Goal: Task Accomplishment & Management: Manage account settings

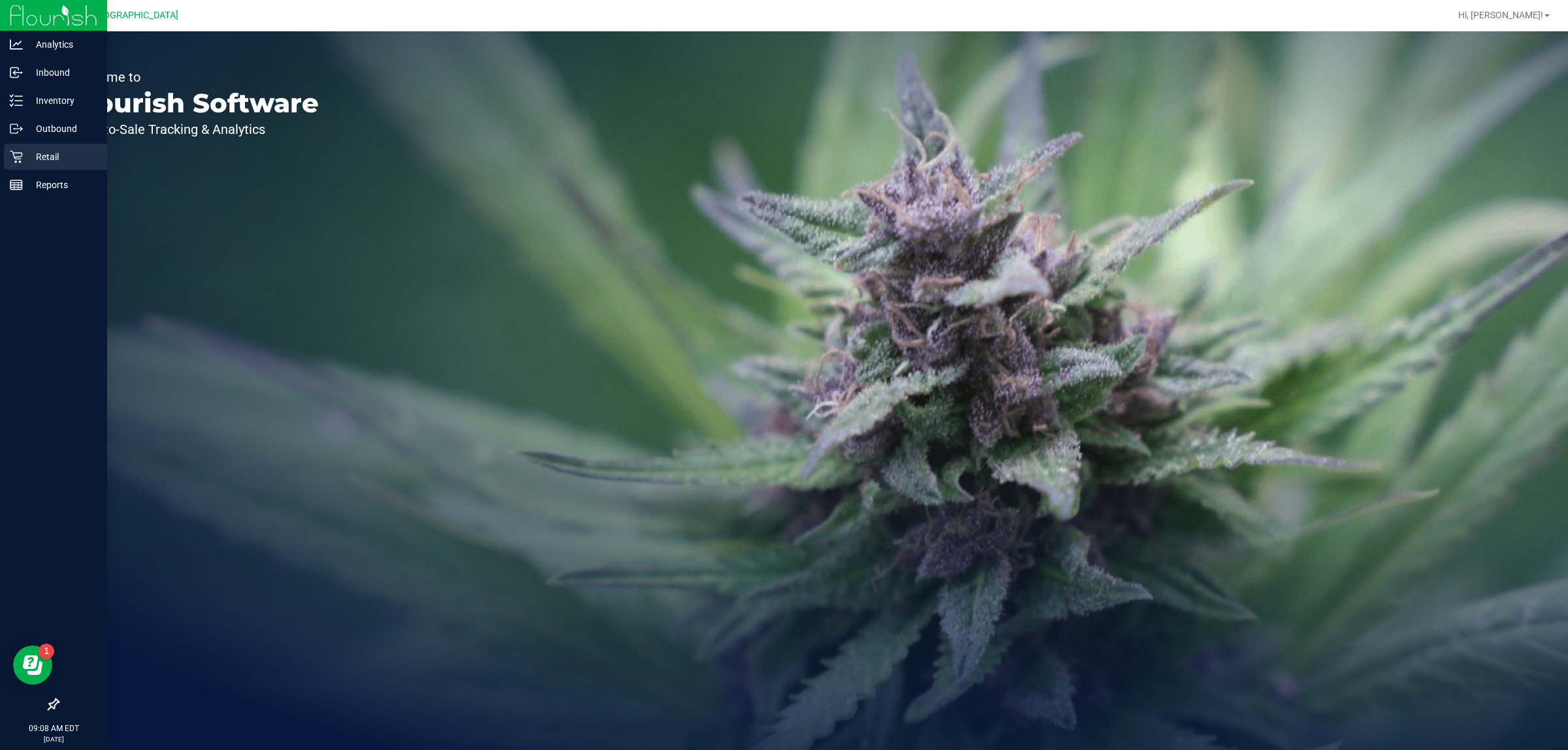
click at [23, 155] on p "Retail" at bounding box center [62, 157] width 78 height 16
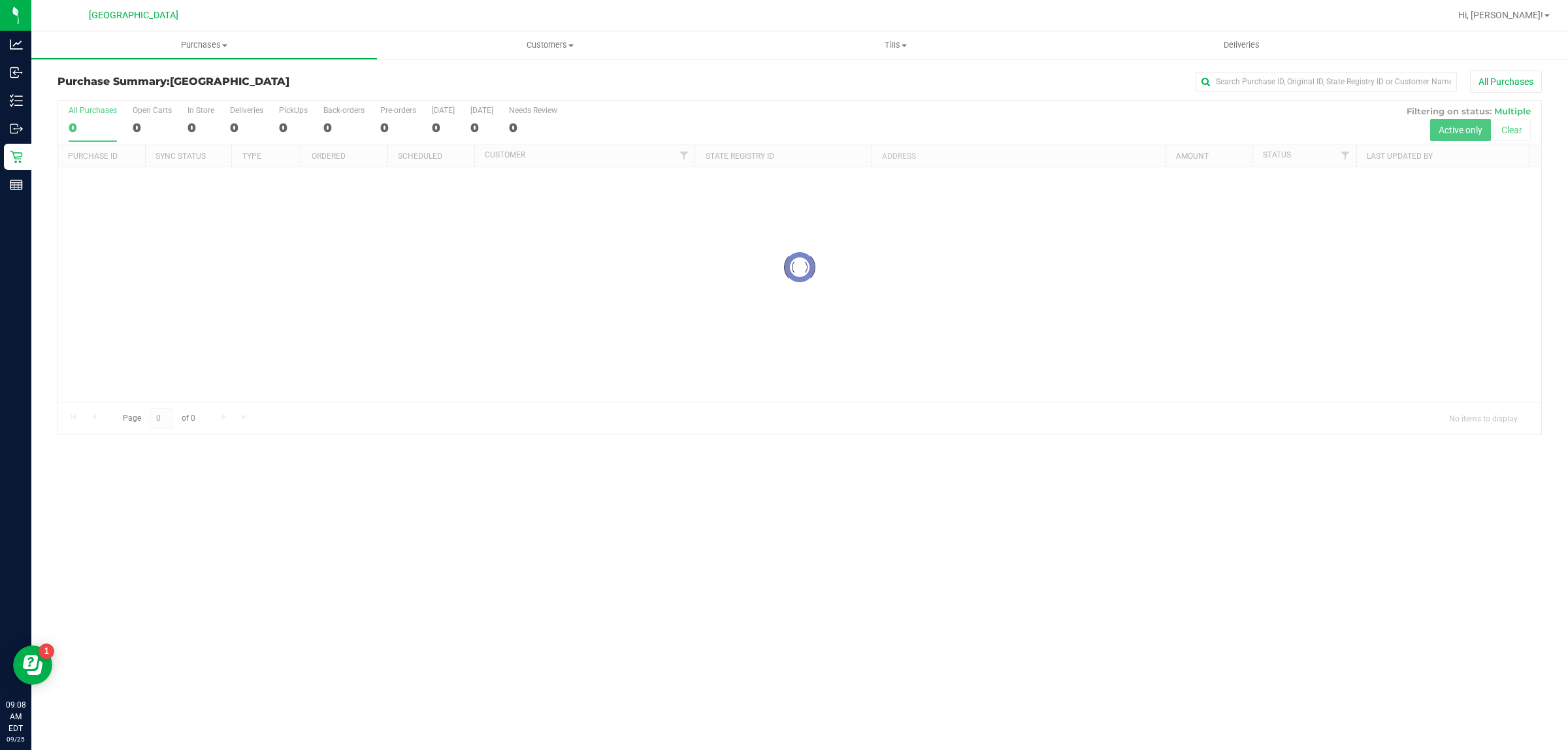
click at [398, 746] on div "Purchases Summary of purchases Fulfillment All purchases Customers All customer…" at bounding box center [800, 391] width 1537 height 718
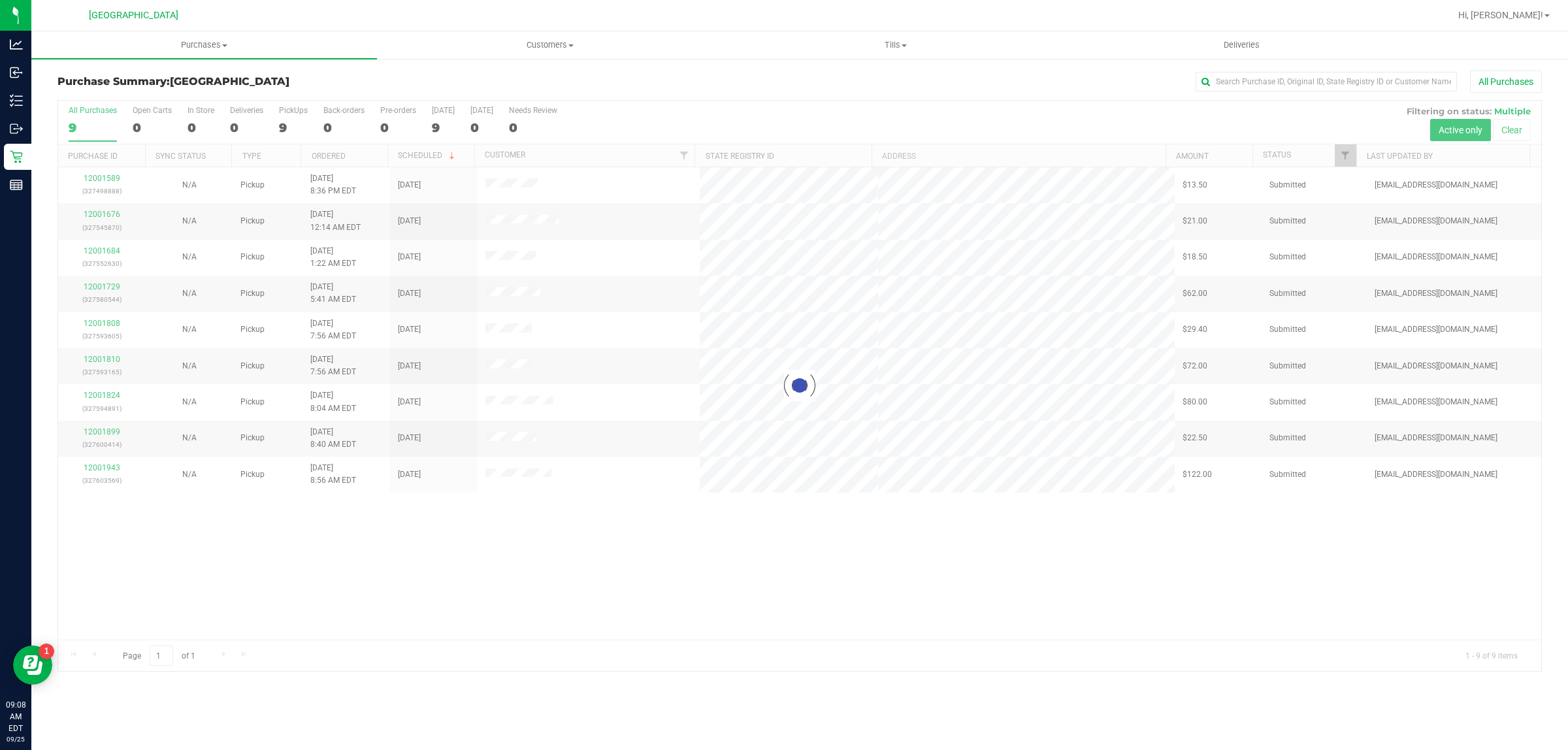
click at [496, 678] on div "Purchase Summary: [GEOGRAPHIC_DATA] All Purchases Loading... All Purchases 9 Op…" at bounding box center [800, 370] width 1537 height 627
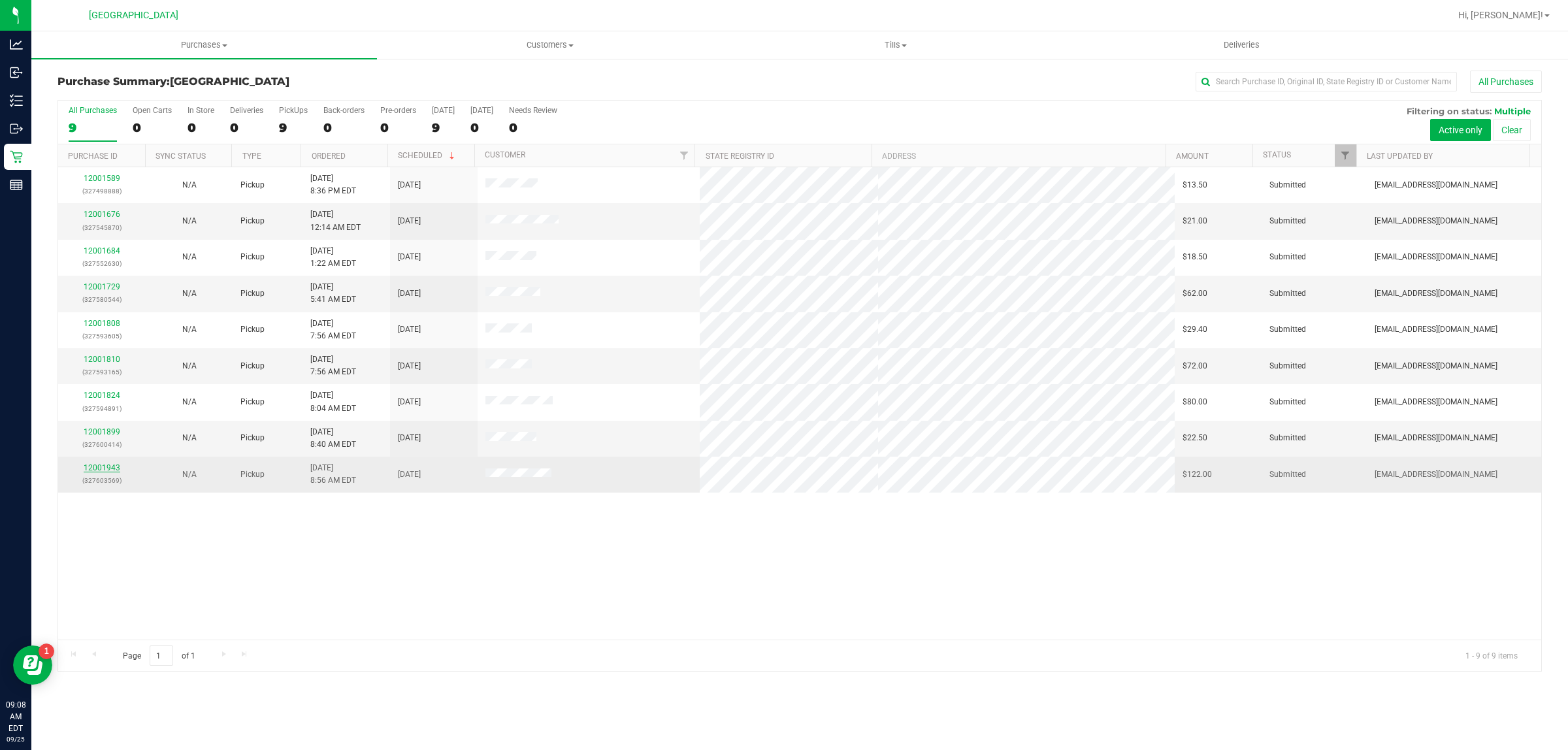
click at [97, 469] on link "12001943" at bounding box center [102, 468] width 37 height 9
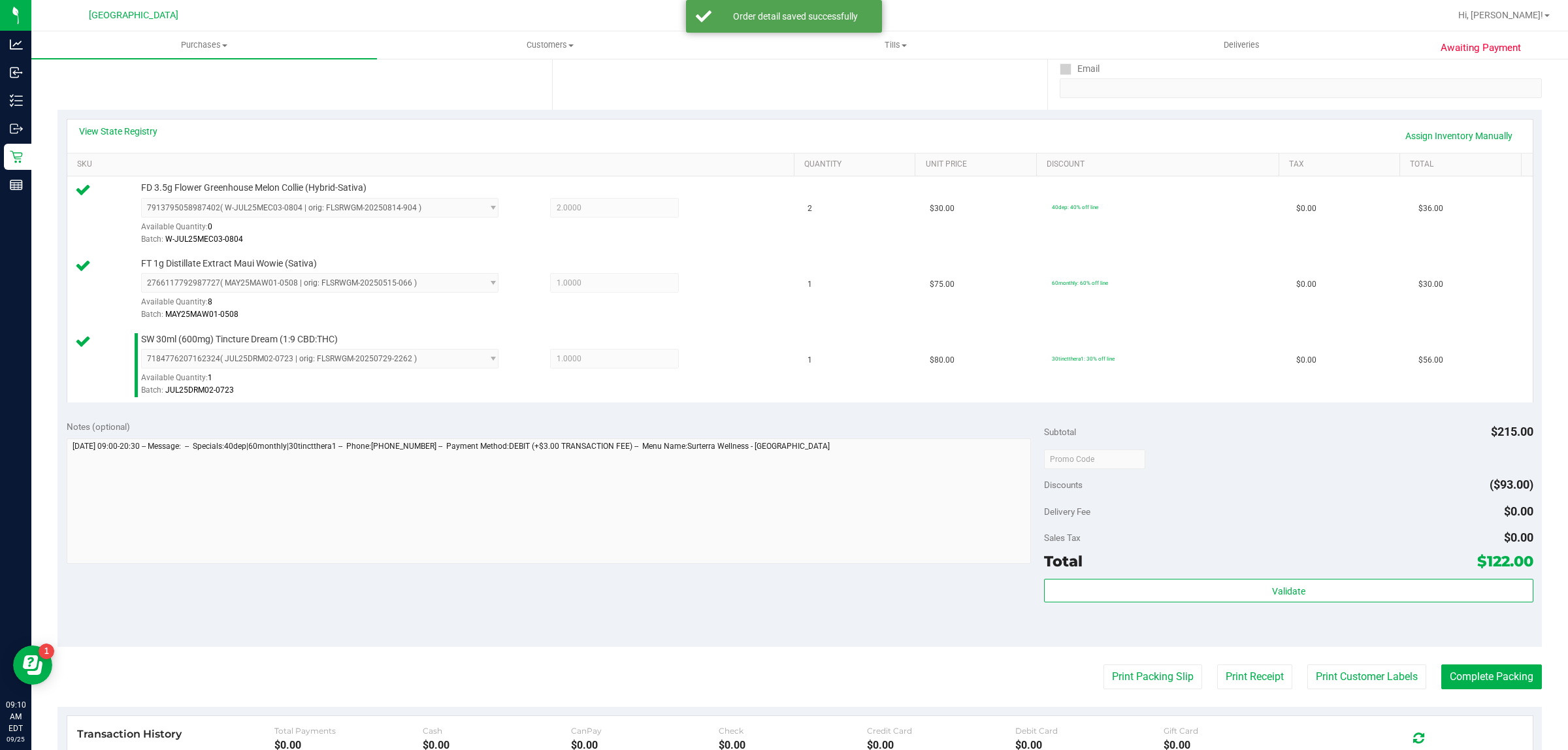
scroll to position [245, 0]
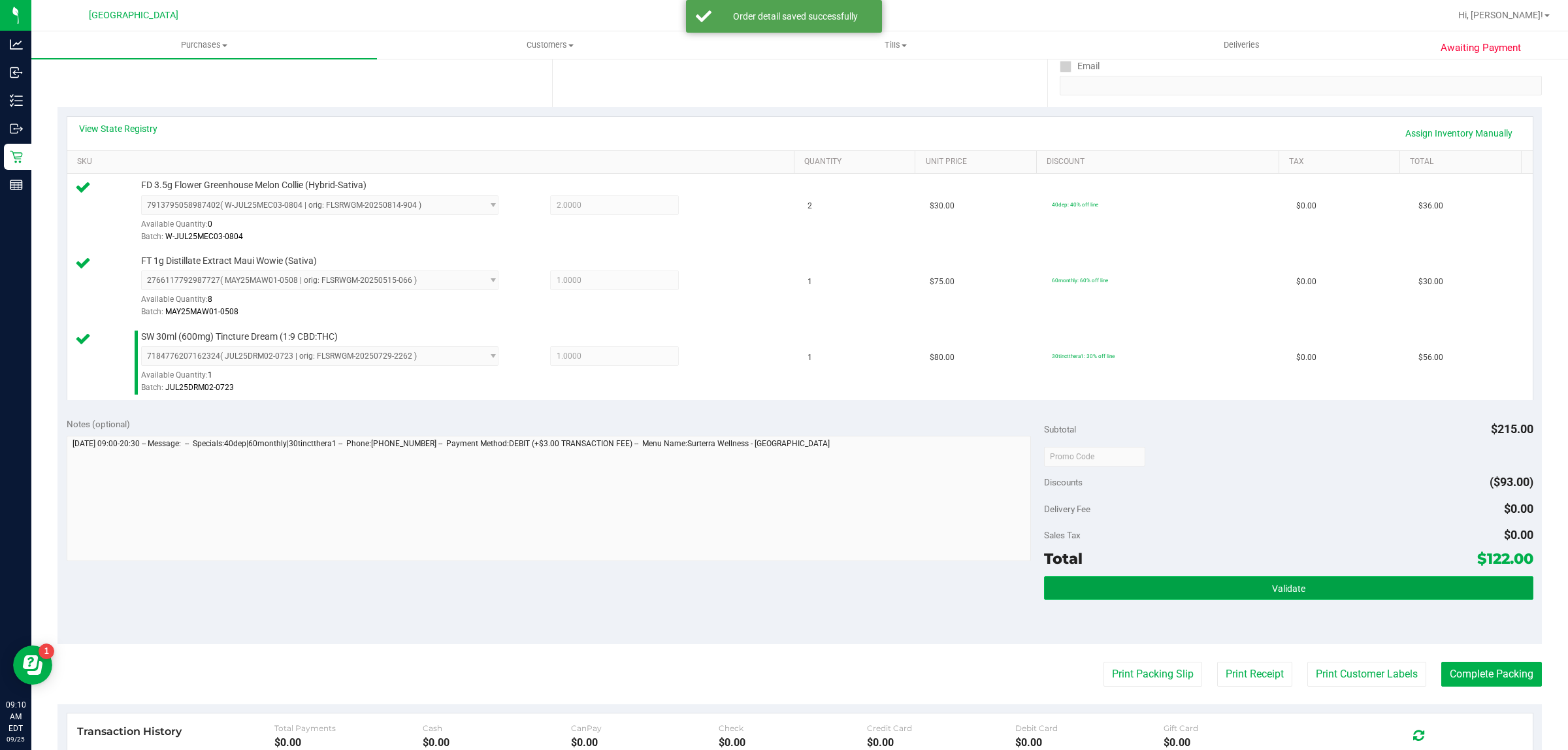
click at [1246, 585] on button "Validate" at bounding box center [1288, 588] width 489 height 24
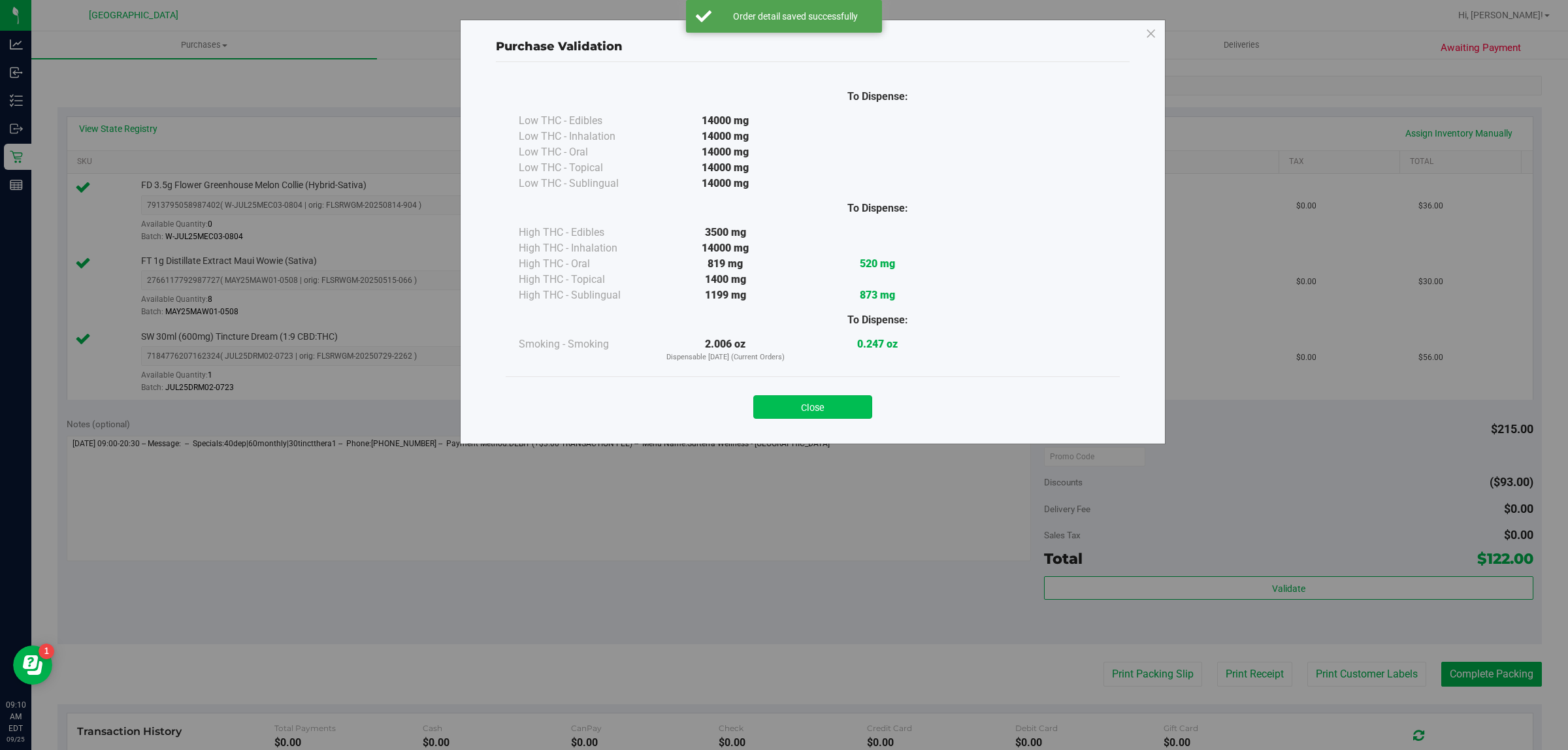
click at [860, 403] on button "Close" at bounding box center [813, 407] width 119 height 24
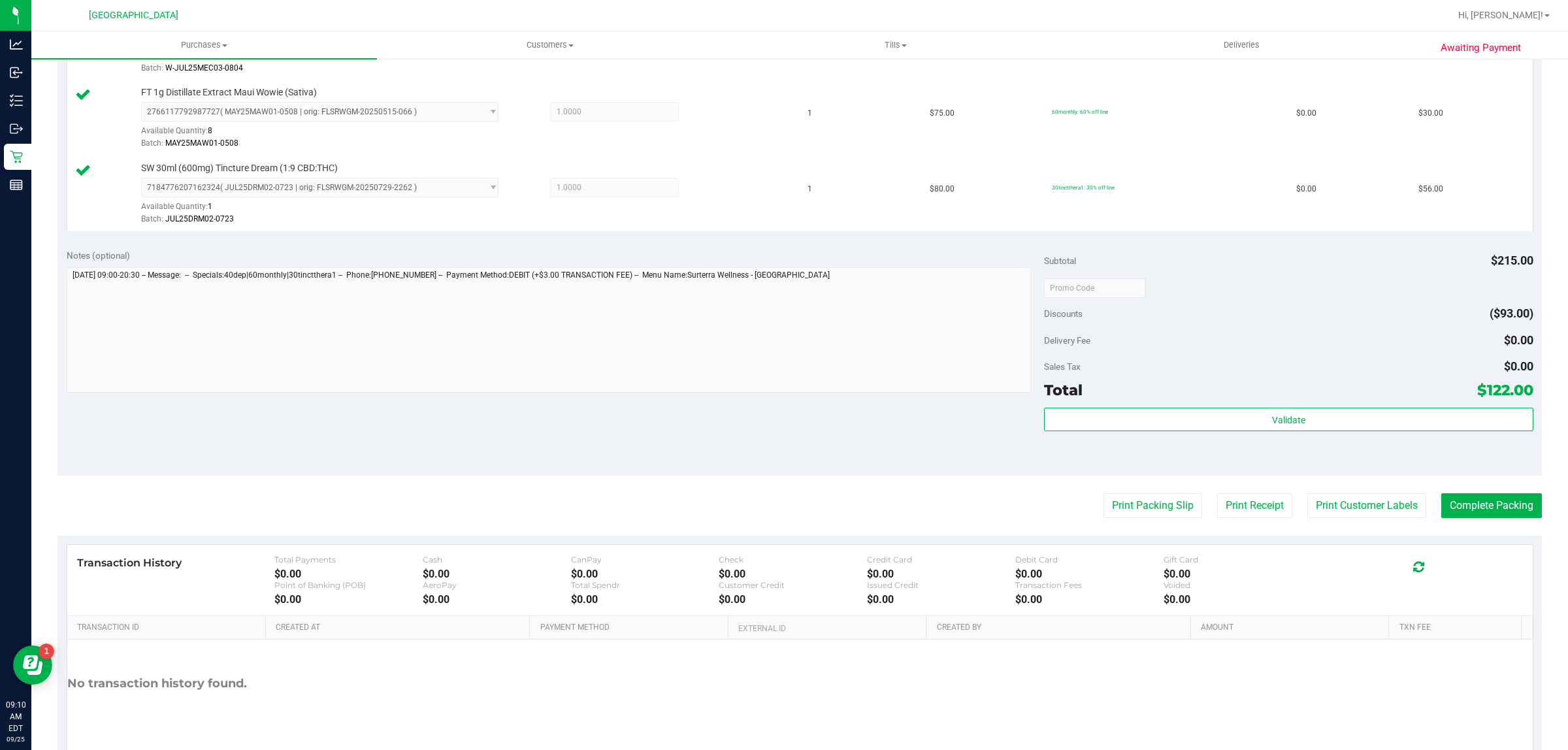
scroll to position [469, 0]
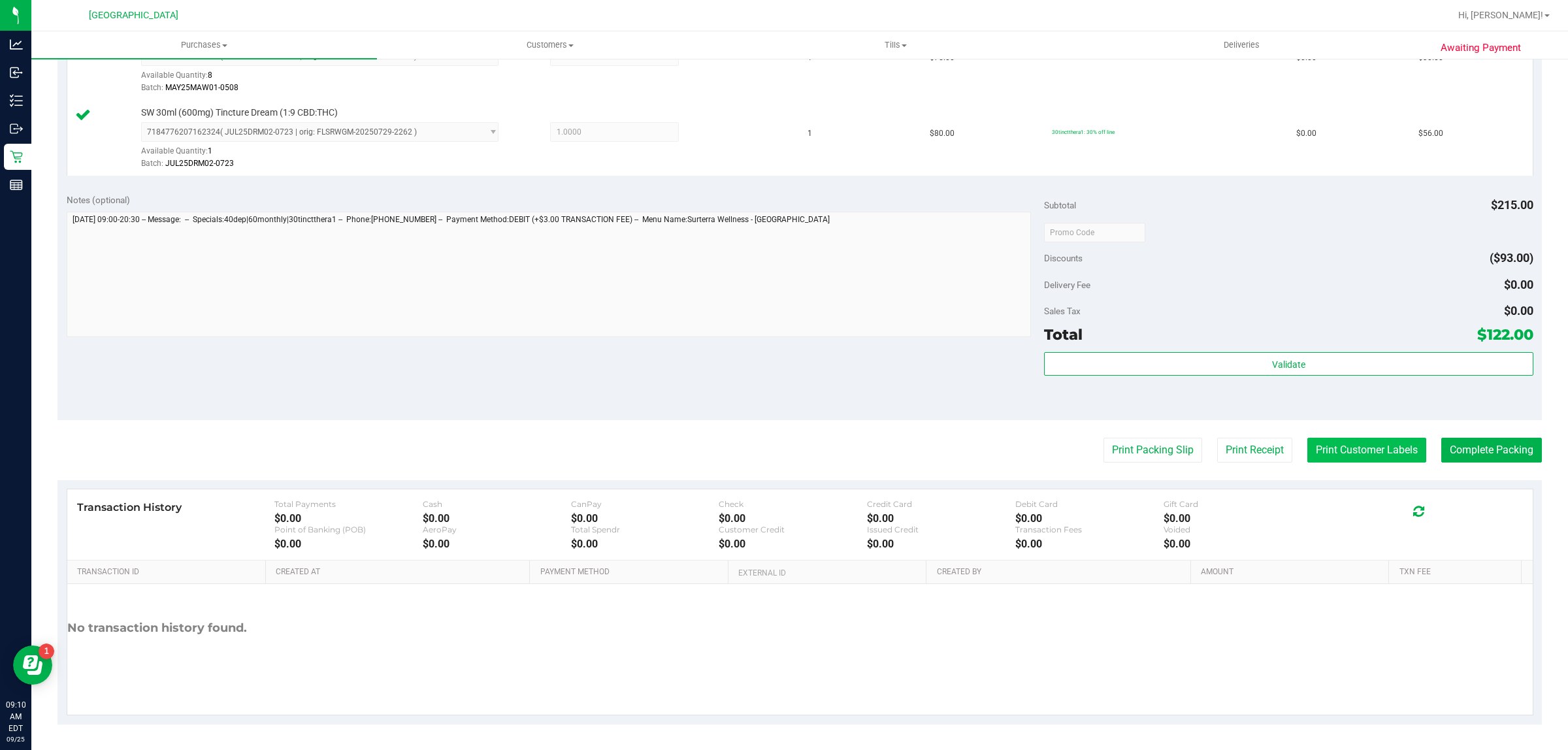
click at [1311, 438] on button "Print Customer Labels" at bounding box center [1367, 450] width 119 height 25
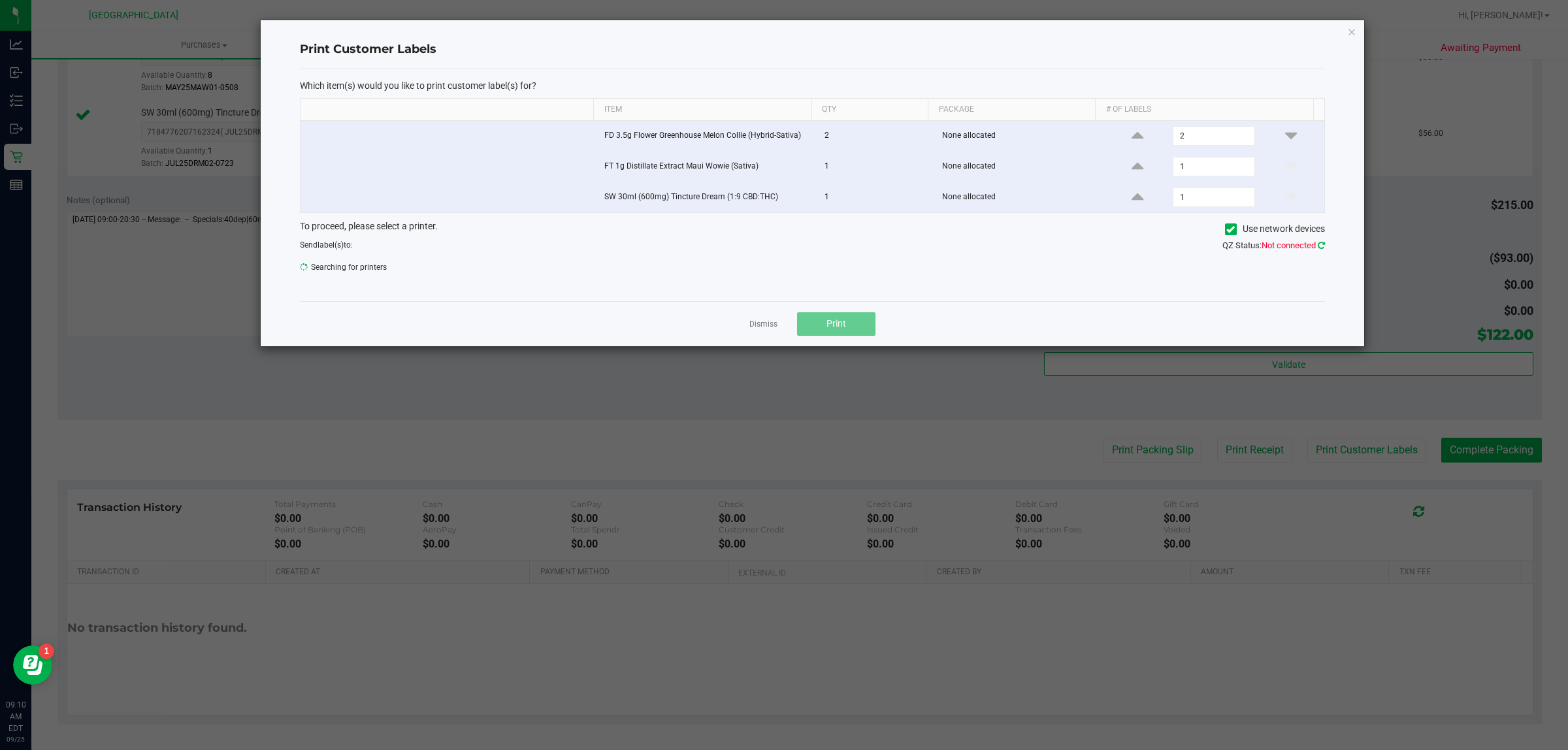
click at [1320, 245] on icon at bounding box center [1321, 245] width 7 height 9
click at [1319, 245] on icon at bounding box center [1321, 245] width 7 height 9
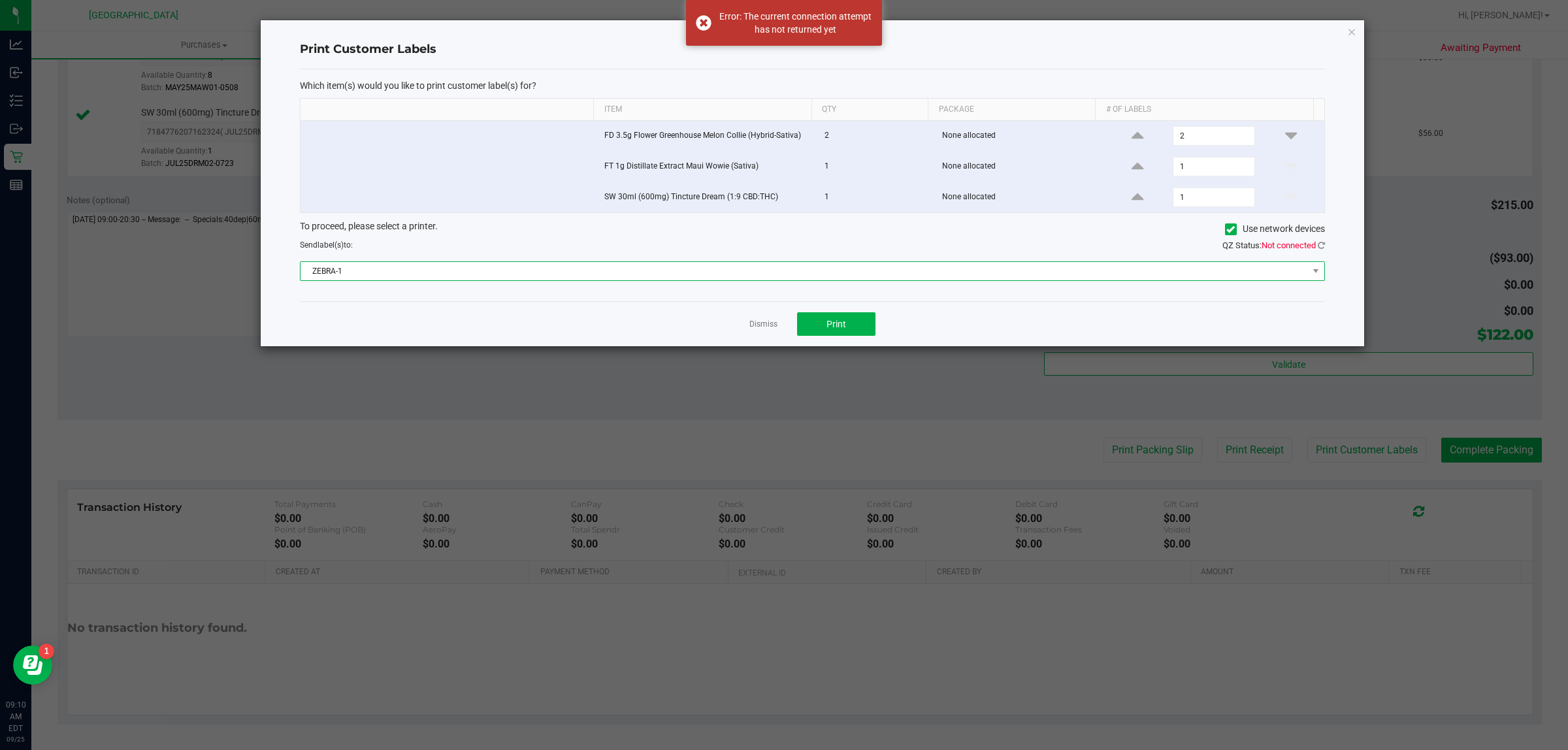
click at [1113, 268] on span "ZEBRA-1" at bounding box center [804, 271] width 1008 height 18
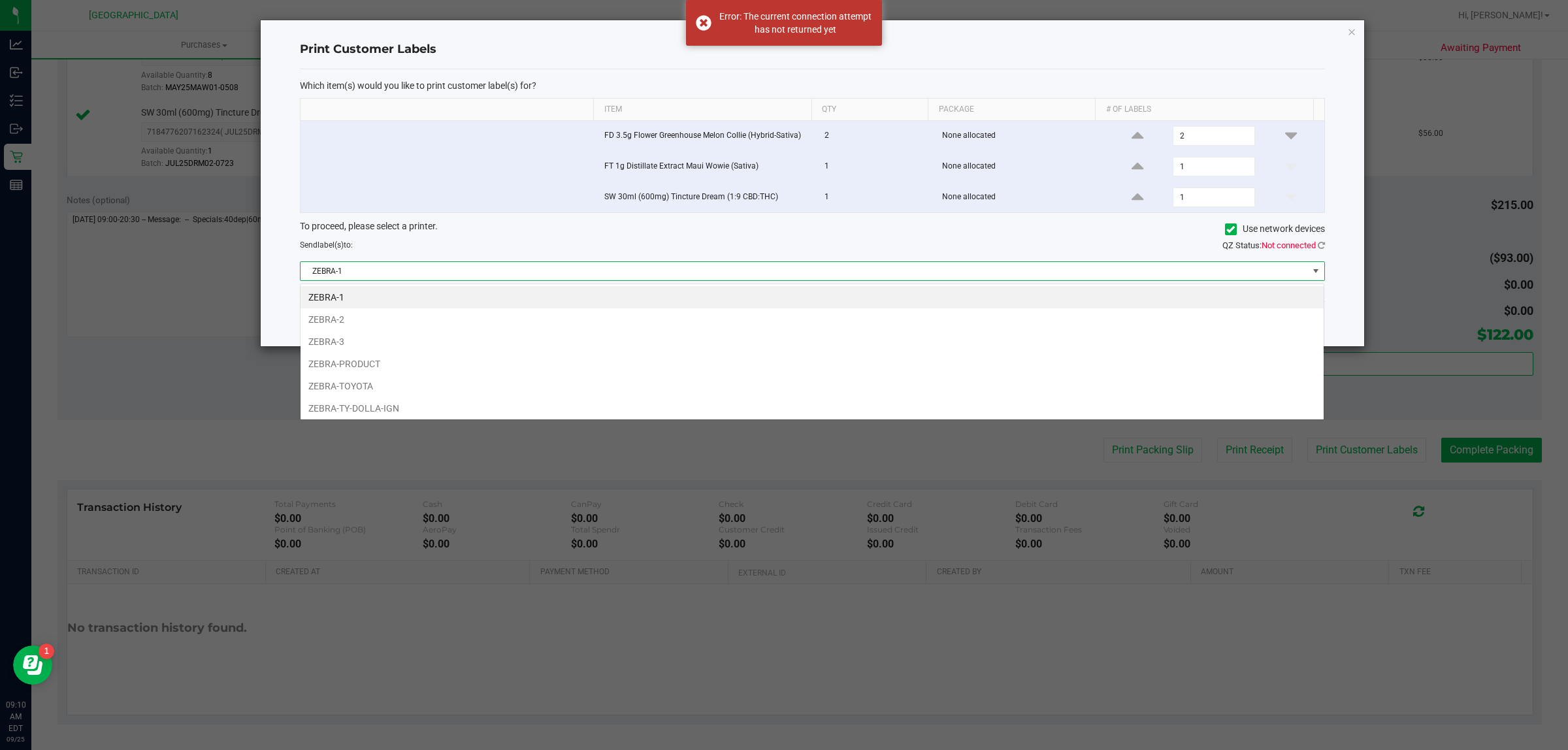
scroll to position [20, 1025]
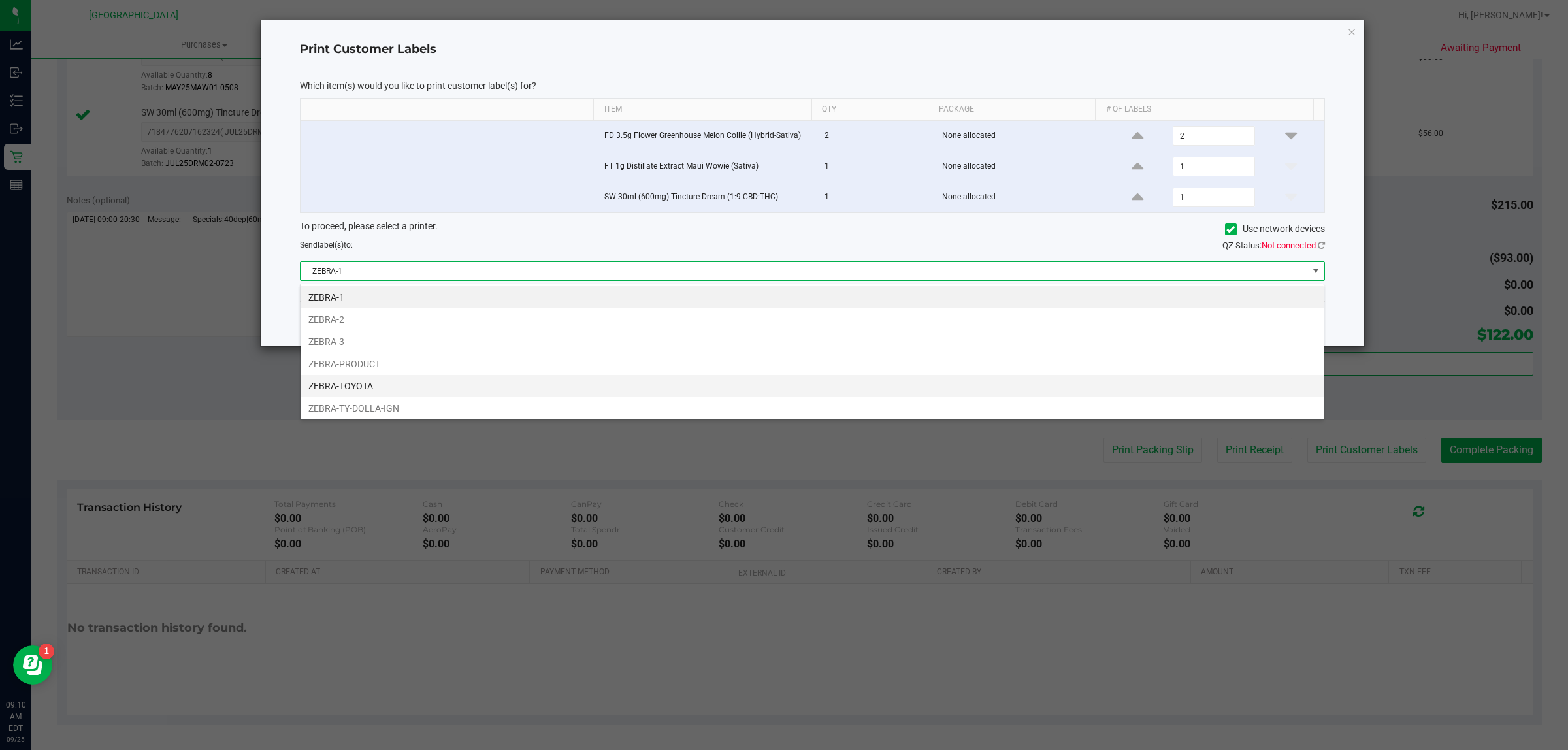
click at [371, 388] on li "ZEBRA-TOYOTA" at bounding box center [812, 386] width 1024 height 22
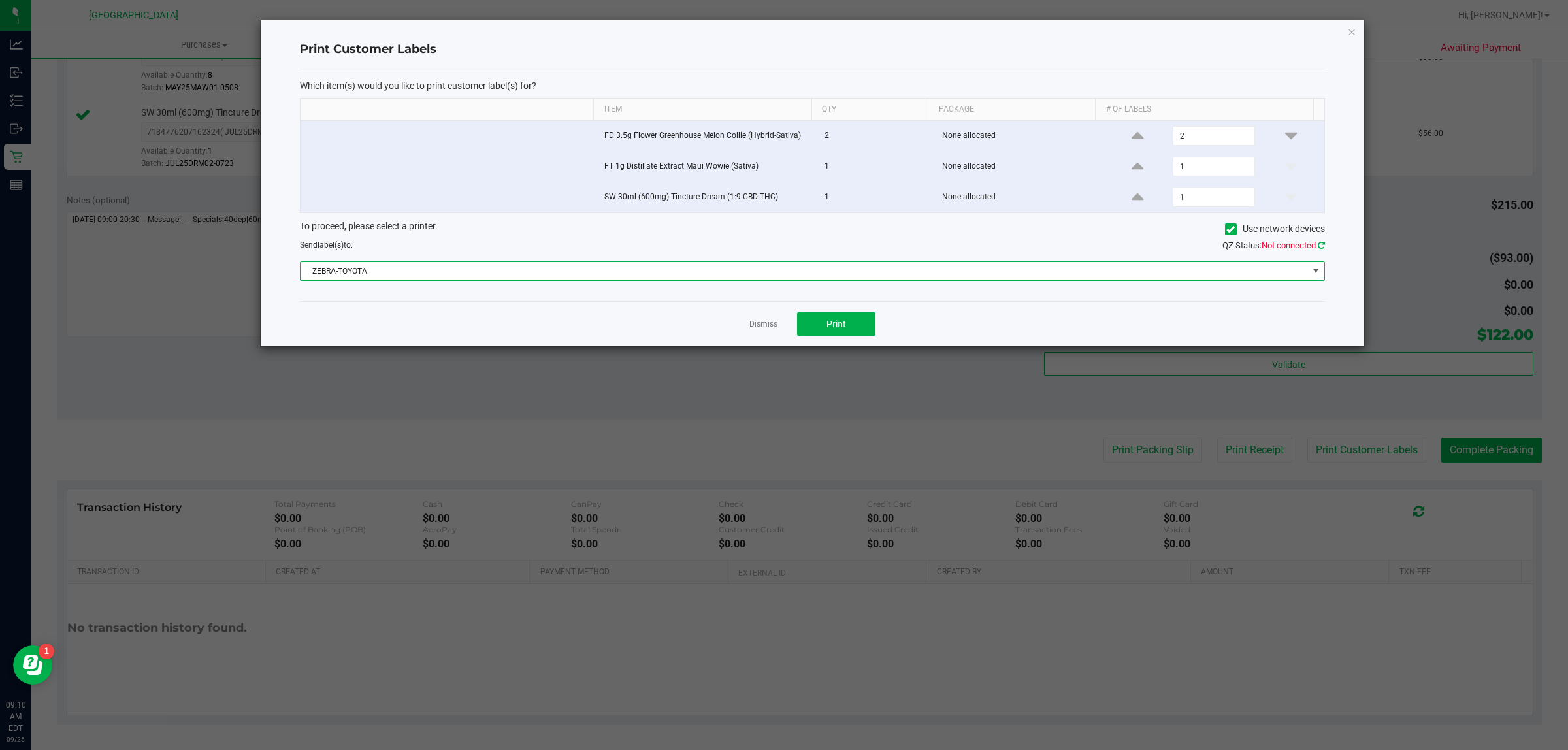
click at [1318, 242] on icon at bounding box center [1321, 245] width 7 height 9
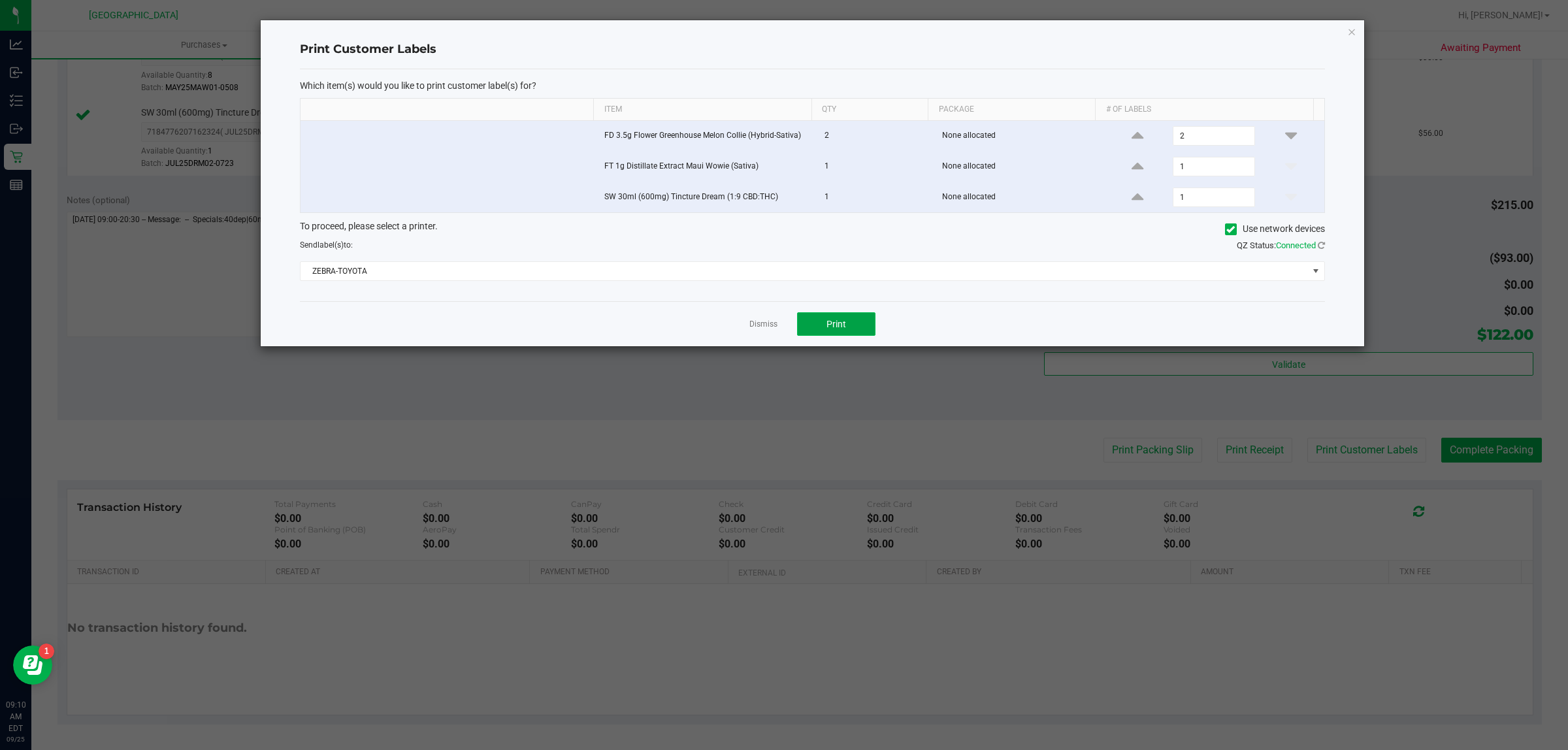
click at [844, 316] on button "Print" at bounding box center [836, 324] width 78 height 24
click at [771, 321] on link "Dismiss" at bounding box center [764, 324] width 28 height 11
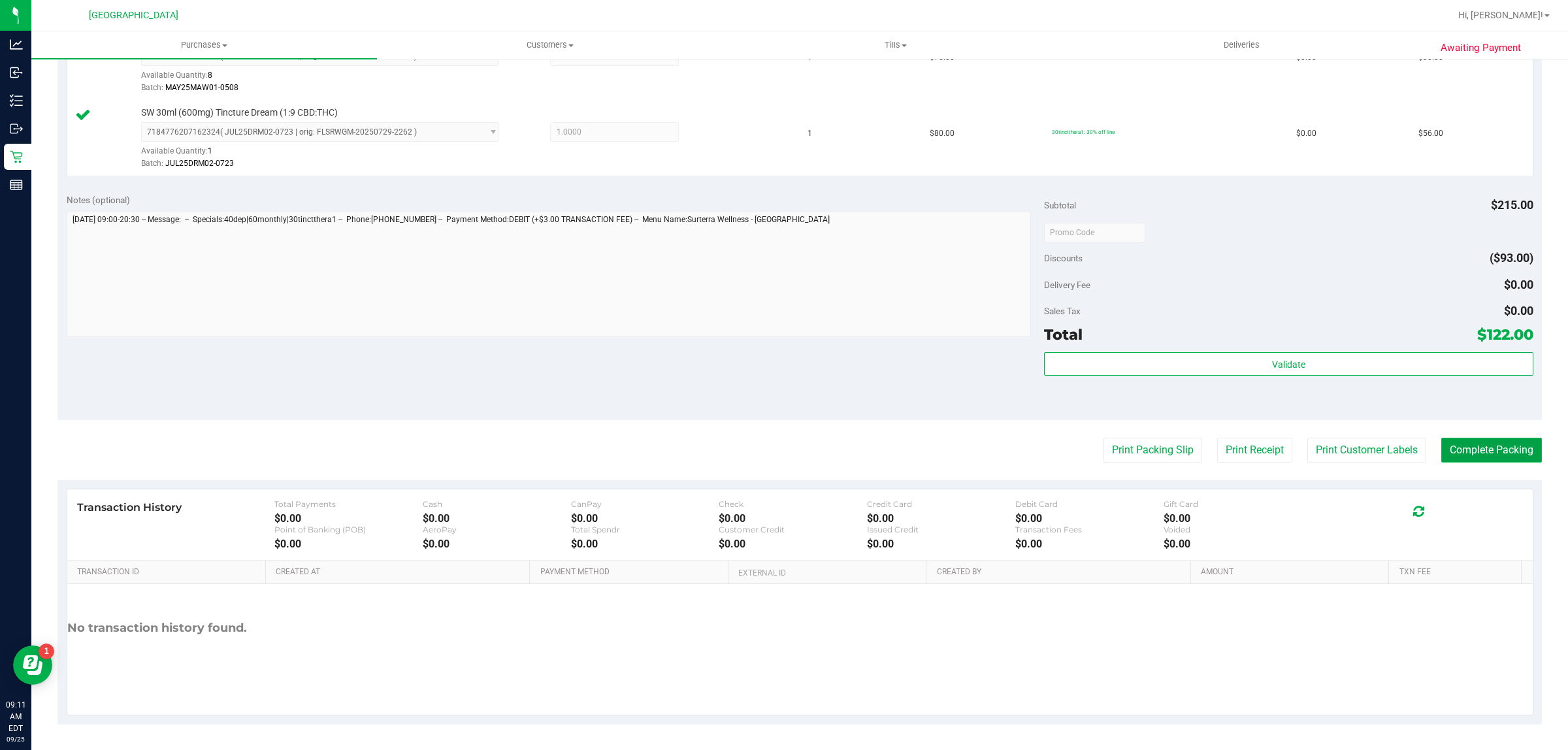
click at [1455, 449] on button "Complete Packing" at bounding box center [1492, 450] width 101 height 25
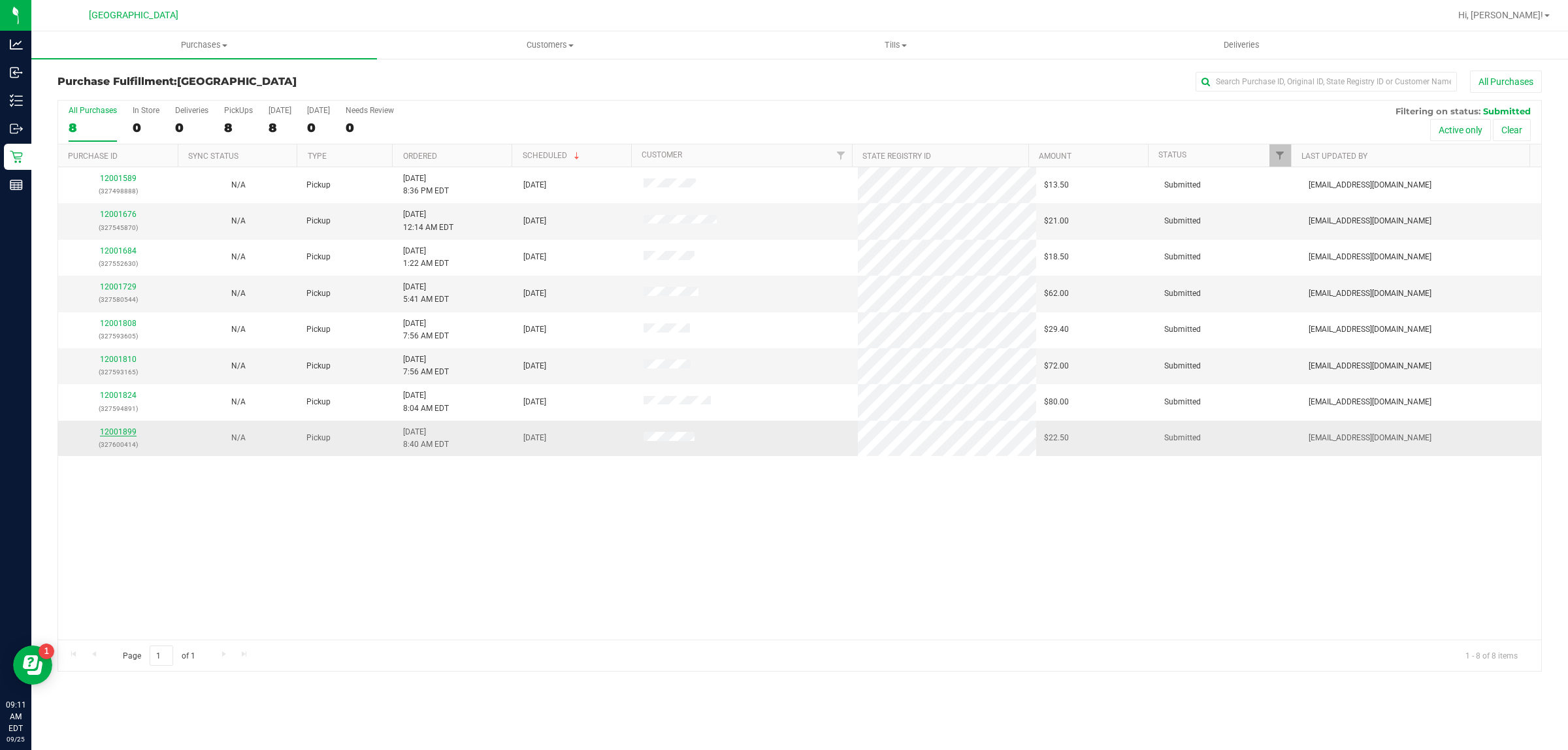
click at [130, 432] on link "12001899" at bounding box center [118, 432] width 37 height 9
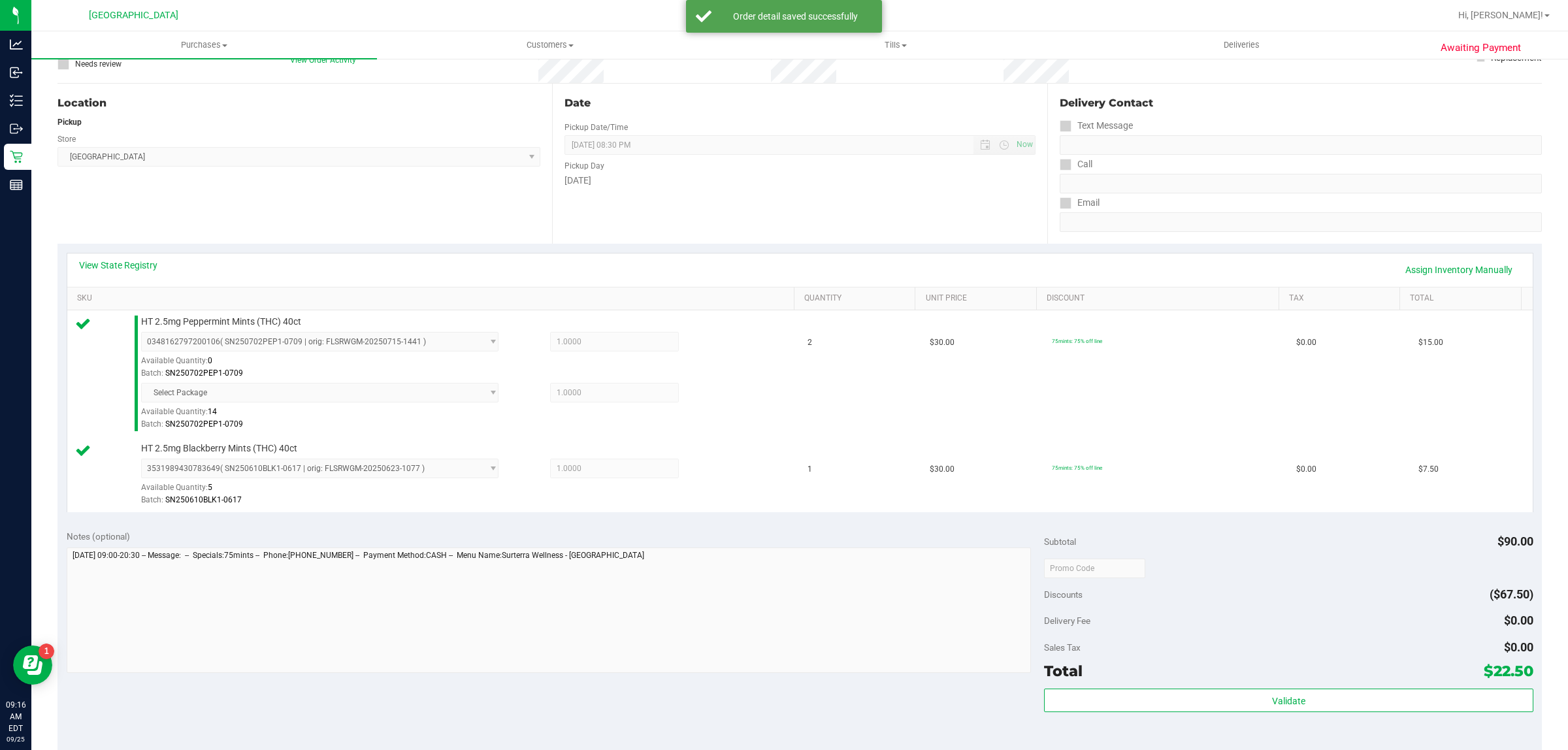
scroll to position [245, 0]
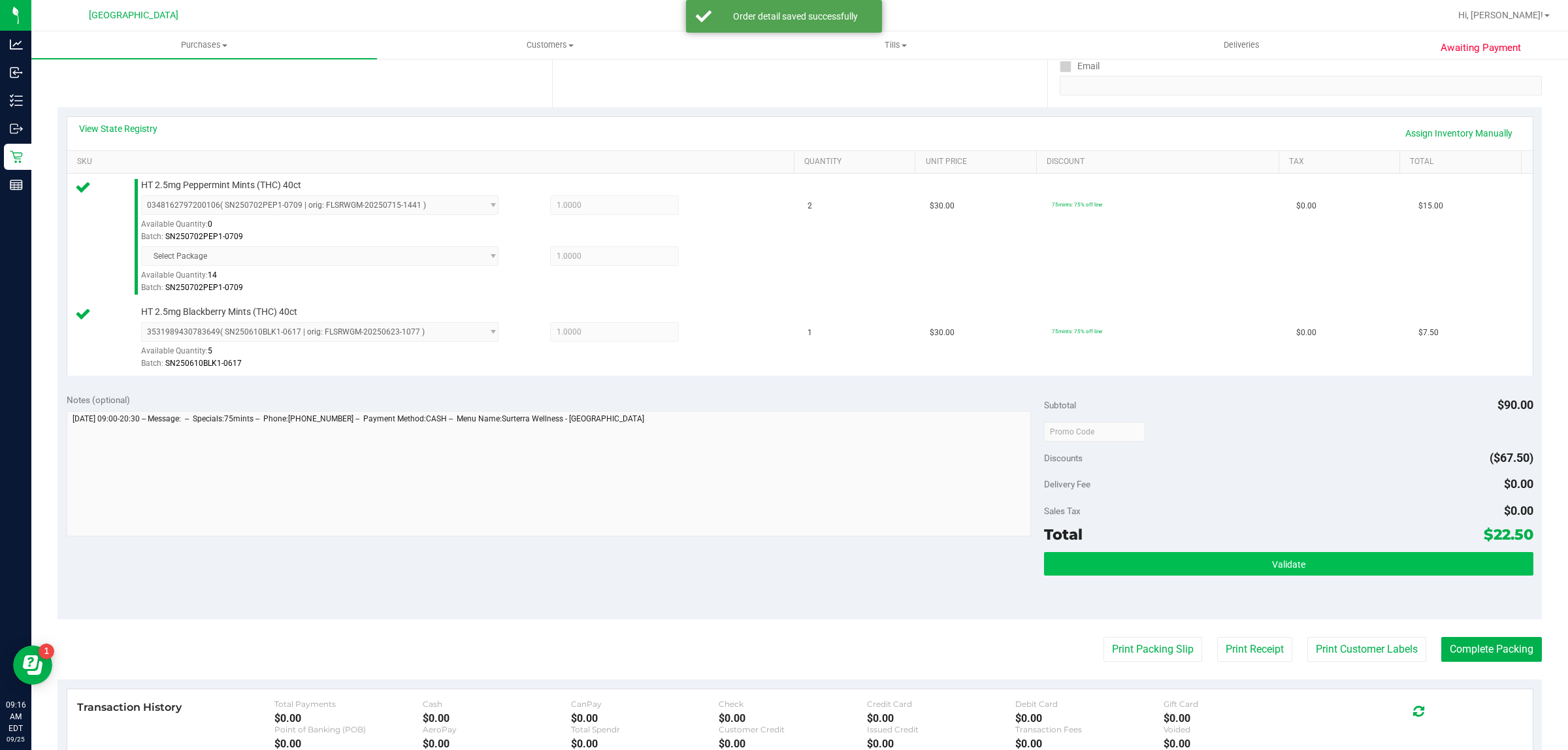
drag, startPoint x: 1166, startPoint y: 543, endPoint x: 1175, endPoint y: 555, distance: 15.0
click at [1167, 545] on div "Total $22.50" at bounding box center [1288, 534] width 489 height 24
drag, startPoint x: 1177, startPoint y: 556, endPoint x: 1172, endPoint y: 564, distance: 9.4
click at [1178, 556] on button "Validate" at bounding box center [1288, 564] width 489 height 24
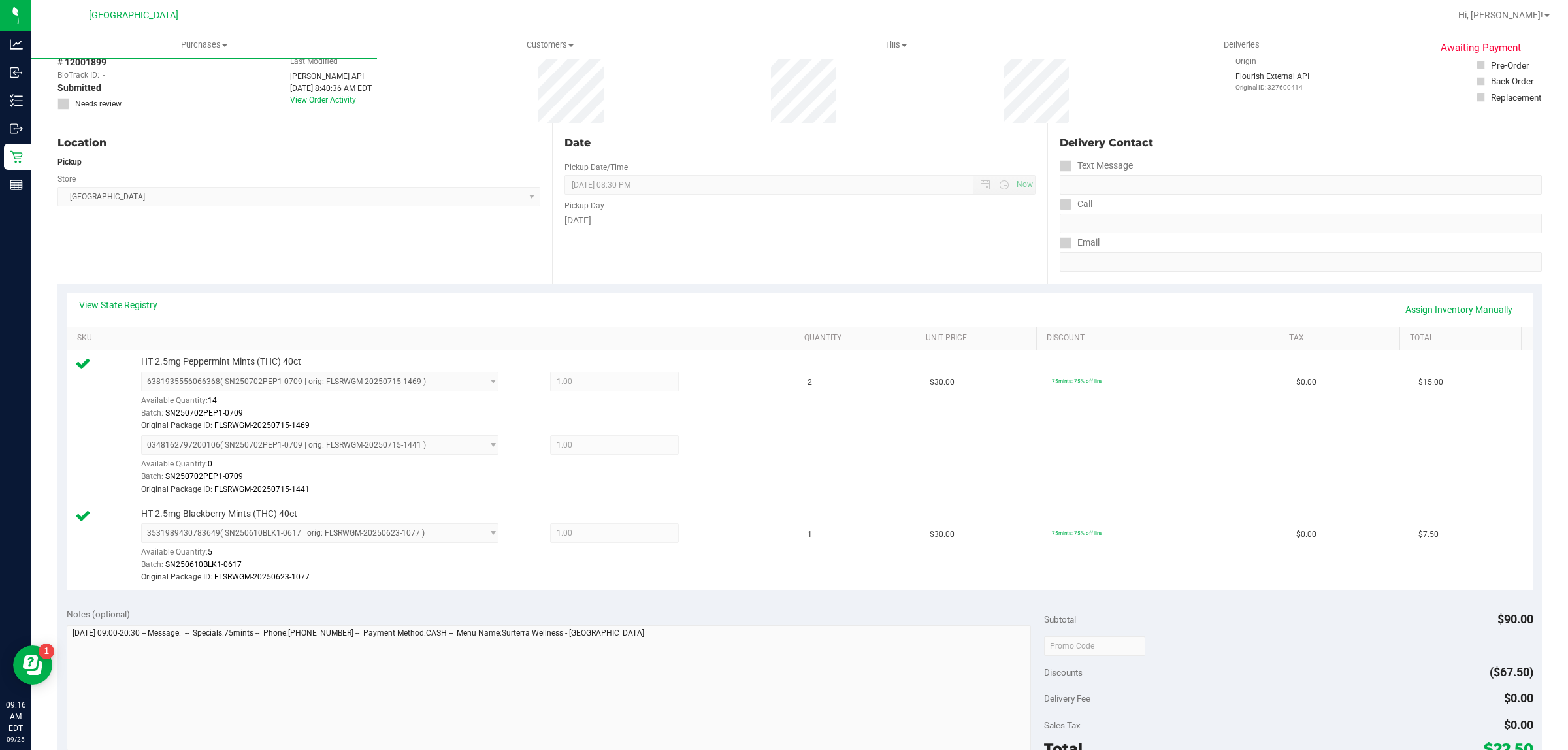
scroll to position [408, 0]
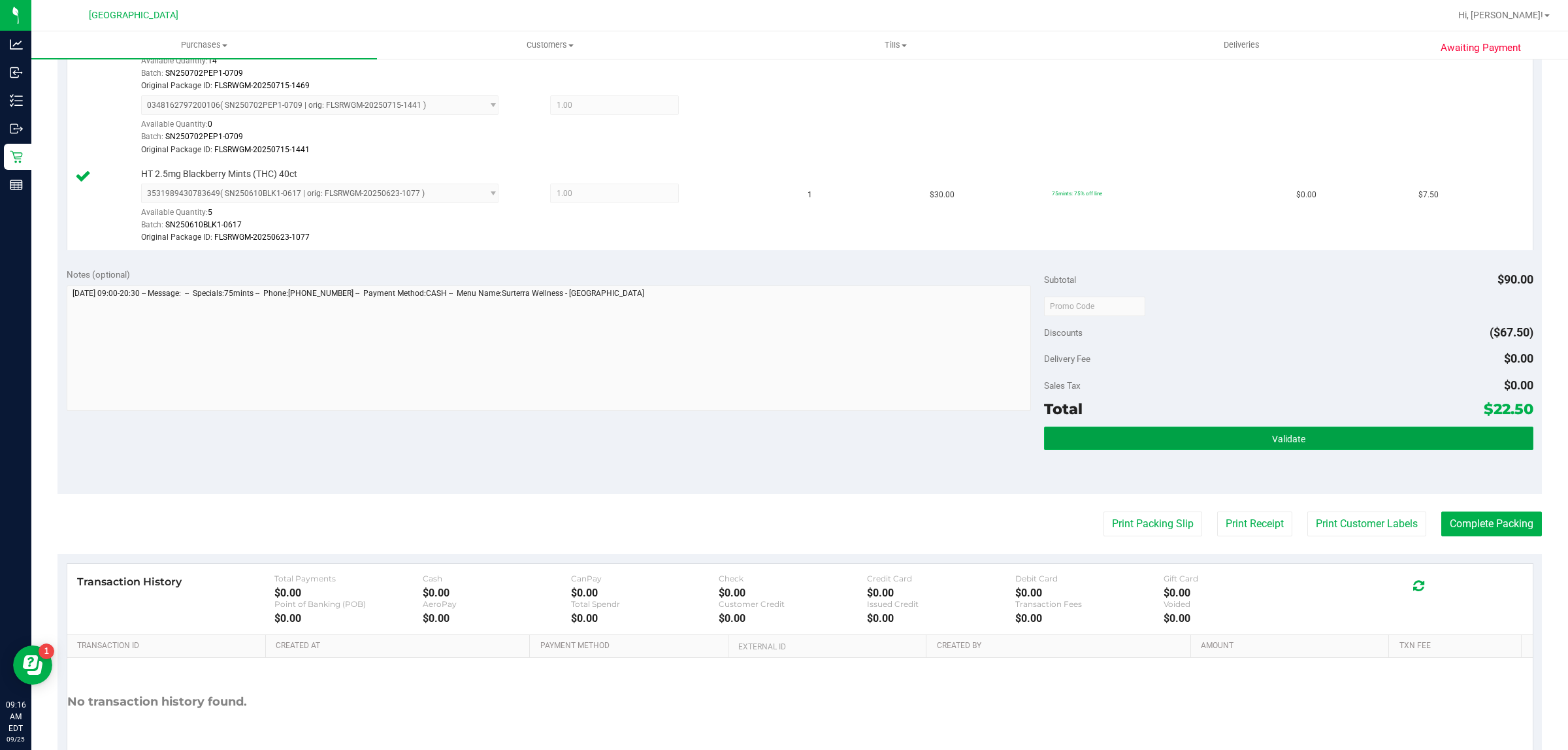
click at [1218, 445] on button "Validate" at bounding box center [1288, 438] width 489 height 24
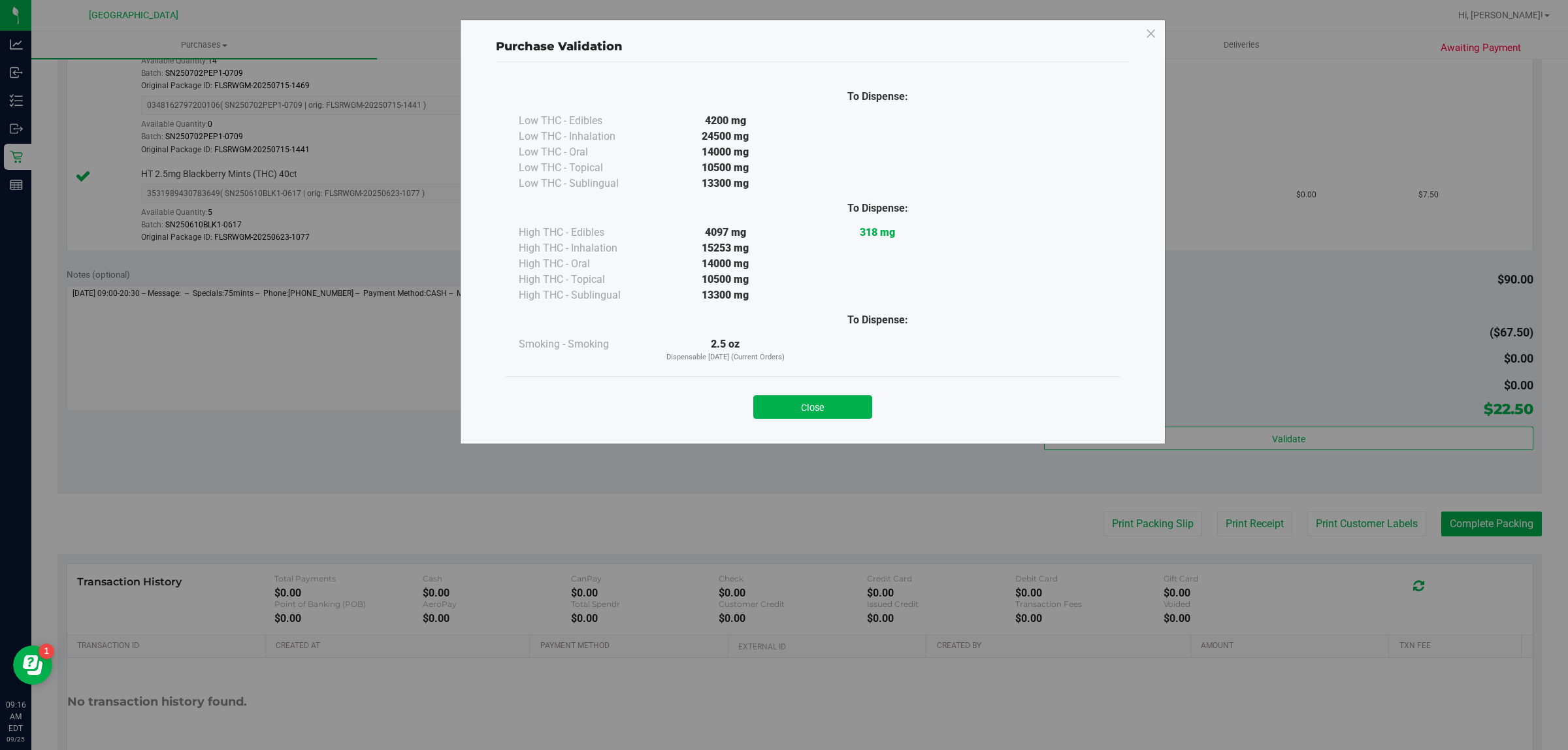
click at [1346, 524] on div "Purchase Validation To Dispense: Low THC - Edibles 4200 mg" at bounding box center [789, 375] width 1578 height 750
click at [844, 388] on div "Close" at bounding box center [812, 403] width 594 height 33
click at [870, 408] on button "Close" at bounding box center [813, 407] width 119 height 24
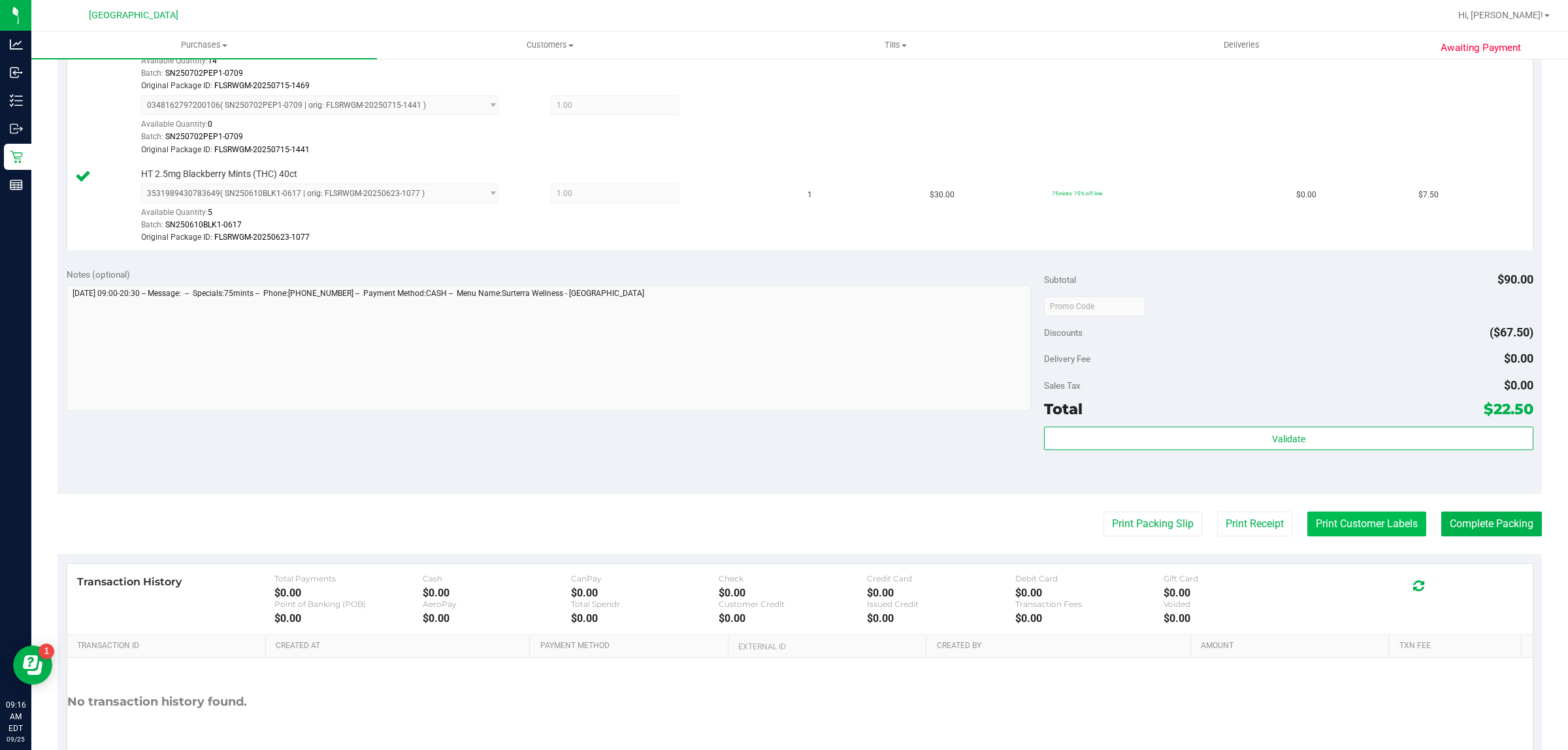
click at [1347, 523] on button "Print Customer Labels" at bounding box center [1367, 524] width 119 height 25
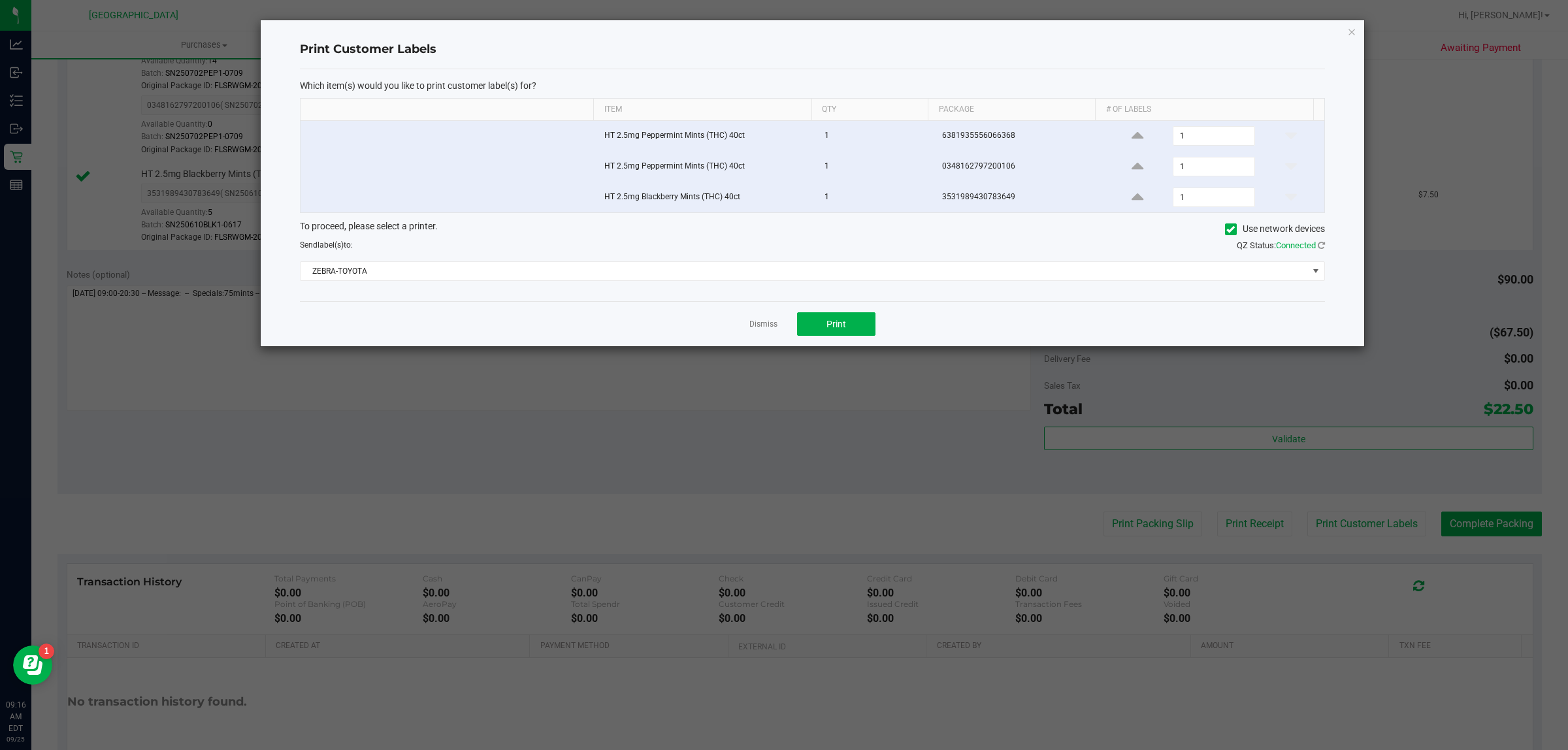
click at [879, 328] on div "Dismiss Print" at bounding box center [813, 324] width 1026 height 45
click at [854, 328] on button "Print" at bounding box center [836, 324] width 78 height 24
click at [761, 318] on div "Dismiss Print" at bounding box center [813, 324] width 1026 height 45
click at [769, 322] on link "Dismiss" at bounding box center [764, 324] width 28 height 11
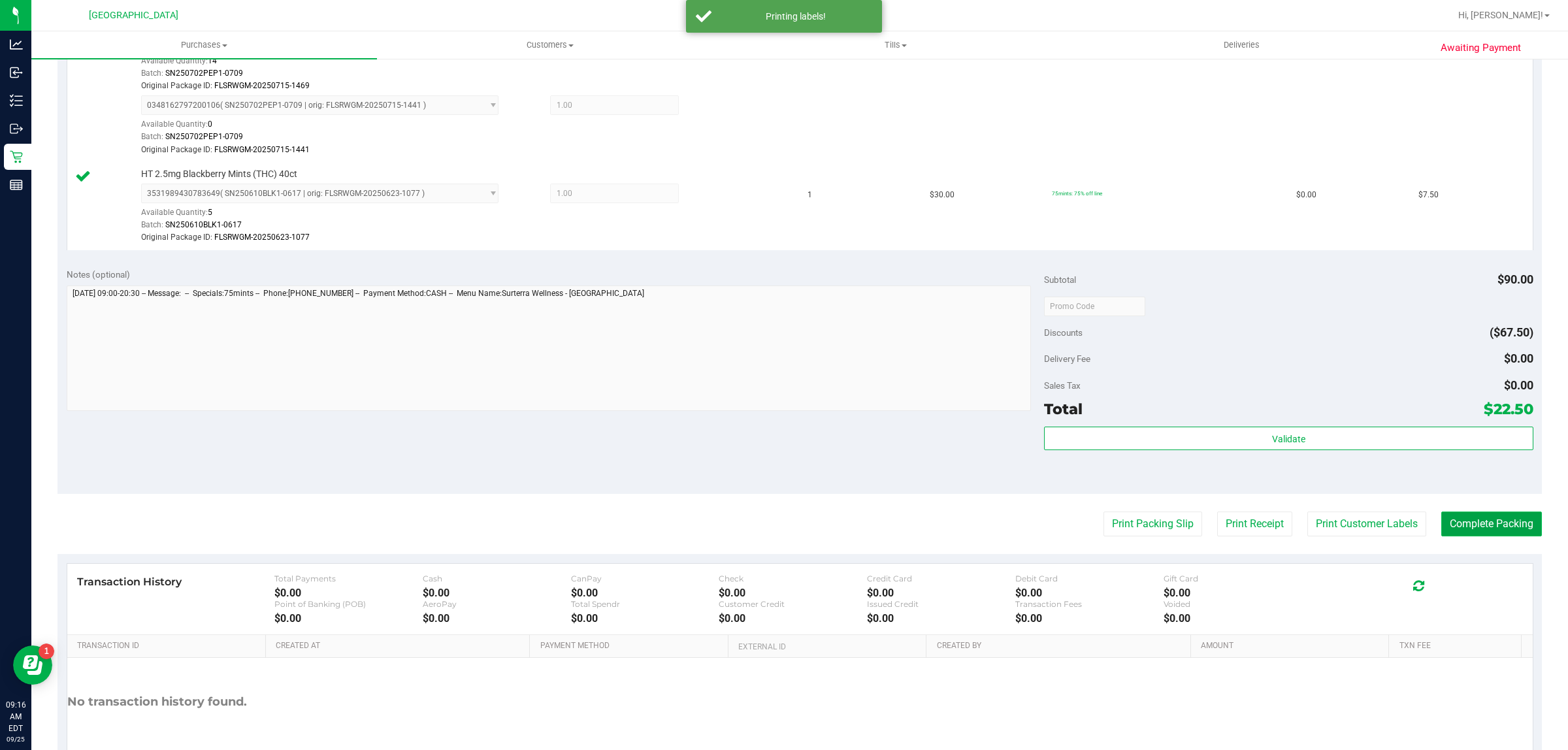
click at [1478, 531] on button "Complete Packing" at bounding box center [1492, 524] width 101 height 25
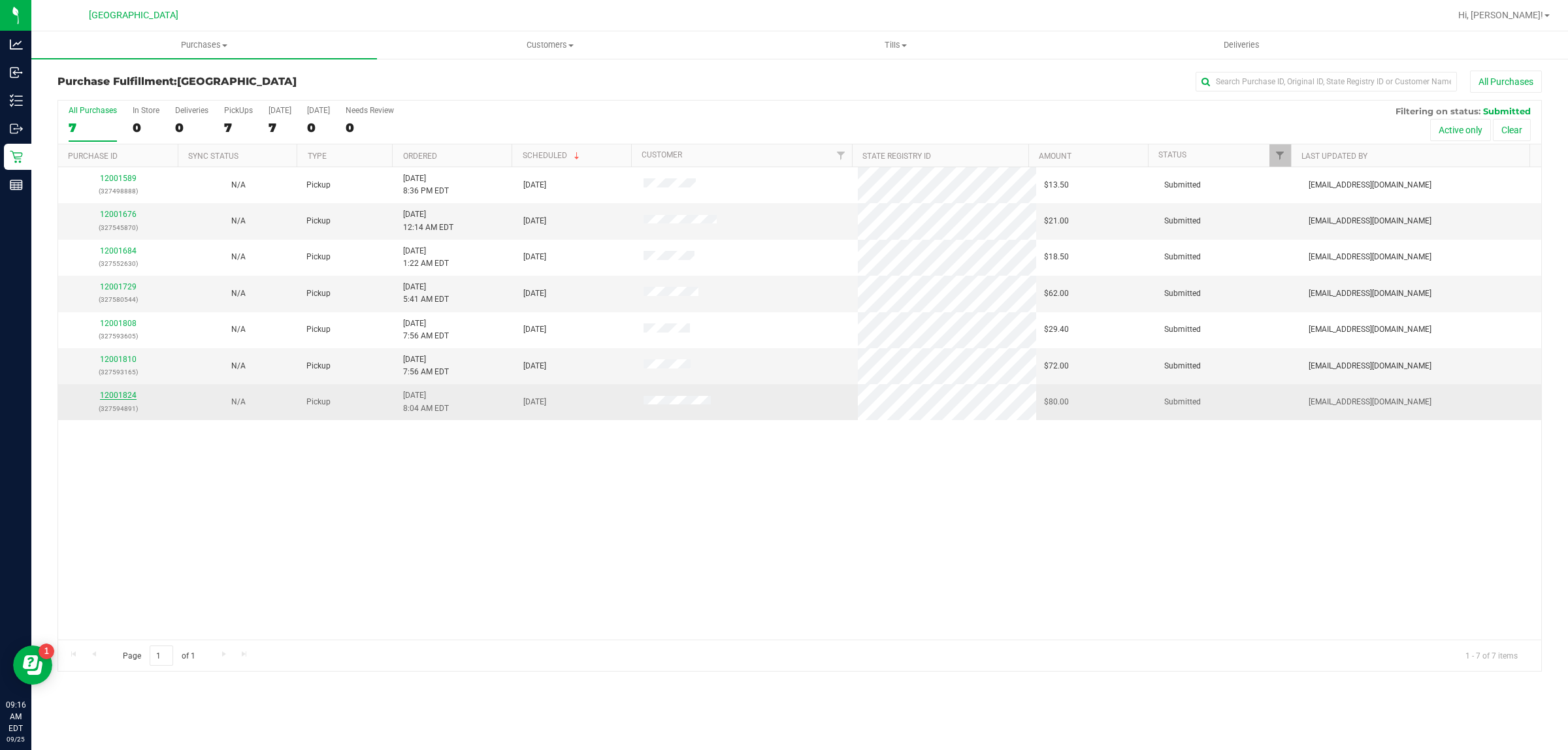
click at [126, 397] on link "12001824" at bounding box center [118, 395] width 37 height 9
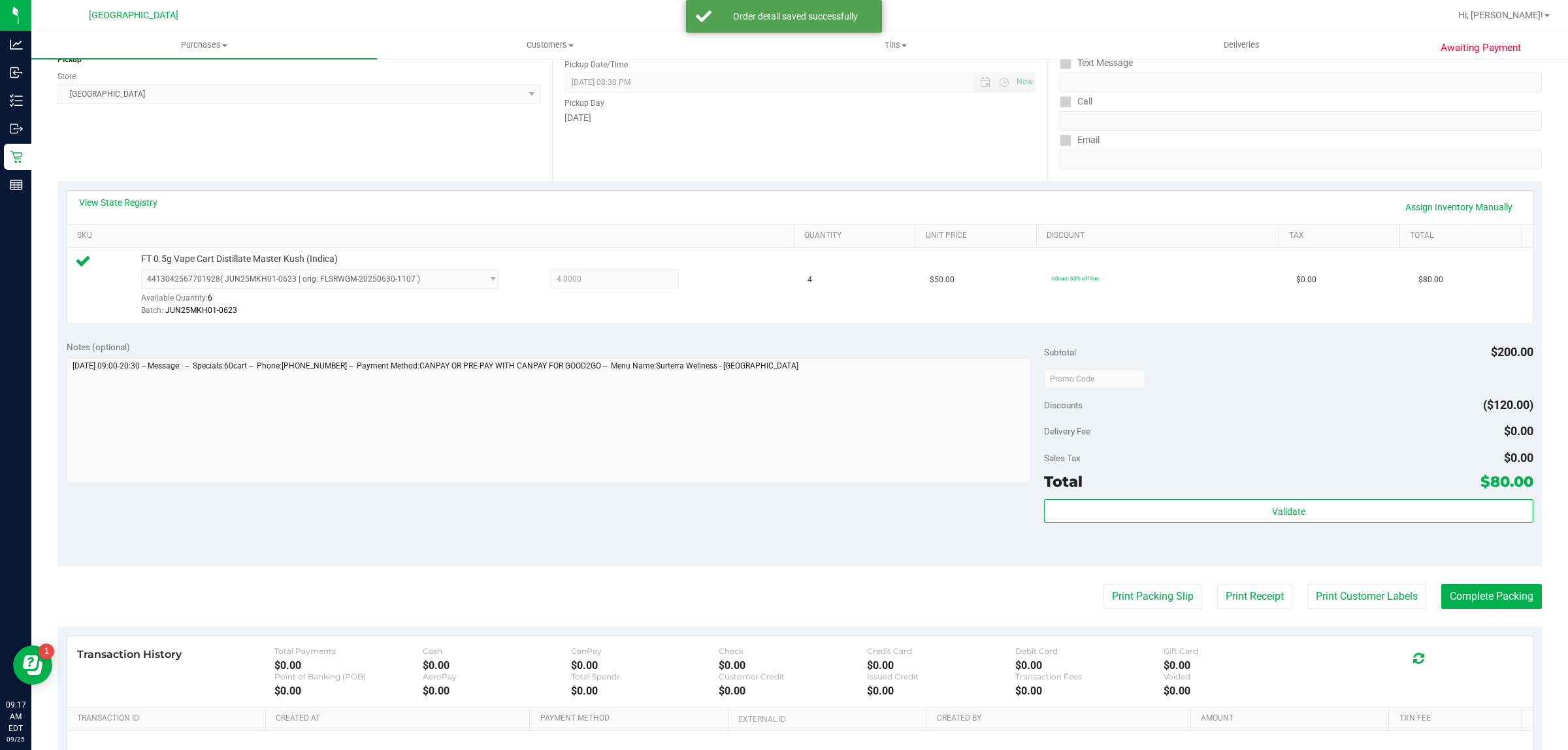
scroll to position [317, 0]
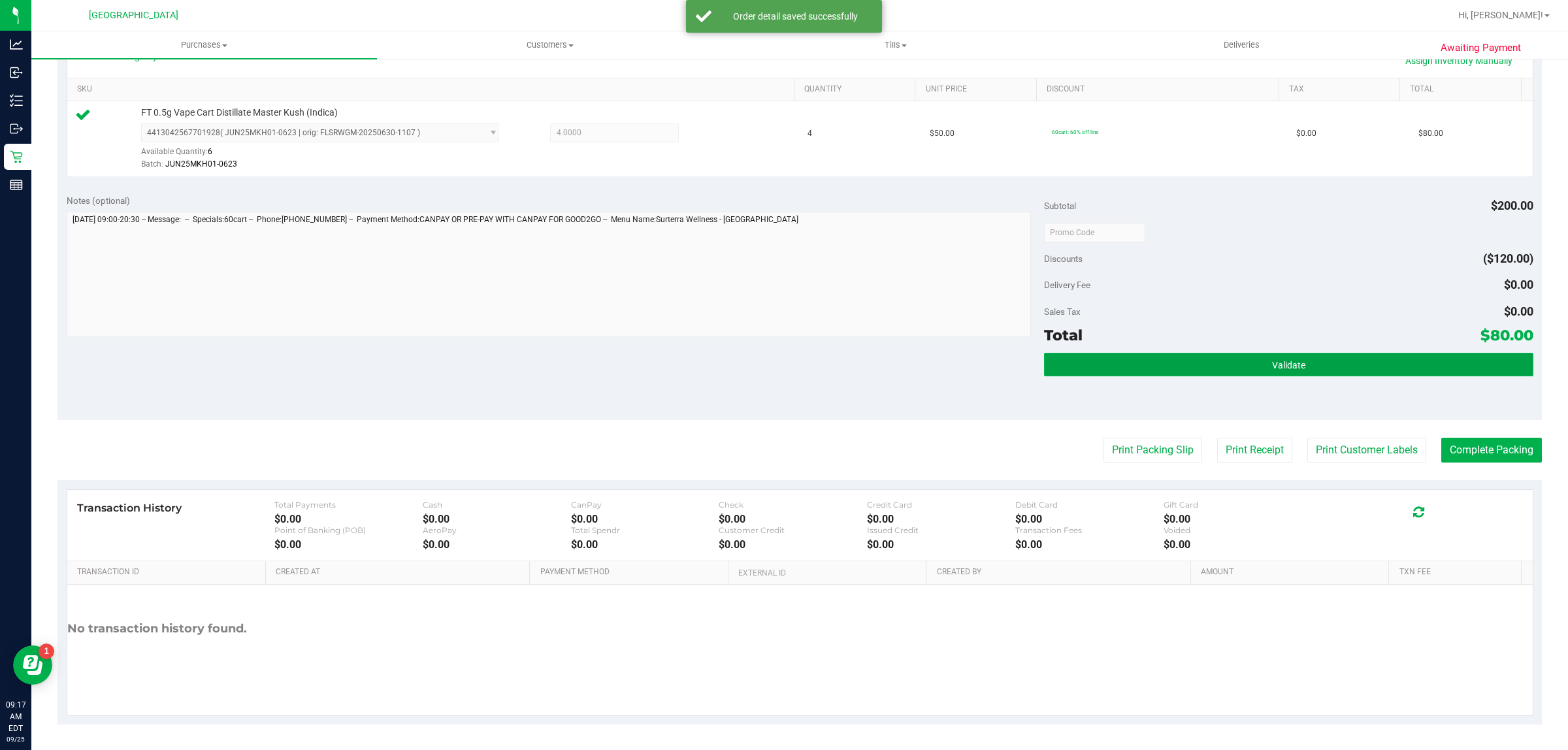
click at [1103, 368] on button "Validate" at bounding box center [1288, 364] width 489 height 24
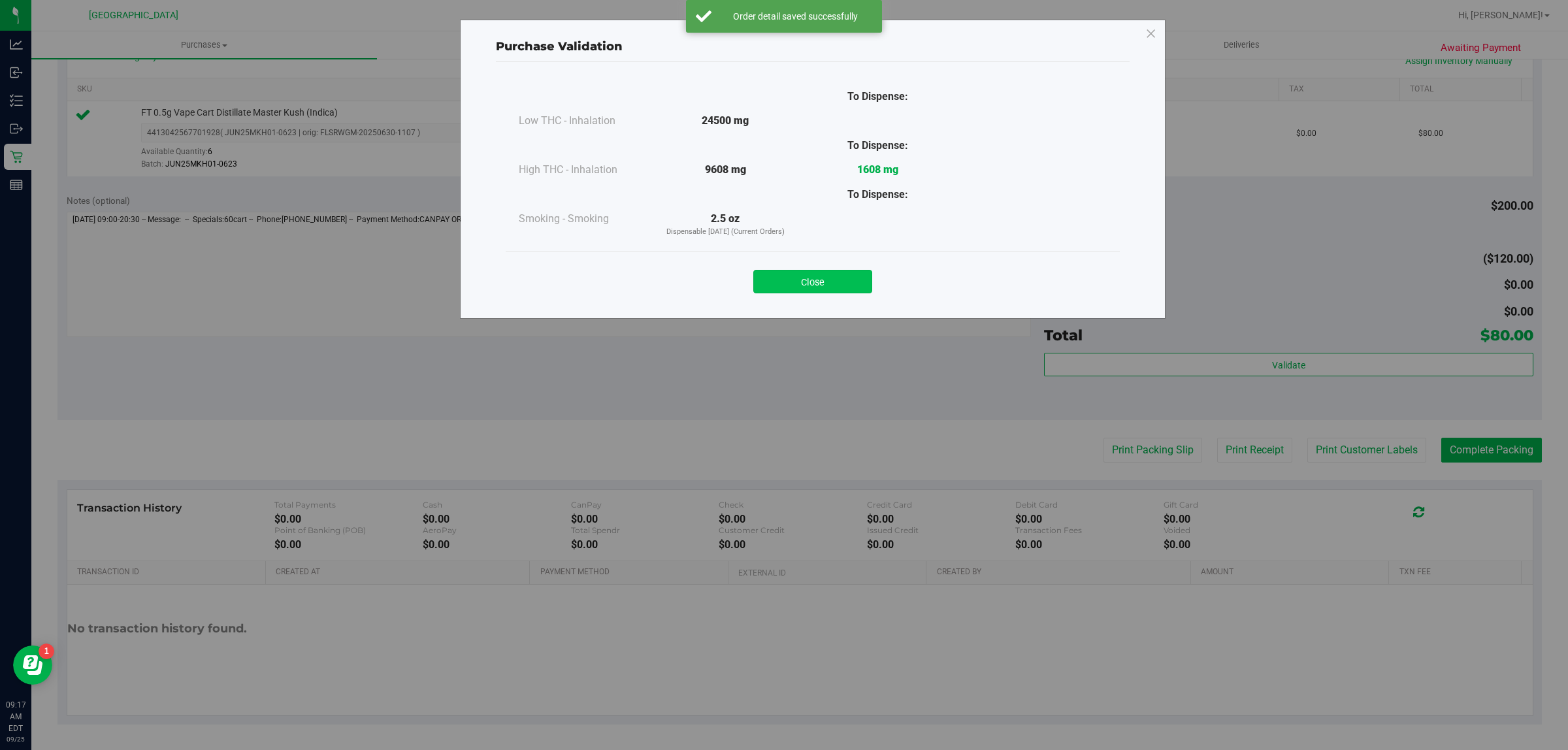
click at [783, 279] on button "Close" at bounding box center [813, 282] width 119 height 24
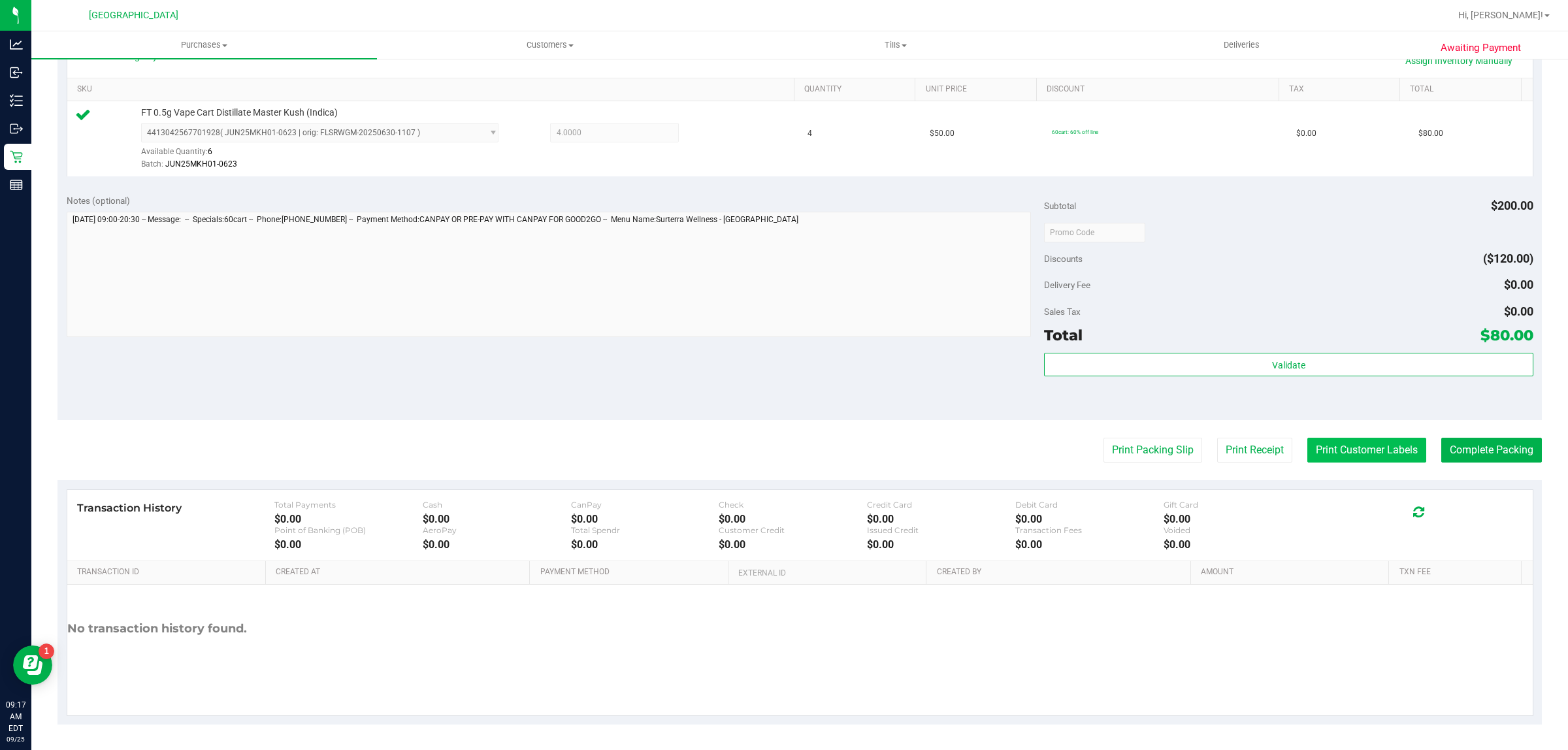
click at [1330, 448] on button "Print Customer Labels" at bounding box center [1367, 450] width 119 height 25
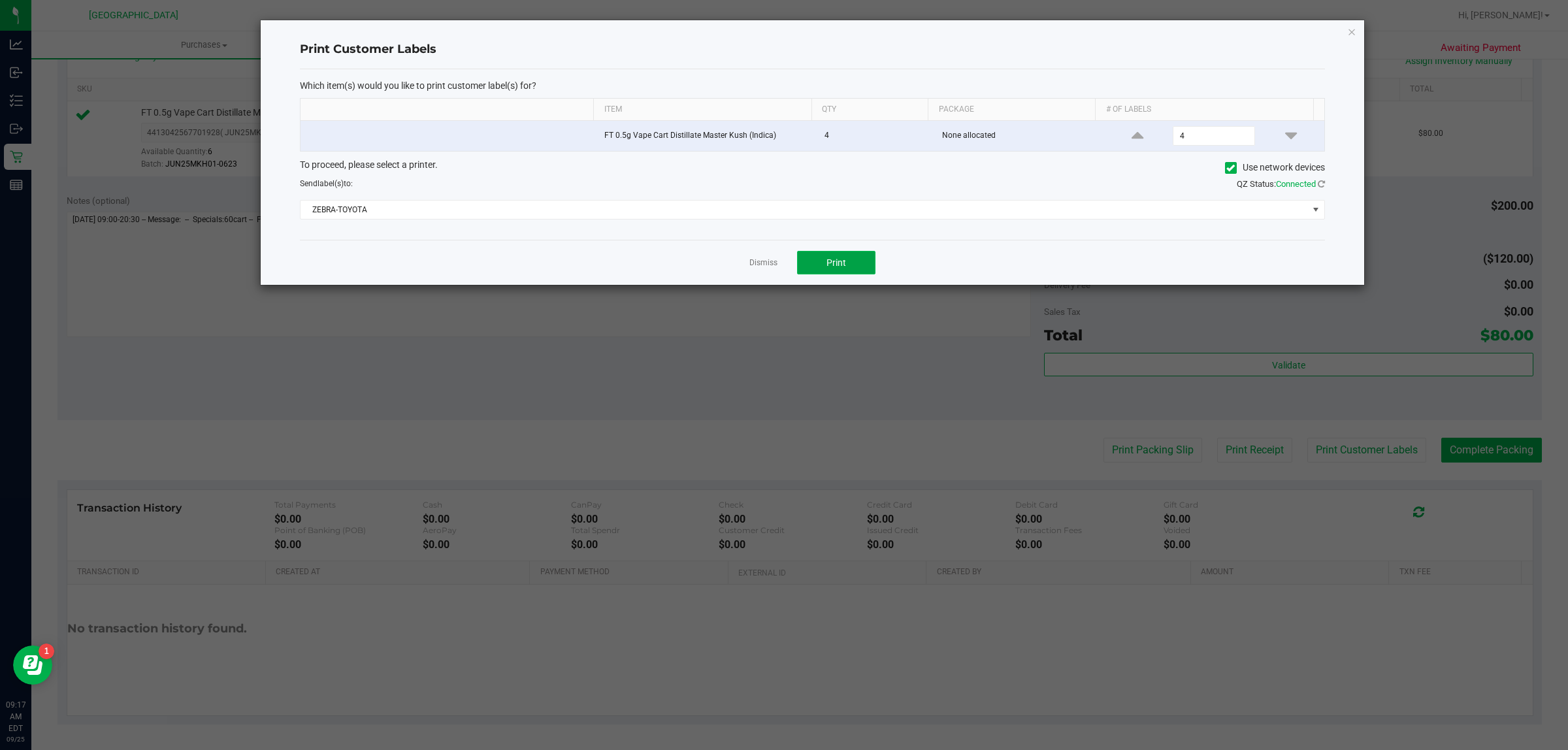
click at [819, 272] on button "Print" at bounding box center [836, 262] width 78 height 24
click at [772, 263] on link "Dismiss" at bounding box center [764, 262] width 28 height 11
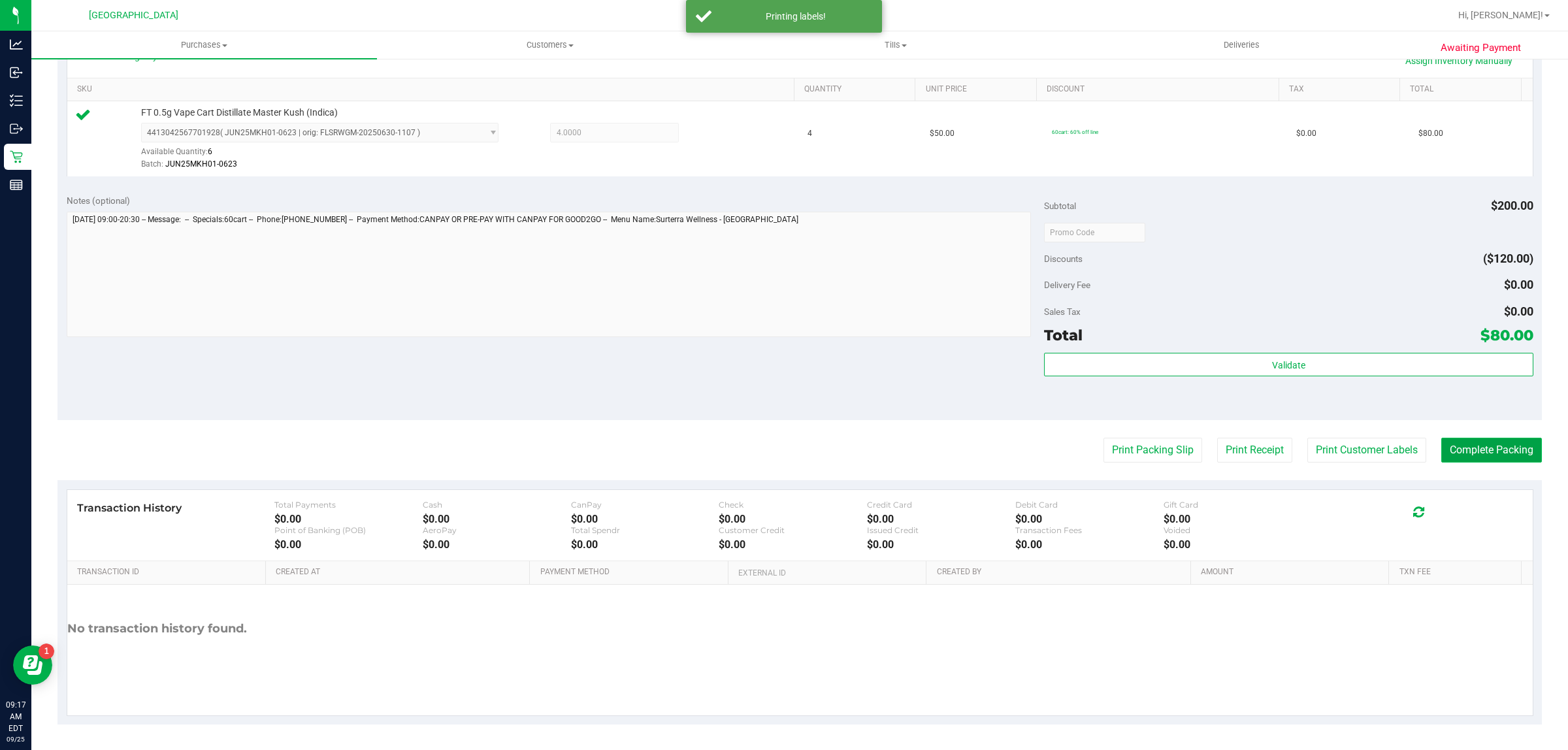
click at [1455, 449] on button "Complete Packing" at bounding box center [1492, 450] width 101 height 25
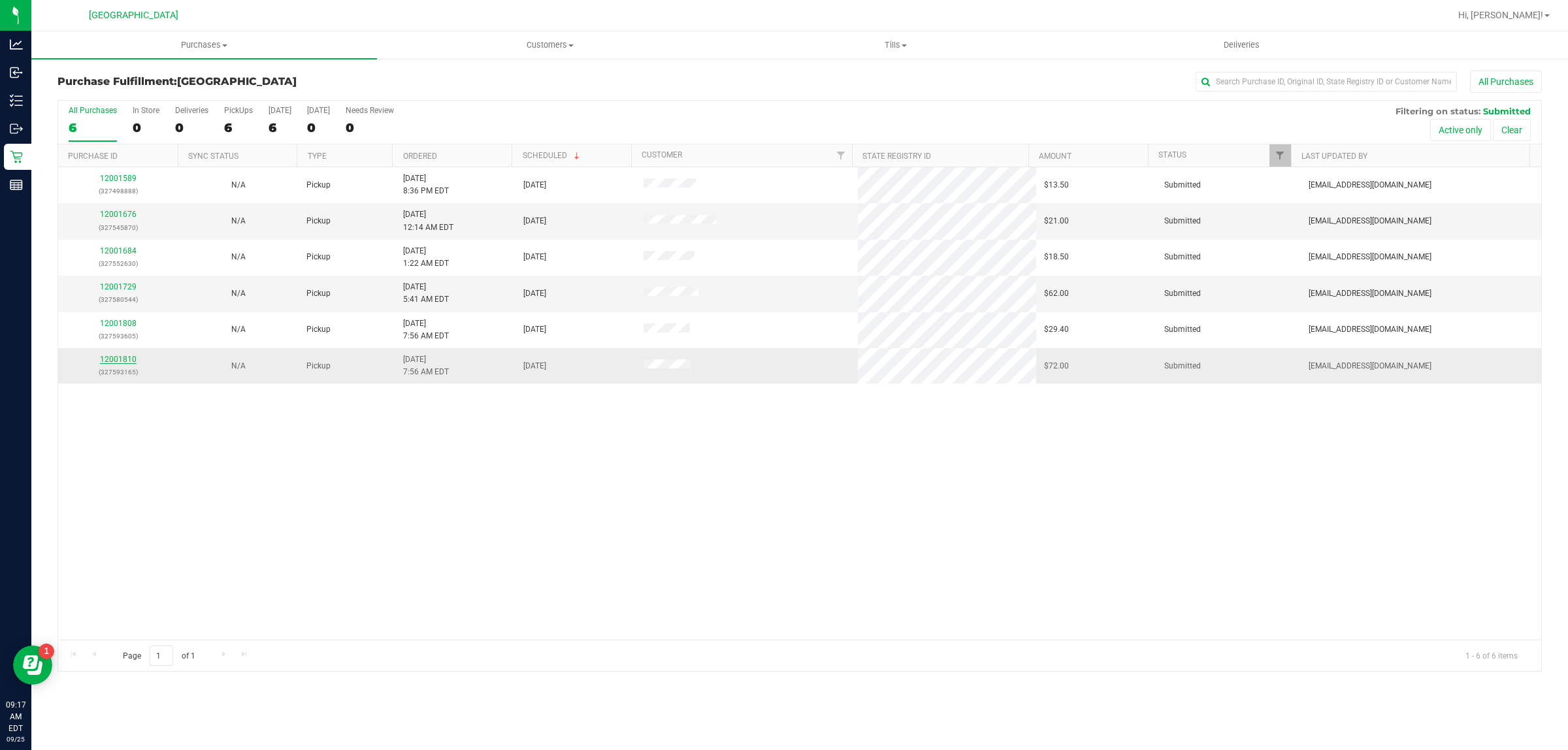
click at [123, 361] on link "12001810" at bounding box center [118, 359] width 37 height 9
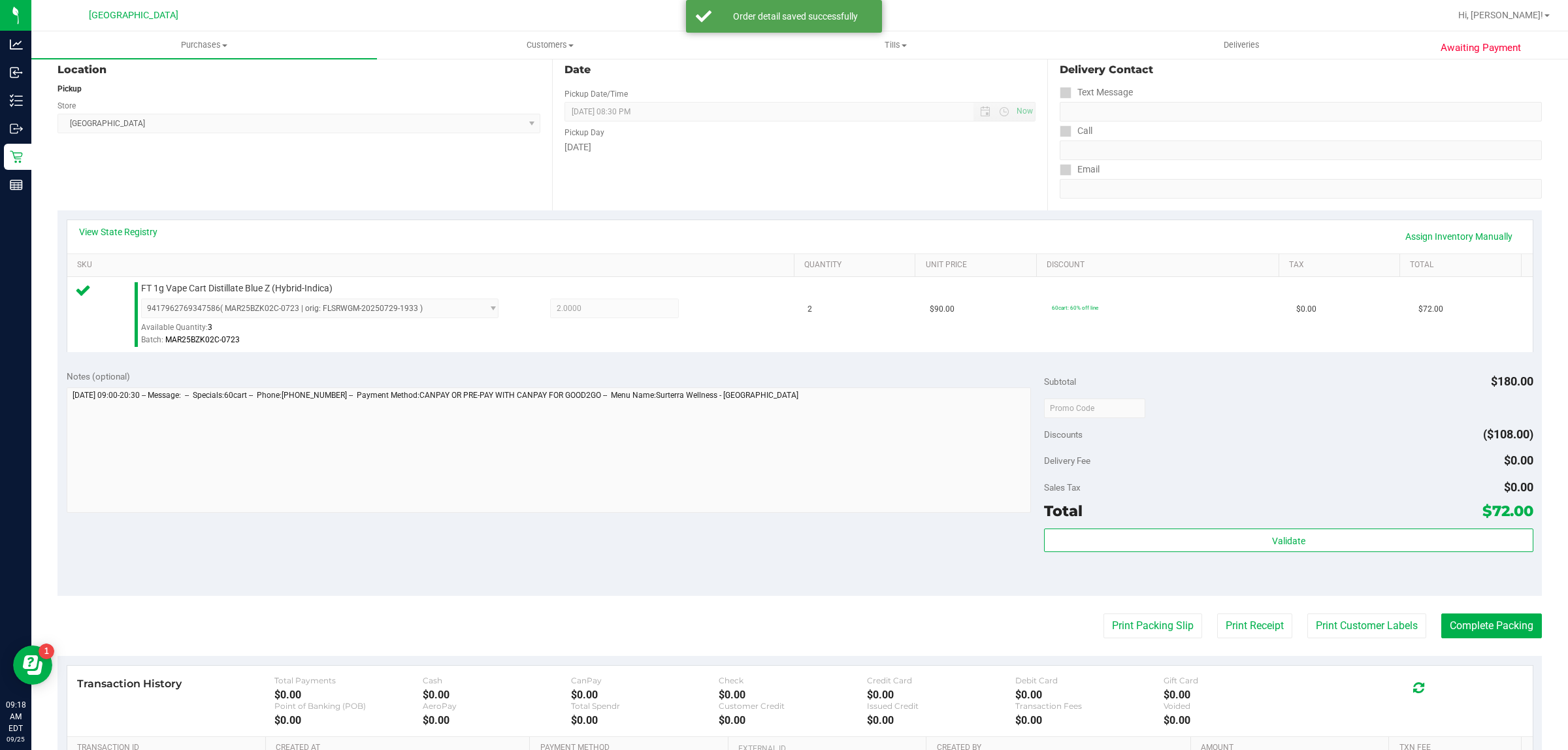
scroll to position [317, 0]
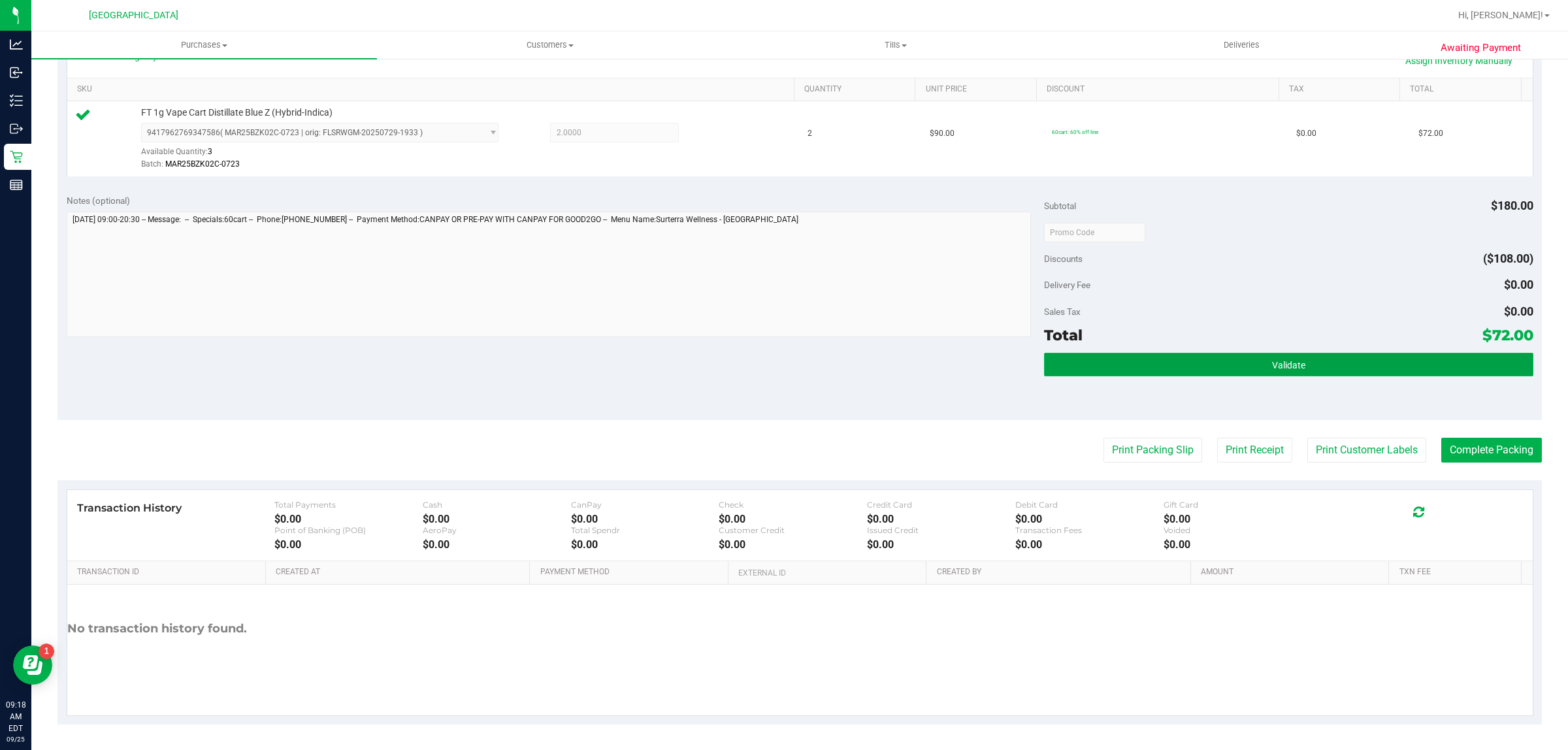
click at [1324, 353] on button "Validate" at bounding box center [1288, 364] width 489 height 24
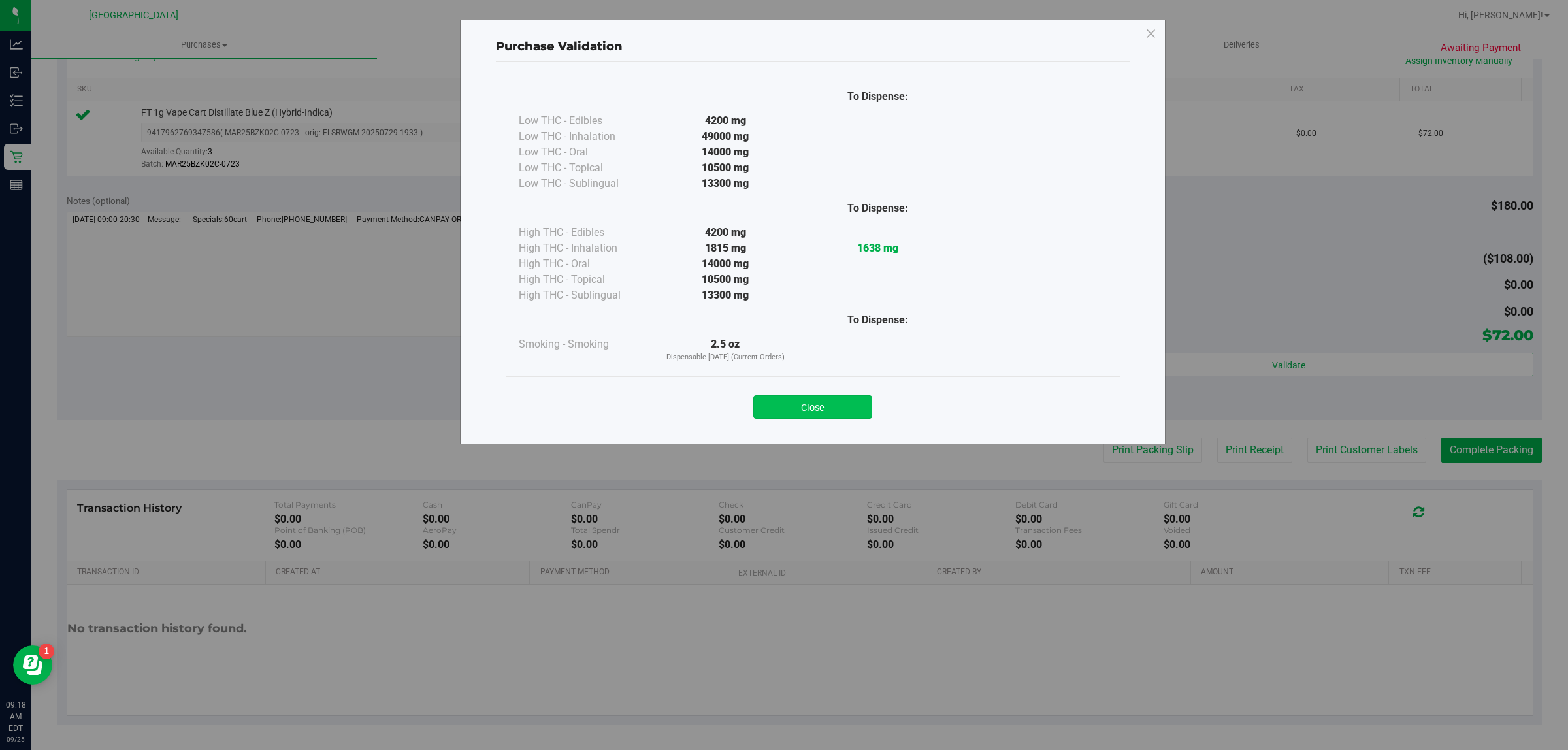
click at [812, 410] on button "Close" at bounding box center [813, 407] width 119 height 24
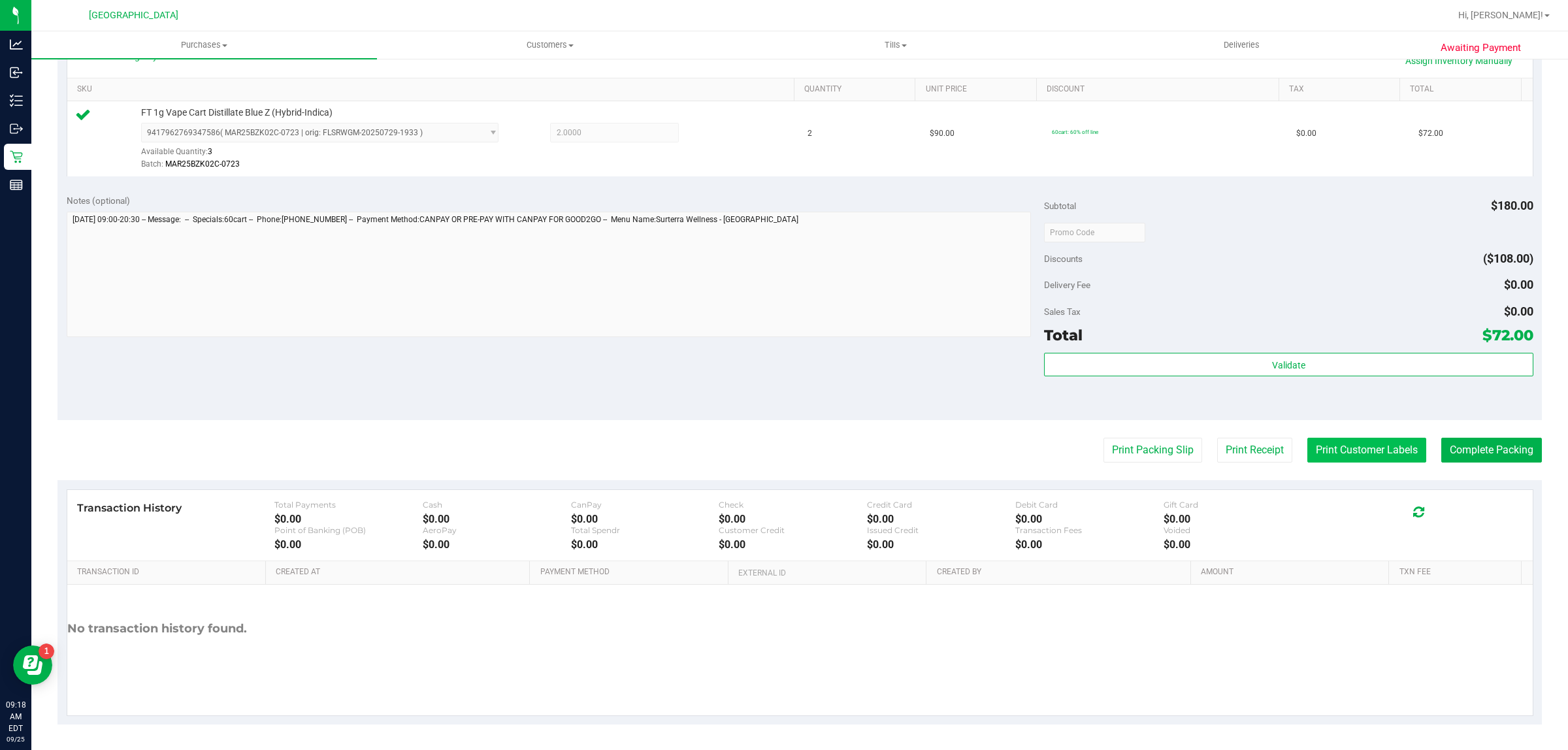
click at [1386, 451] on button "Print Customer Labels" at bounding box center [1367, 450] width 119 height 25
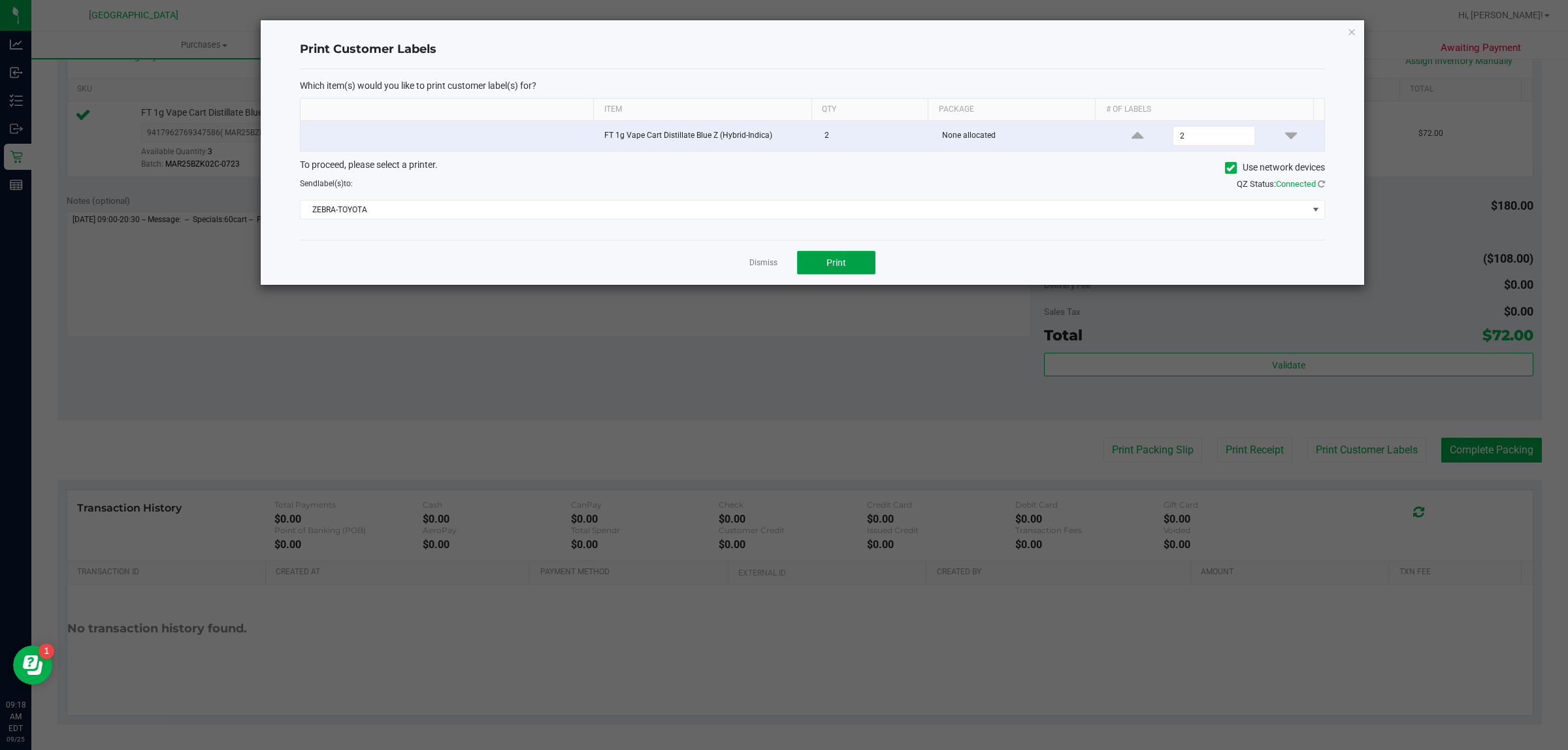
click at [812, 266] on button "Print" at bounding box center [836, 262] width 78 height 24
click at [753, 264] on link "Dismiss" at bounding box center [764, 262] width 28 height 11
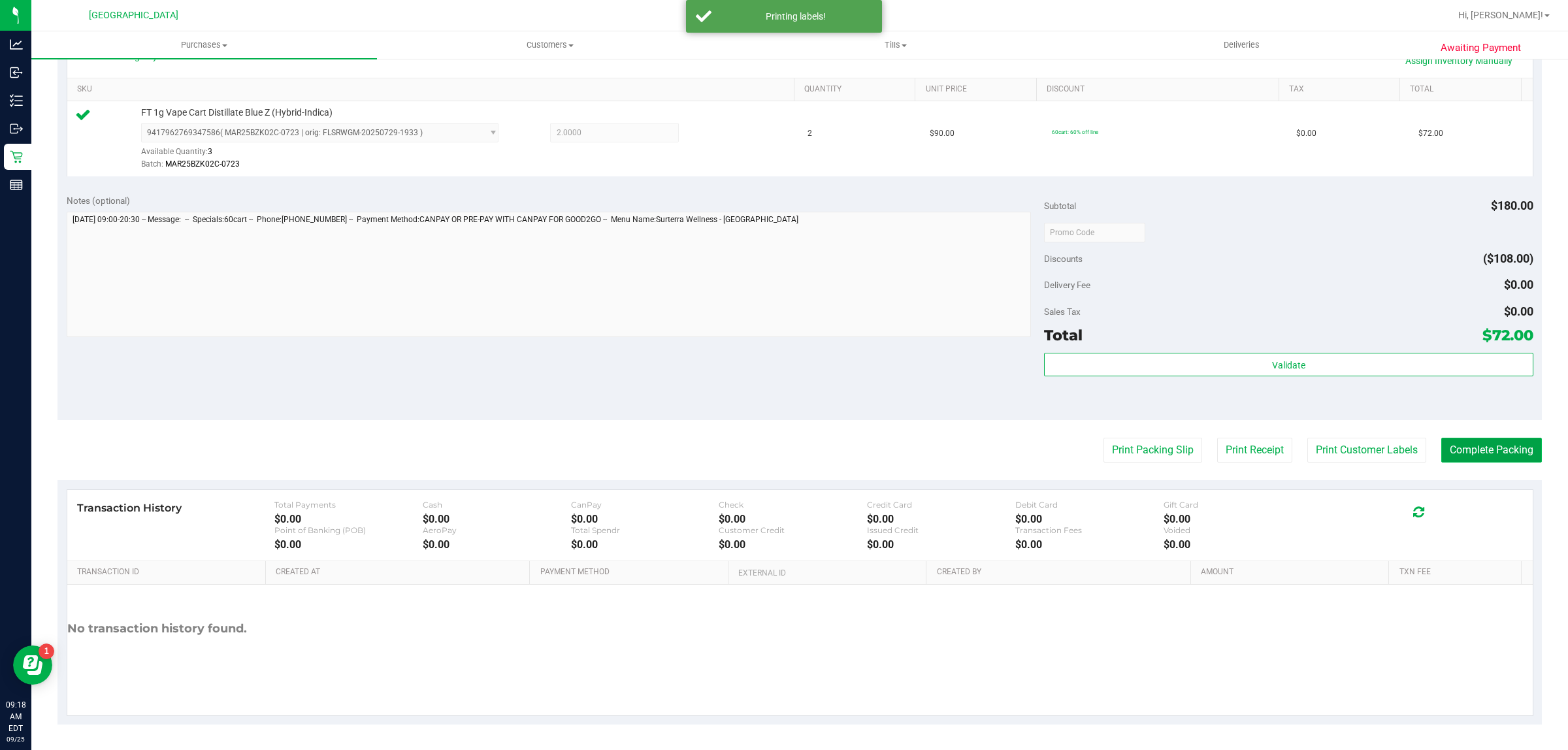
click at [1454, 455] on button "Complete Packing" at bounding box center [1492, 450] width 101 height 25
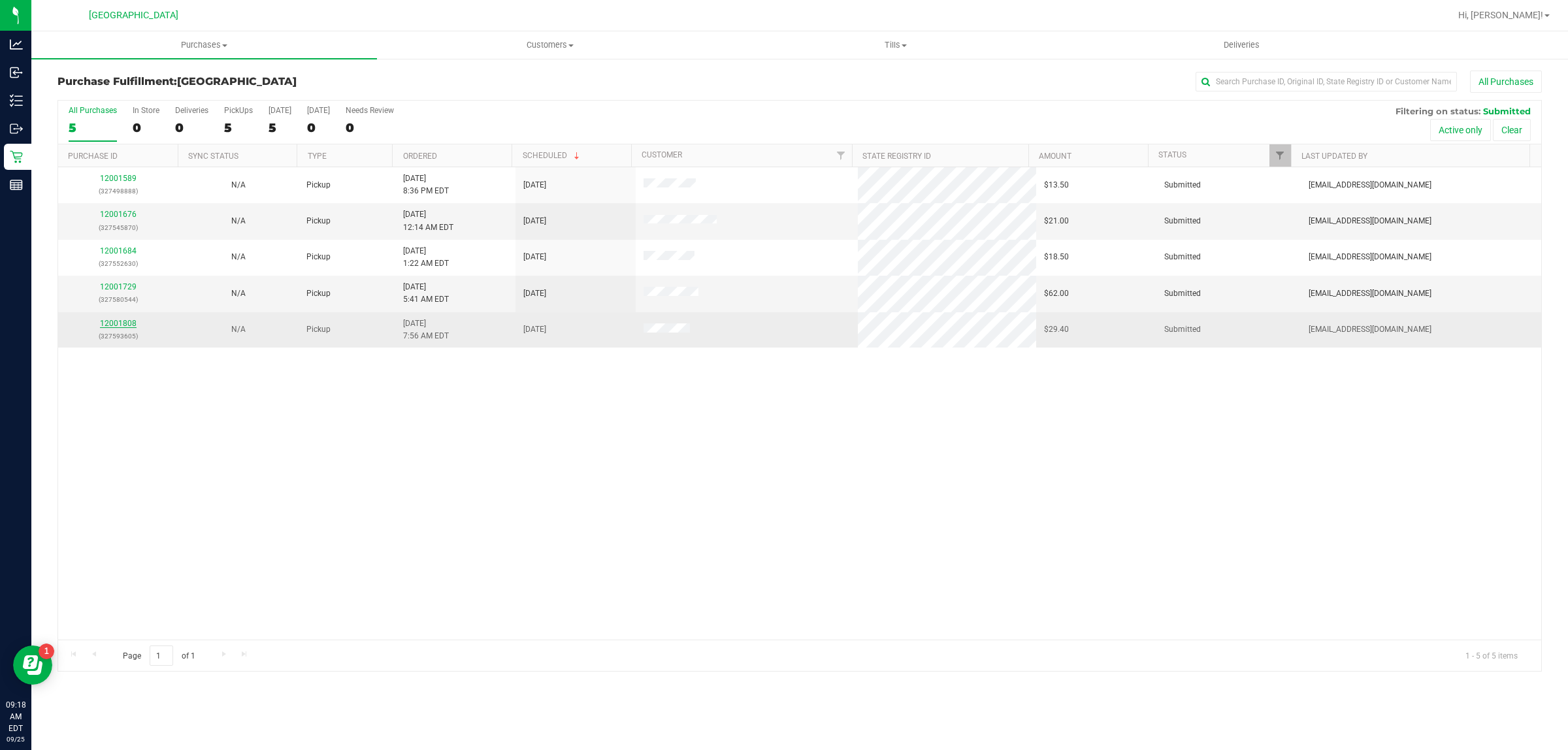
click at [132, 324] on link "12001808" at bounding box center [118, 323] width 37 height 9
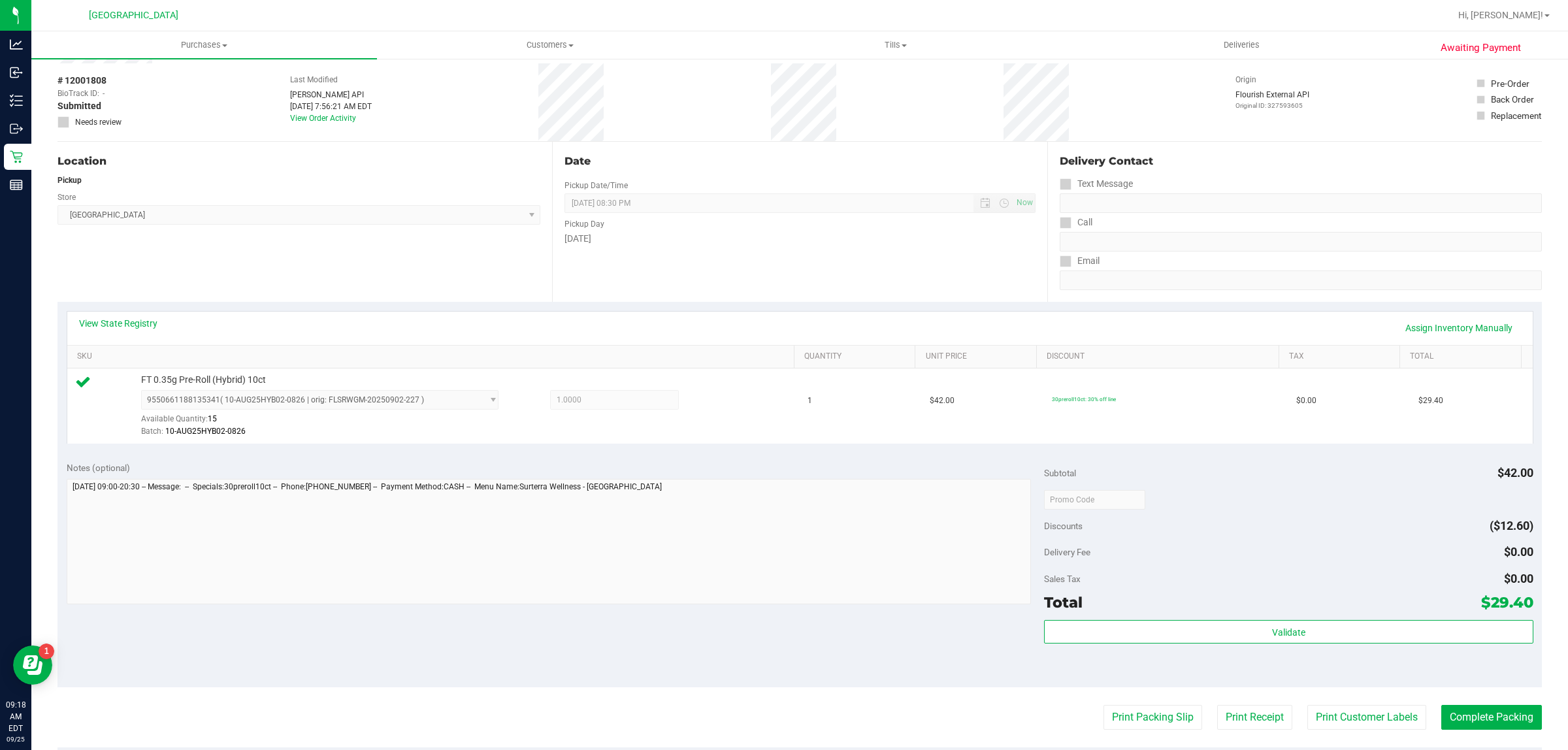
scroll to position [317, 0]
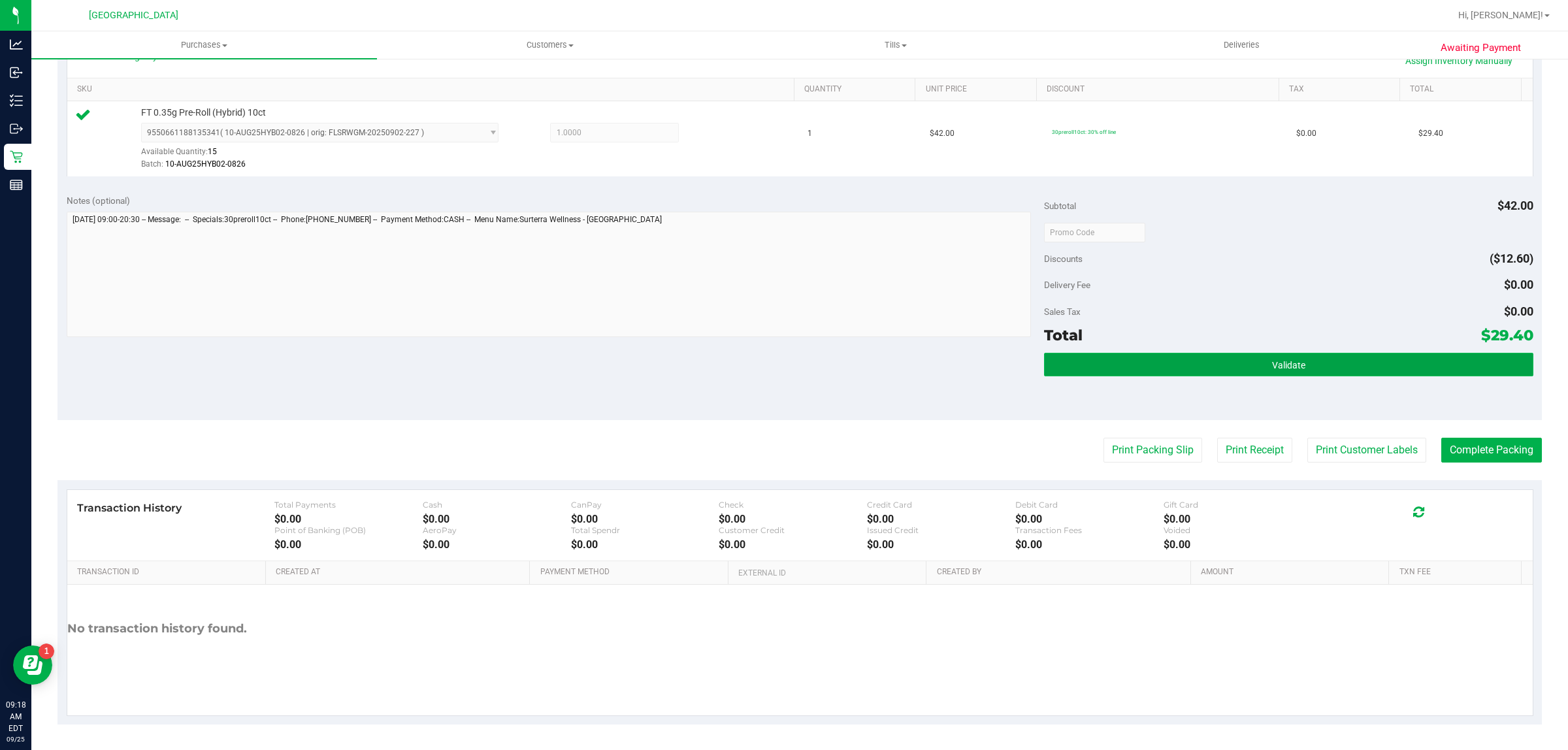
click at [1190, 368] on button "Validate" at bounding box center [1288, 364] width 489 height 24
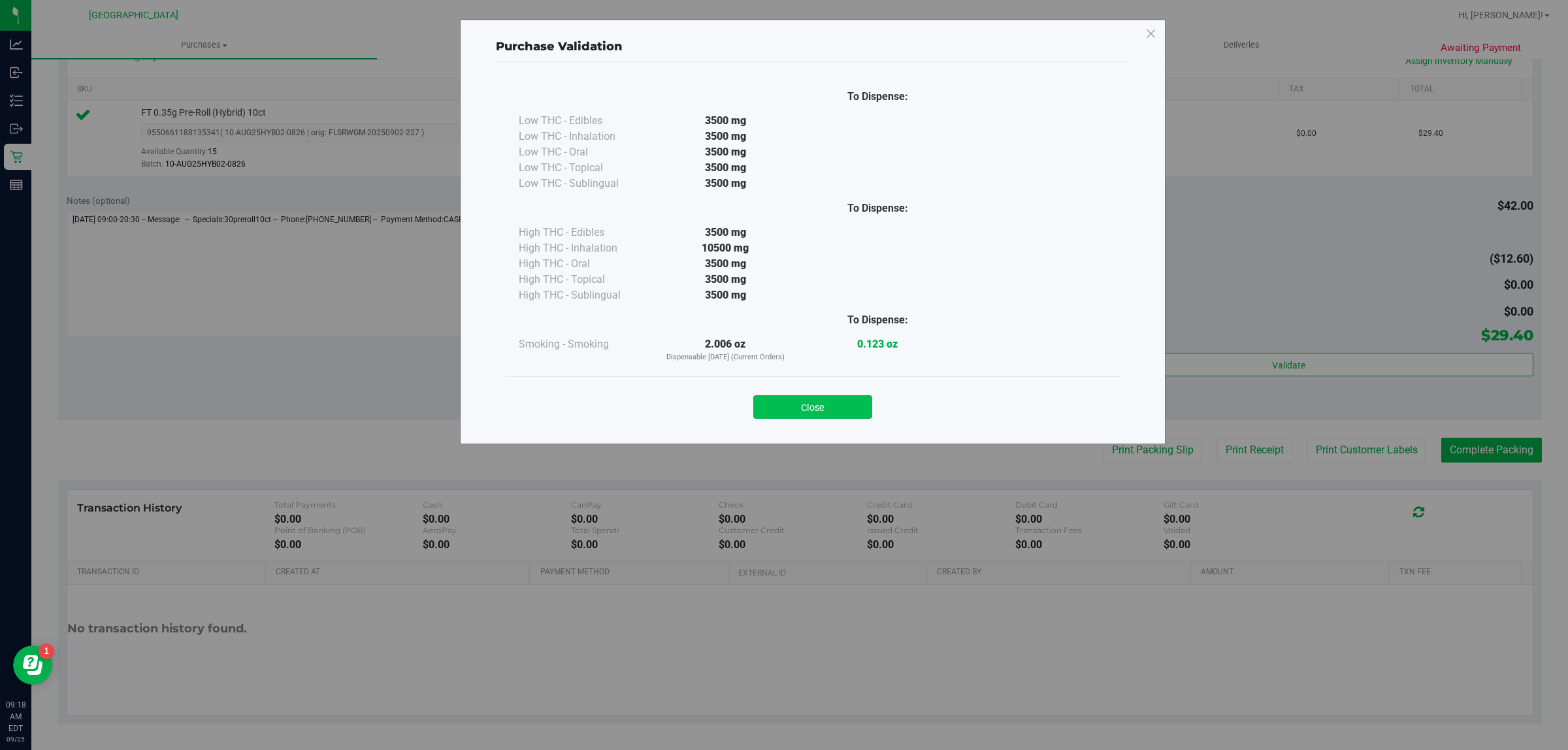
click at [831, 405] on button "Close" at bounding box center [813, 407] width 119 height 24
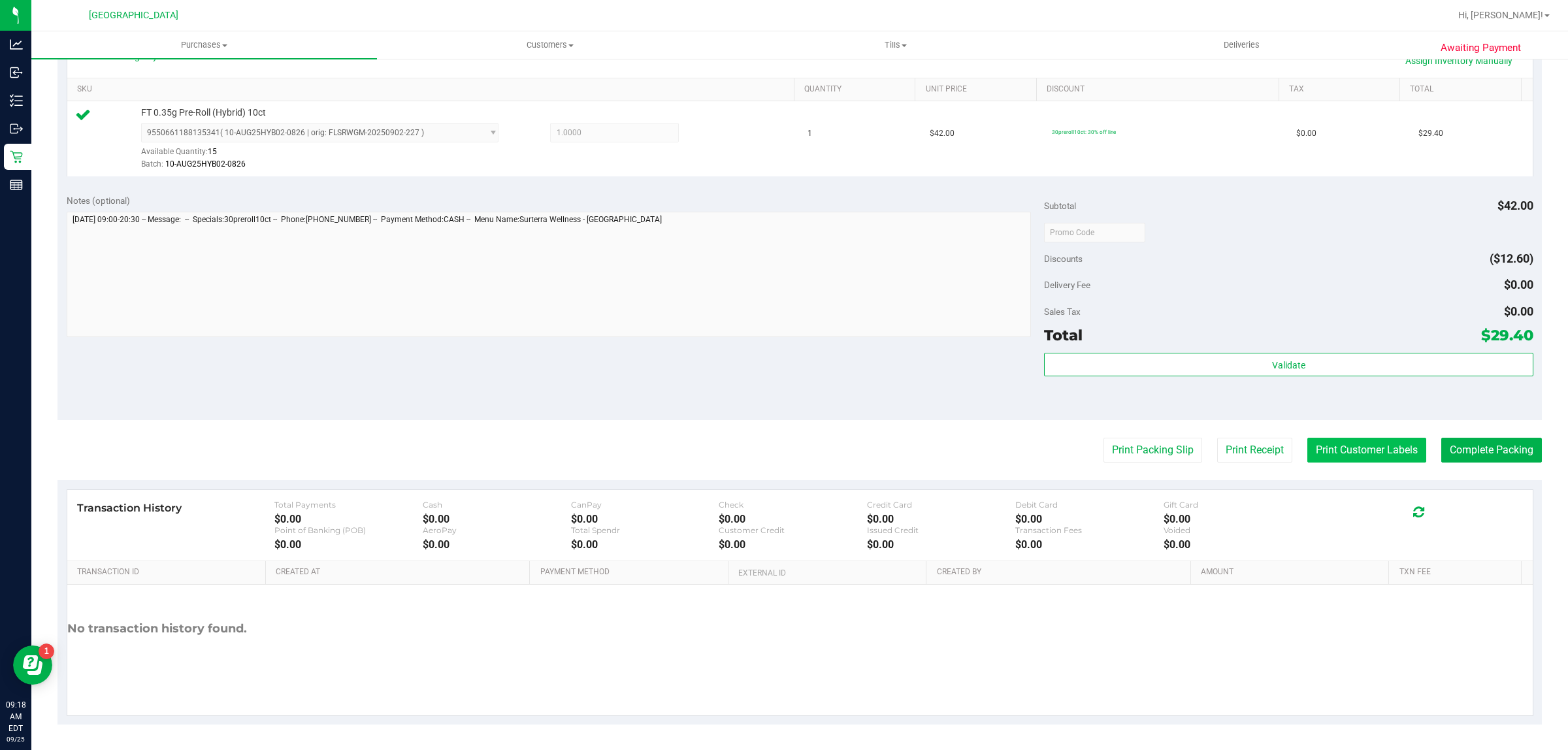
click at [1390, 447] on button "Print Customer Labels" at bounding box center [1367, 450] width 119 height 25
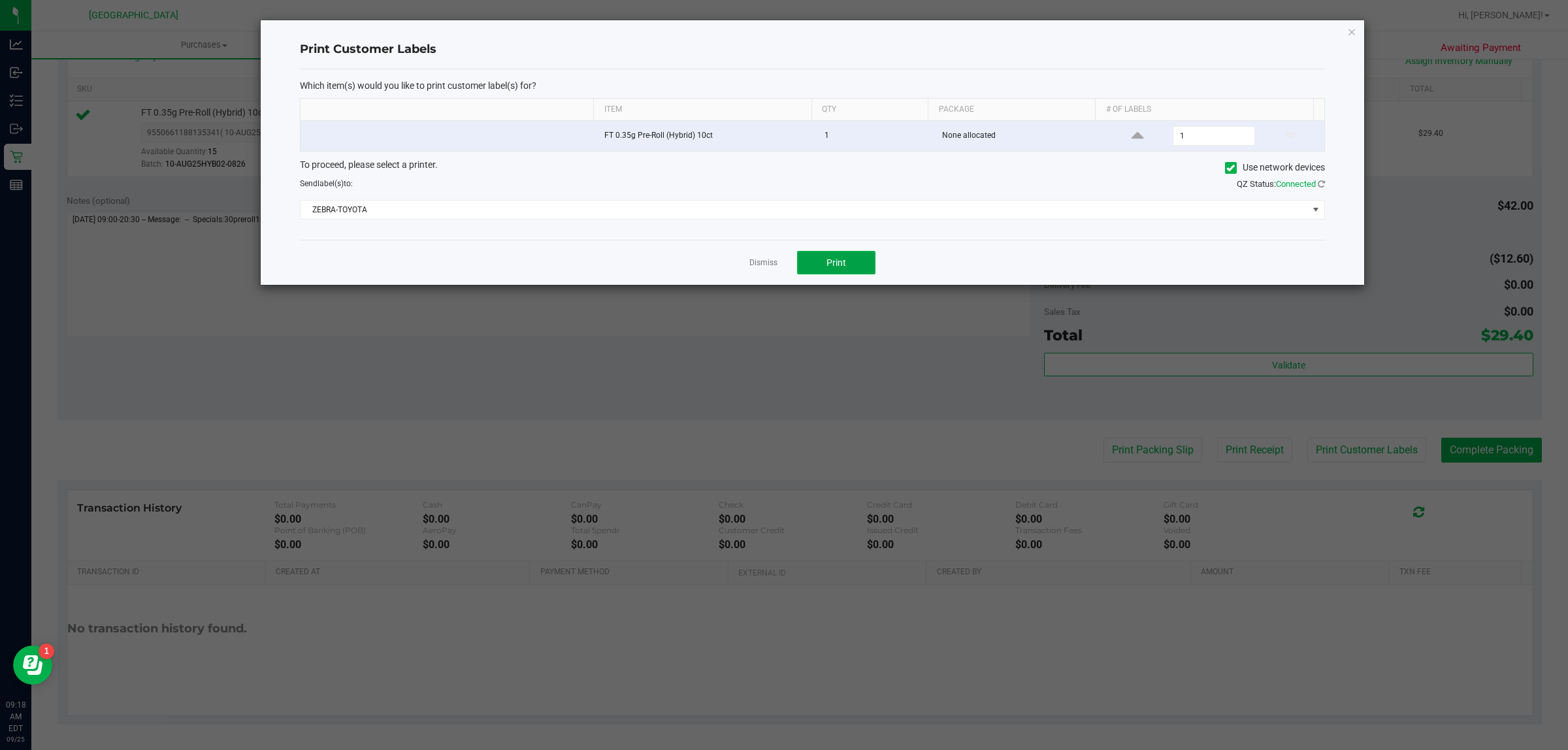
click at [849, 264] on button "Print" at bounding box center [836, 262] width 78 height 24
click at [763, 266] on link "Dismiss" at bounding box center [764, 262] width 28 height 11
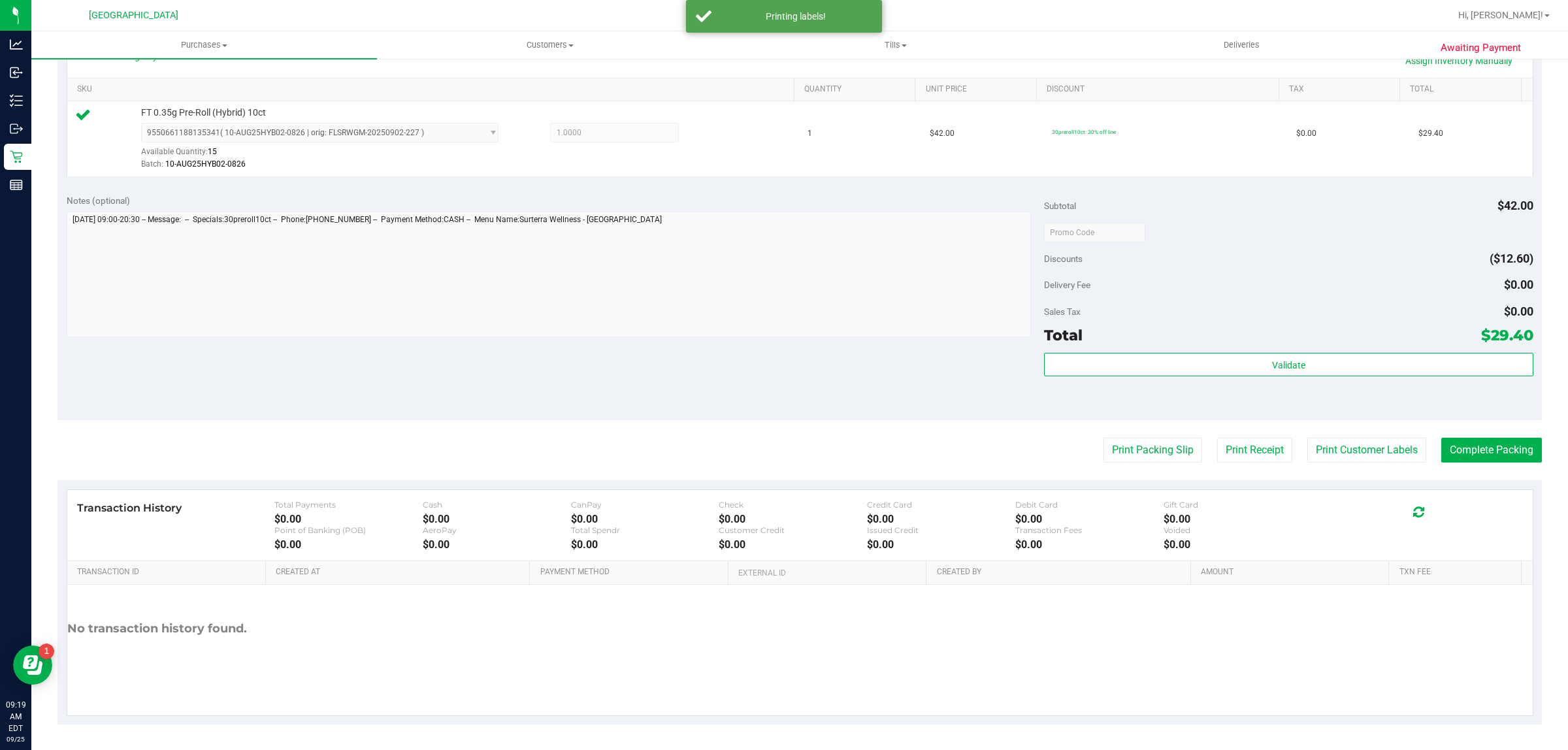
click at [1467, 438] on purchase-details "Back Edit Purchase Cancel Purchase View Profile # 12001808 BioTrack ID: - Submi…" at bounding box center [799, 239] width 1484 height 971
click at [1474, 448] on button "Complete Packing" at bounding box center [1492, 450] width 101 height 25
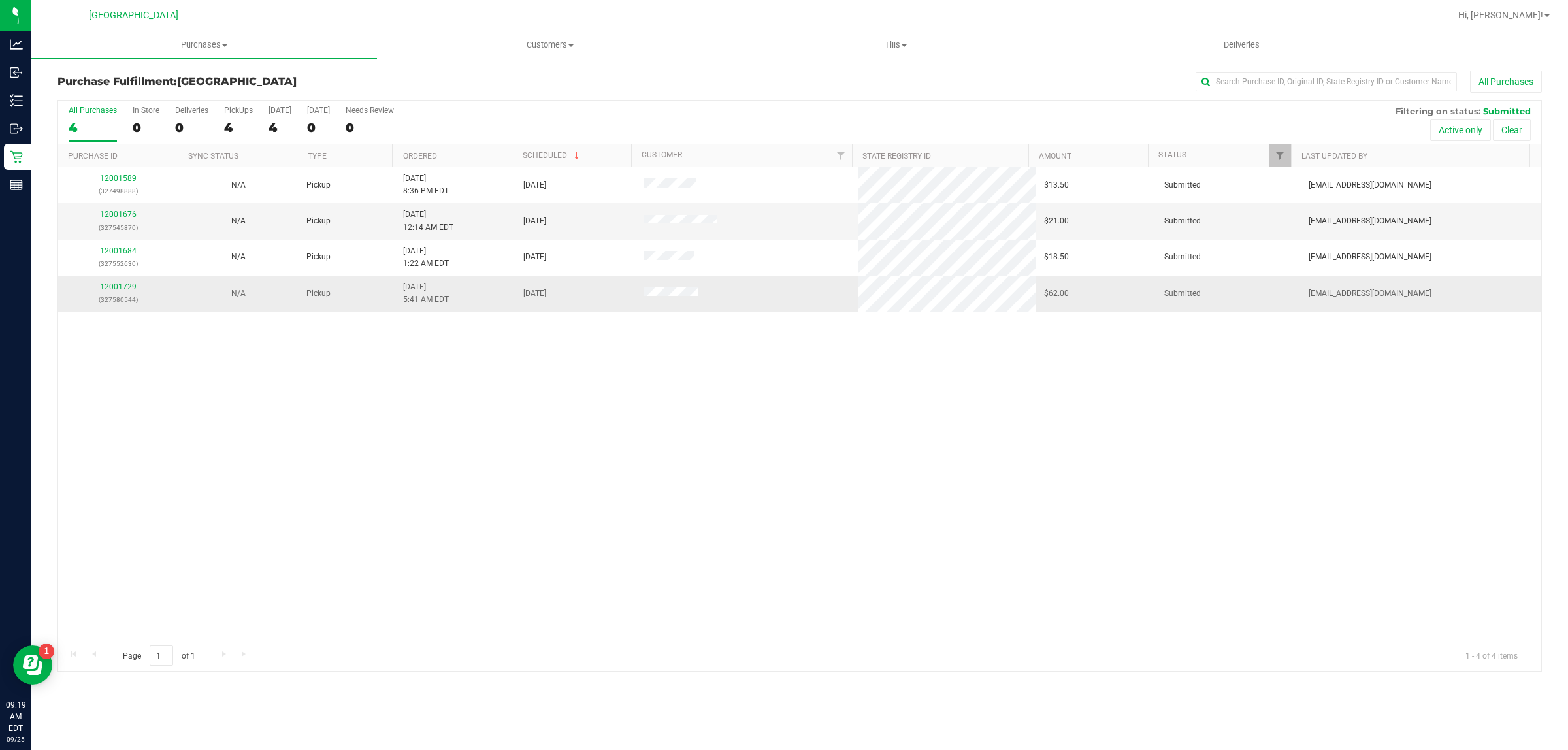
click at [103, 284] on link "12001729" at bounding box center [118, 287] width 37 height 9
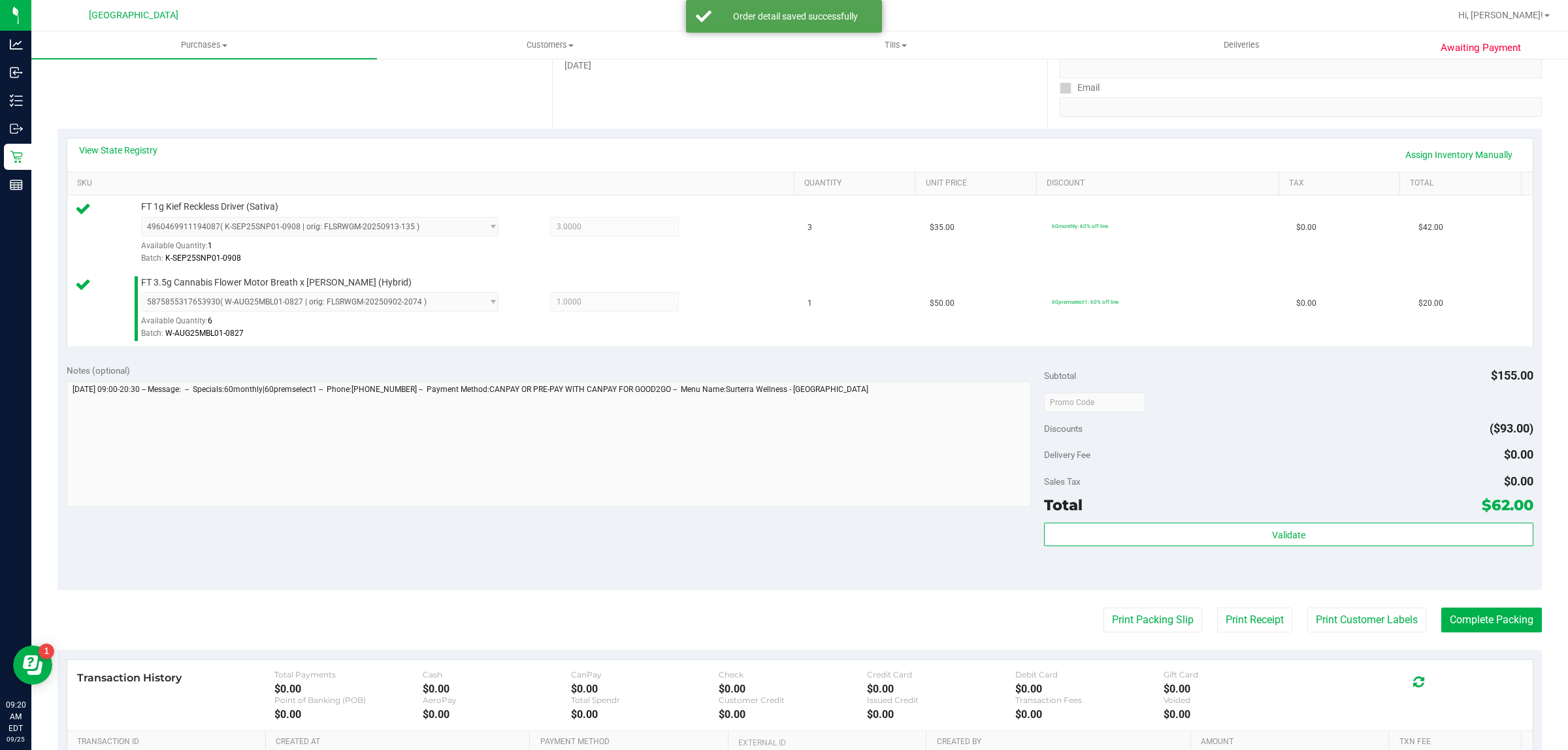
scroll to position [393, 0]
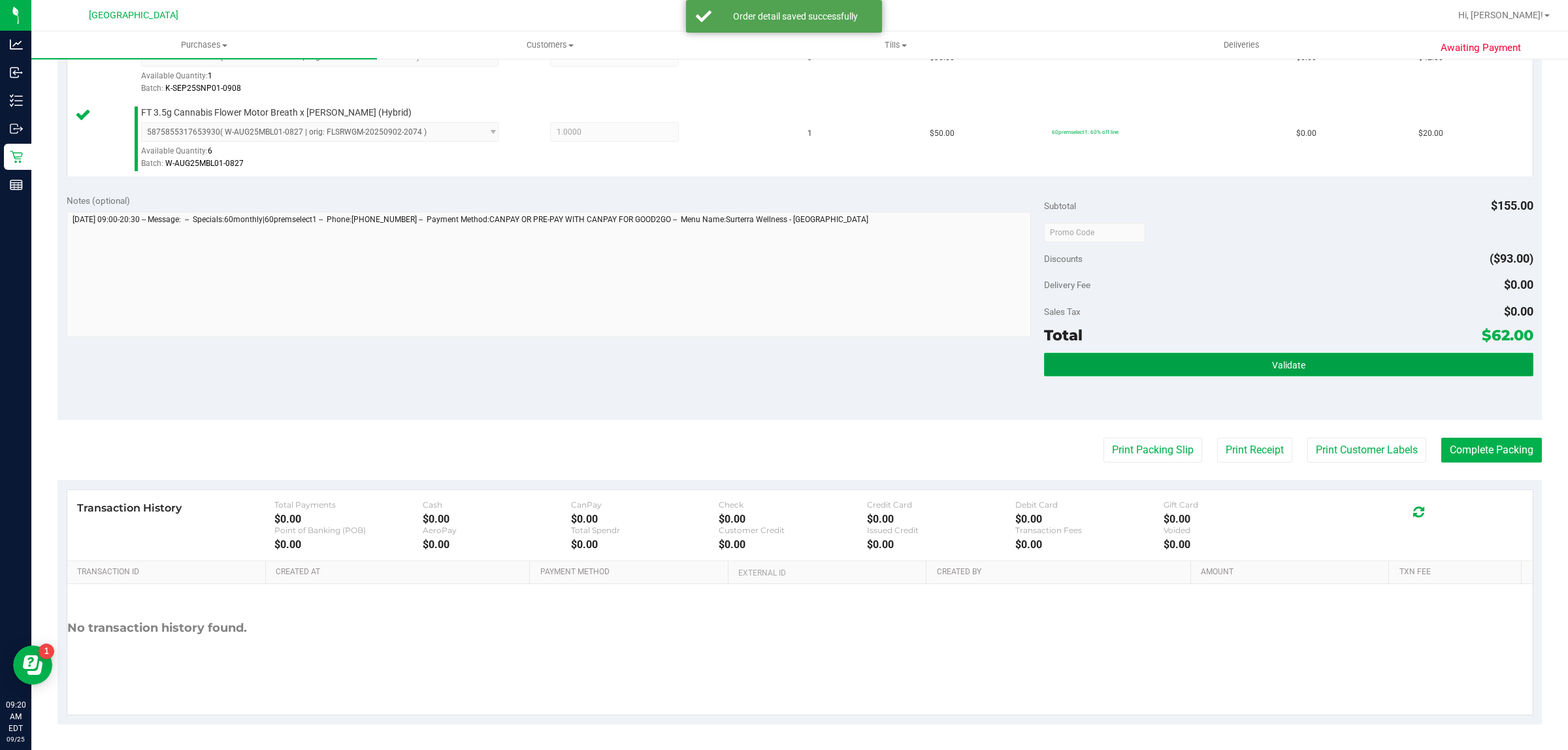
click at [1248, 357] on button "Validate" at bounding box center [1288, 364] width 489 height 24
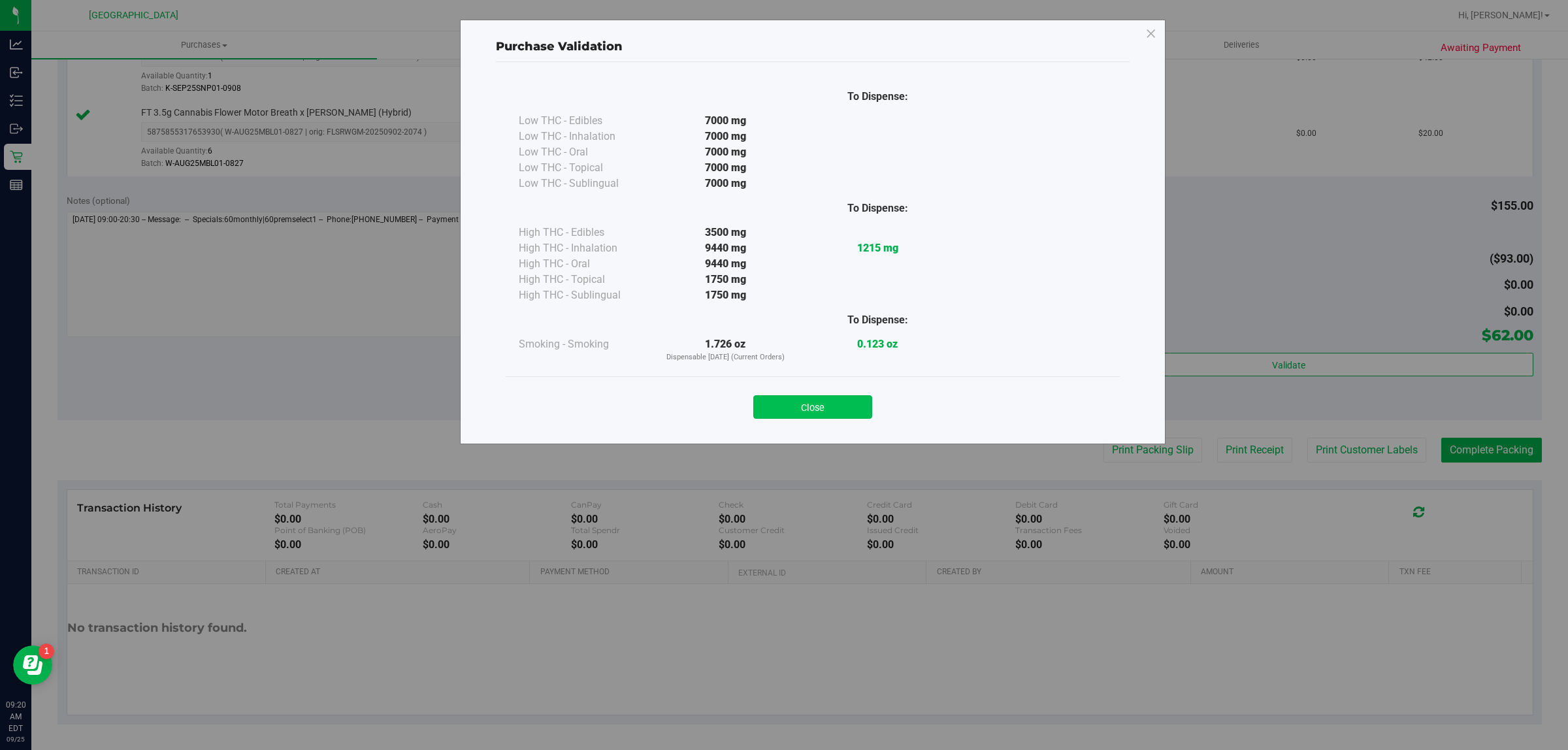
click at [805, 407] on button "Close" at bounding box center [813, 407] width 119 height 24
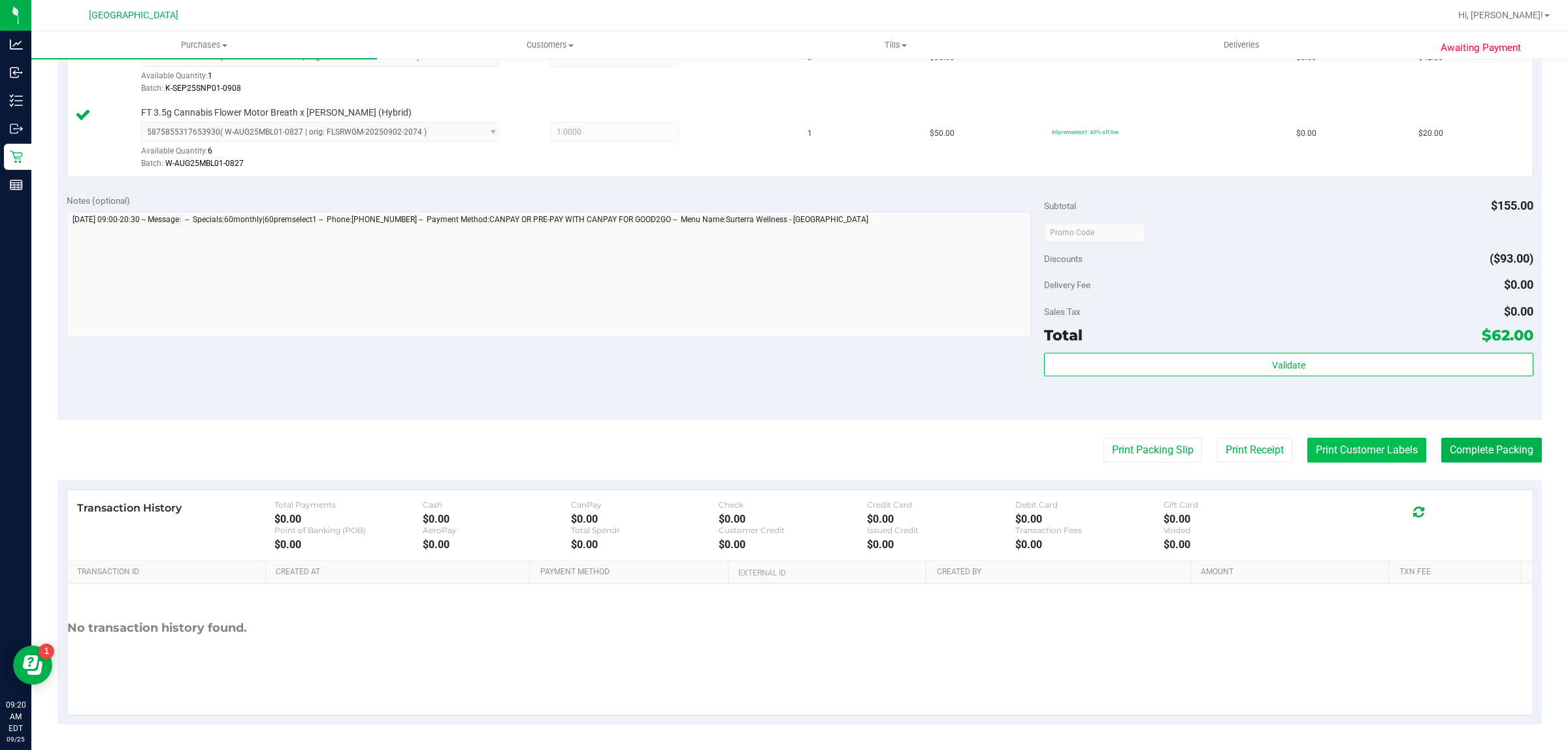
click at [1318, 455] on button "Print Customer Labels" at bounding box center [1367, 450] width 119 height 25
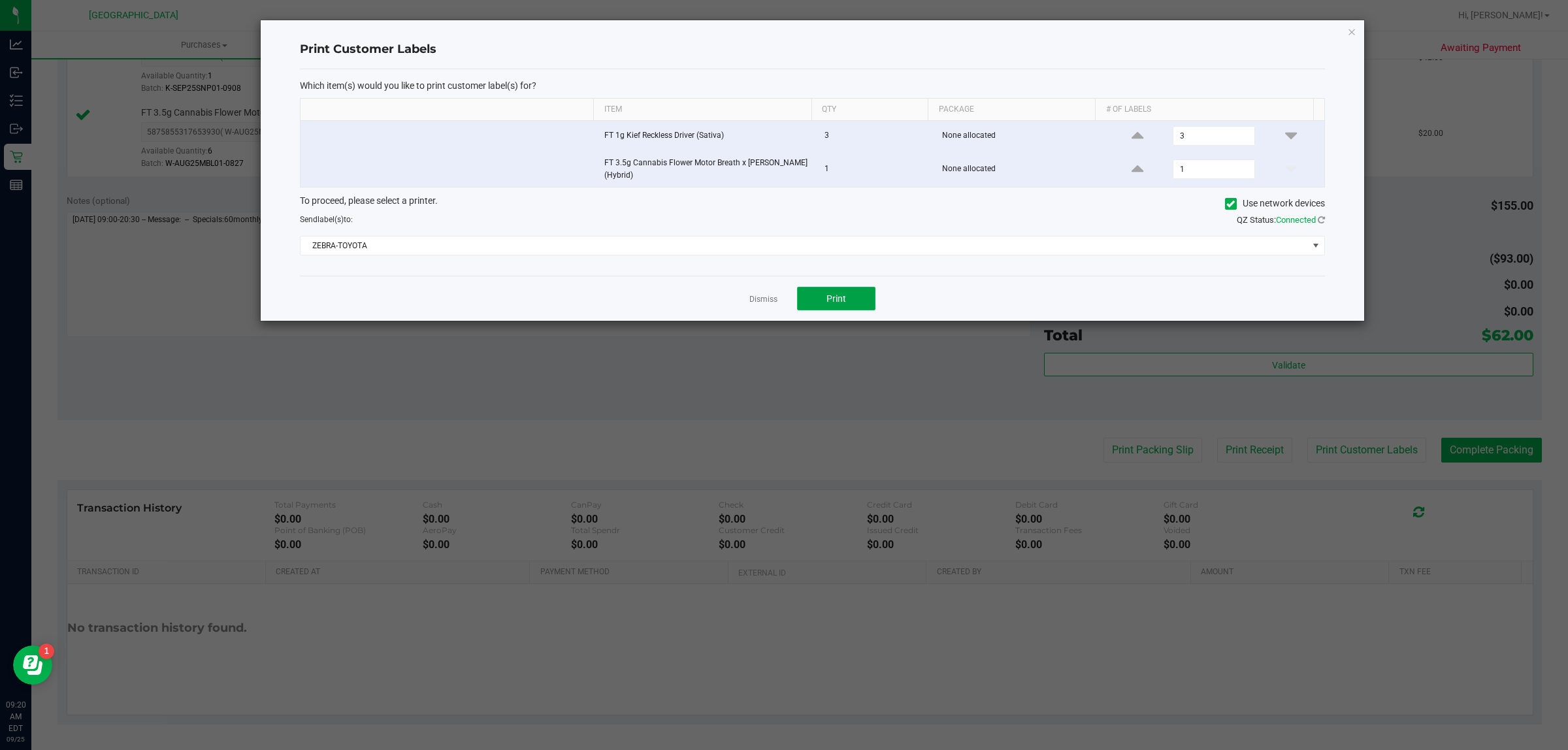
click at [834, 308] on button "Print" at bounding box center [836, 299] width 78 height 24
click at [766, 302] on link "Dismiss" at bounding box center [764, 299] width 28 height 11
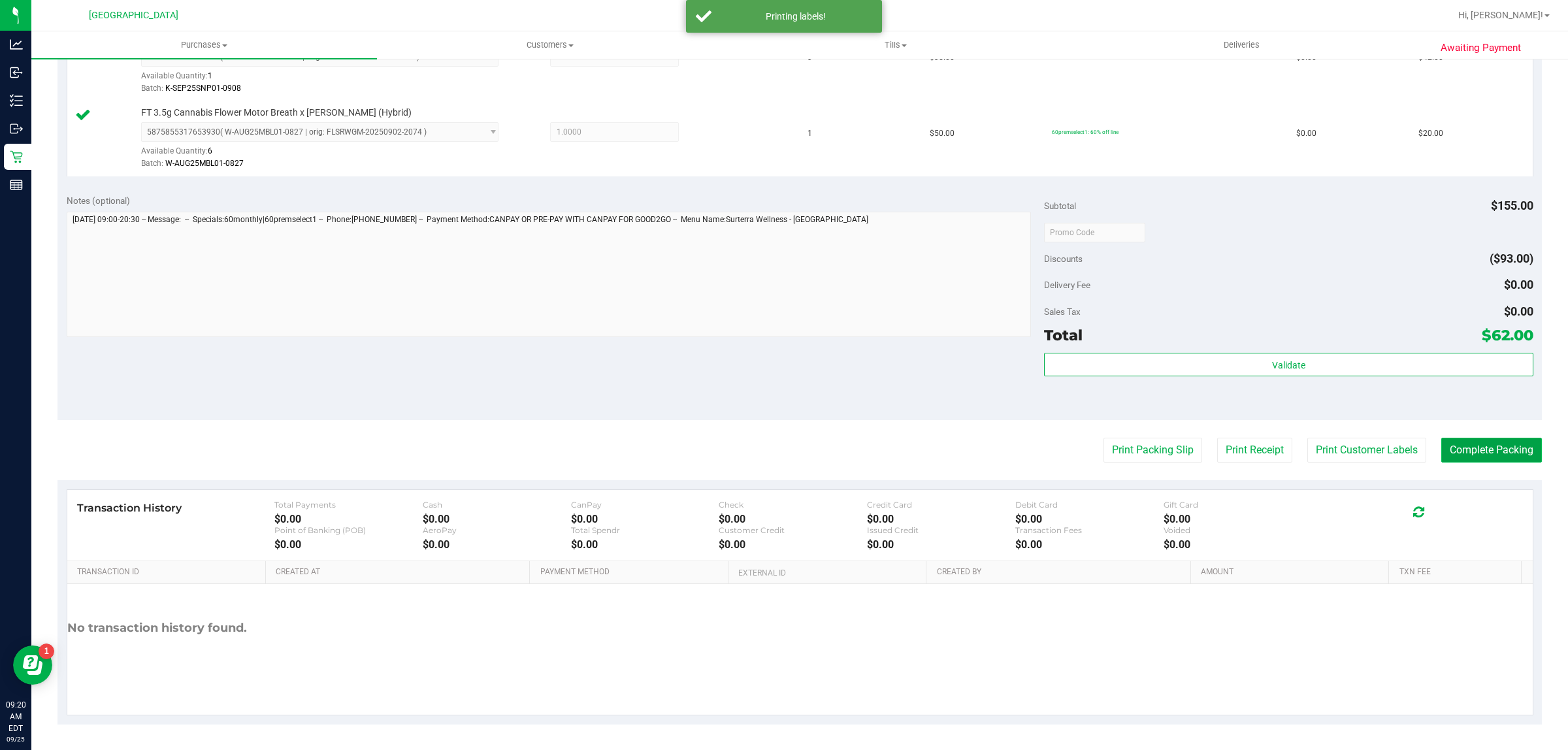
click at [1448, 447] on button "Complete Packing" at bounding box center [1492, 450] width 101 height 25
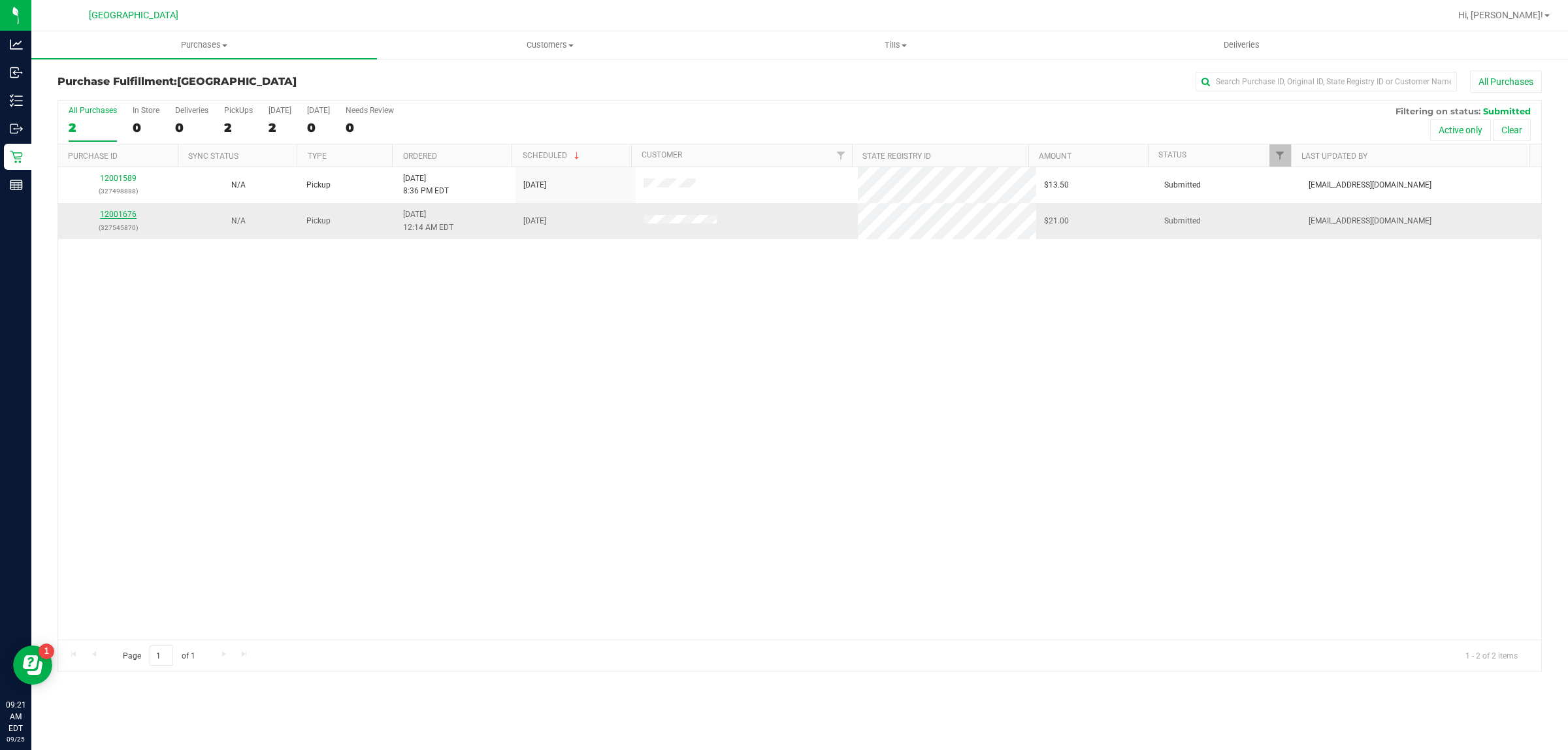
click at [122, 214] on link "12001676" at bounding box center [118, 214] width 37 height 9
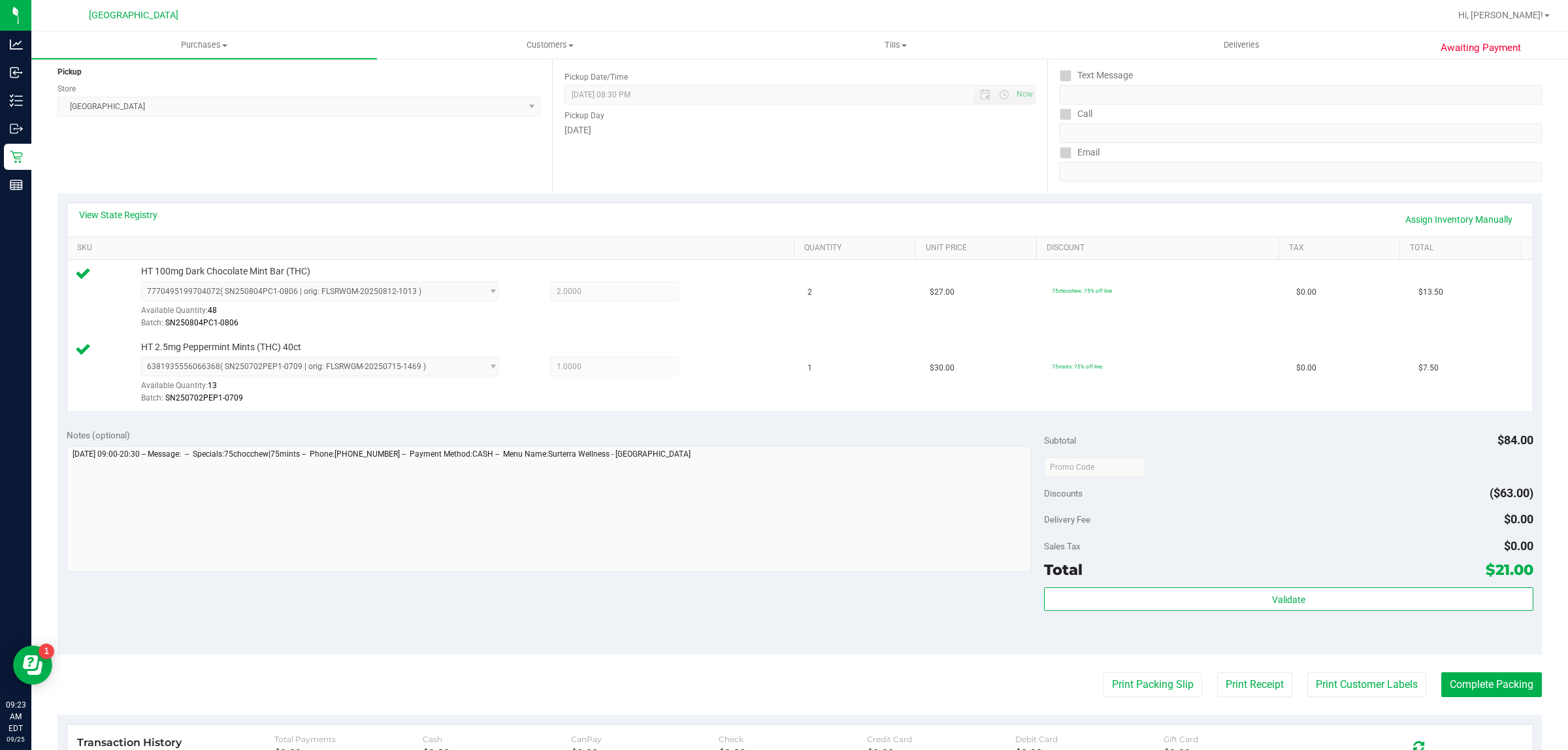
scroll to position [326, 0]
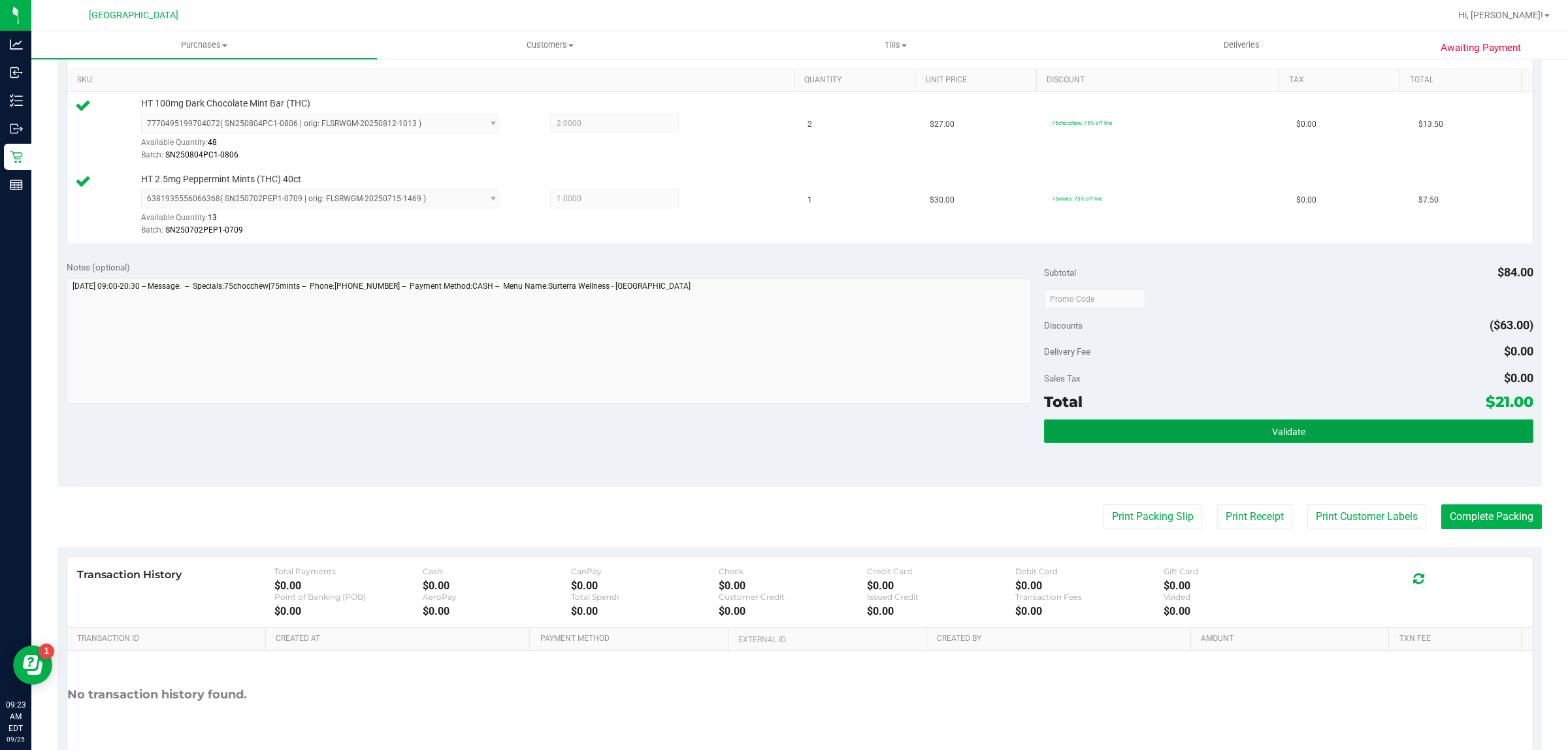
click at [1230, 441] on button "Validate" at bounding box center [1288, 431] width 489 height 24
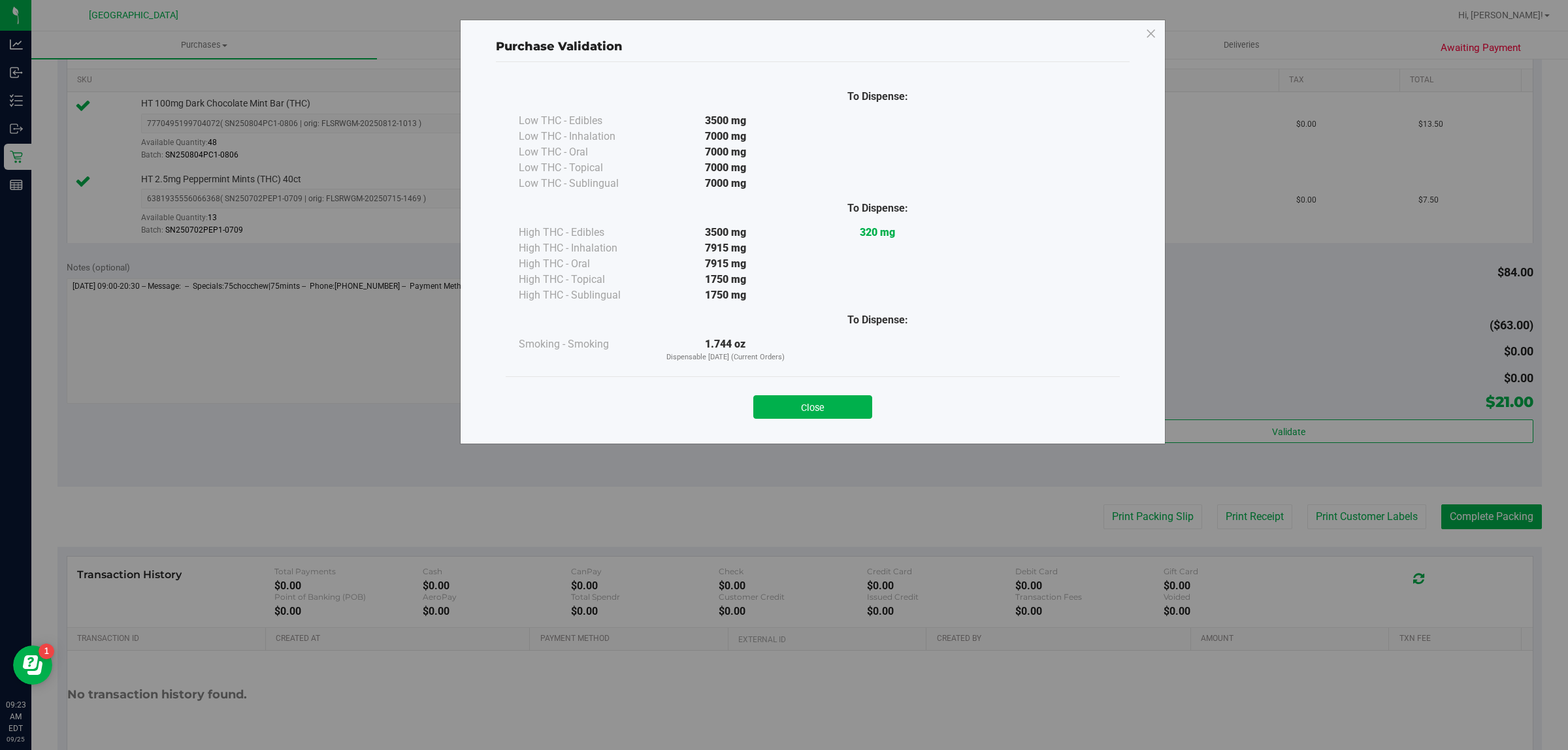
click at [847, 412] on button "Close" at bounding box center [813, 407] width 119 height 24
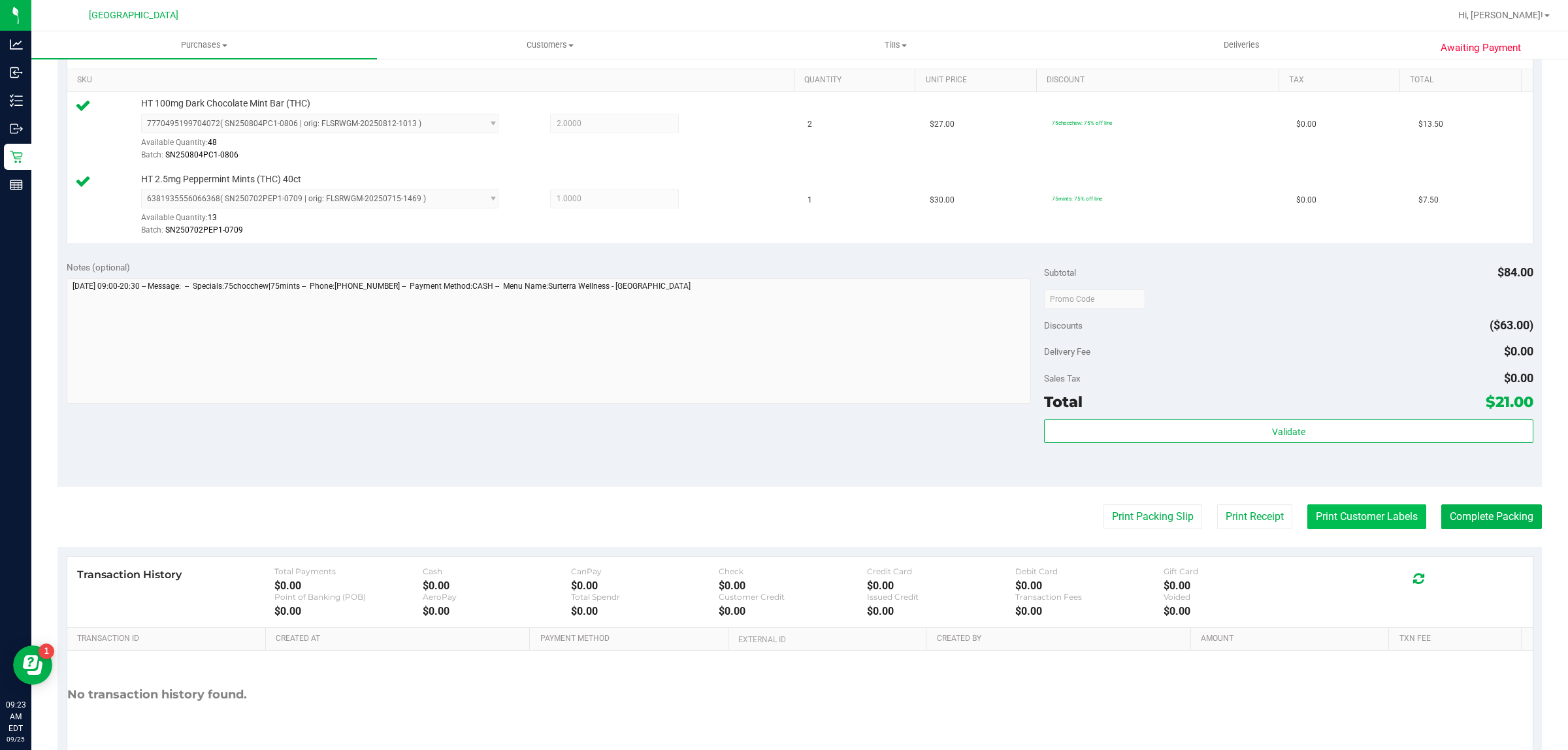
click at [1390, 523] on button "Print Customer Labels" at bounding box center [1367, 516] width 119 height 25
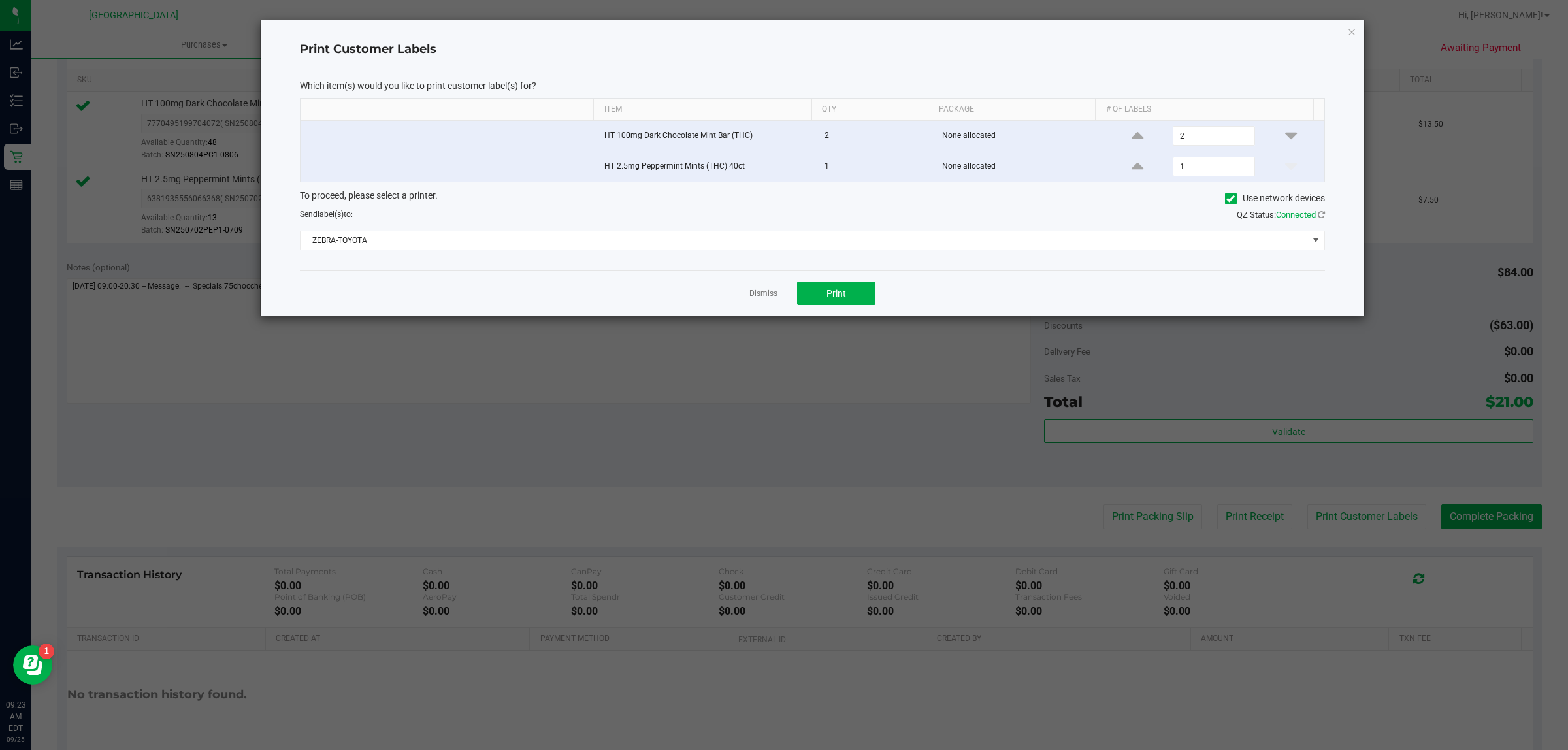
click at [850, 278] on div "Dismiss Print" at bounding box center [813, 293] width 1026 height 45
click at [851, 295] on button "Print" at bounding box center [836, 293] width 78 height 24
click at [771, 294] on link "Dismiss" at bounding box center [764, 293] width 28 height 11
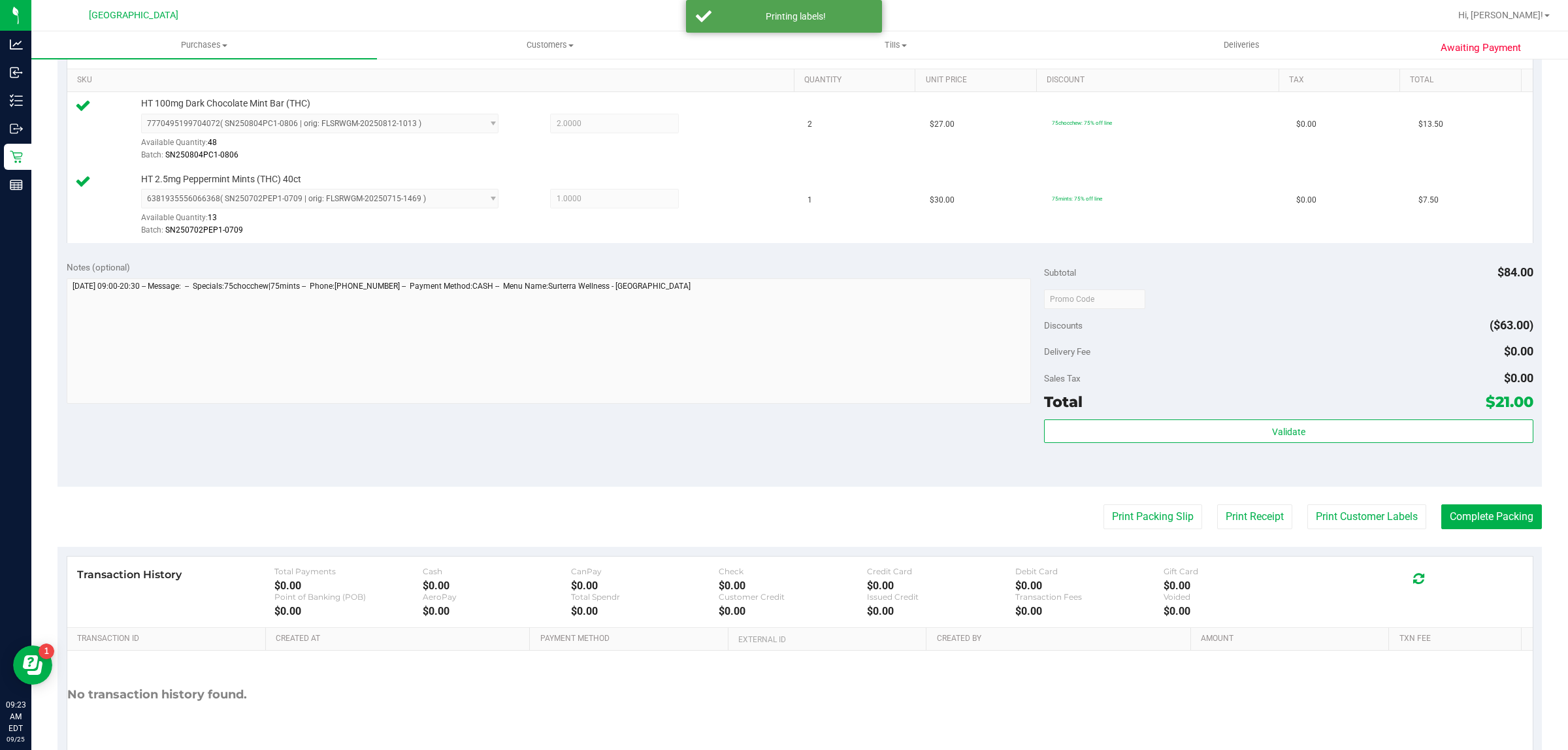
click at [1521, 503] on purchase-details "Back Edit Purchase Cancel Purchase View Profile # 12001676 BioTrack ID: - Submi…" at bounding box center [799, 267] width 1484 height 1047
click at [1506, 507] on button "Complete Packing" at bounding box center [1492, 516] width 101 height 25
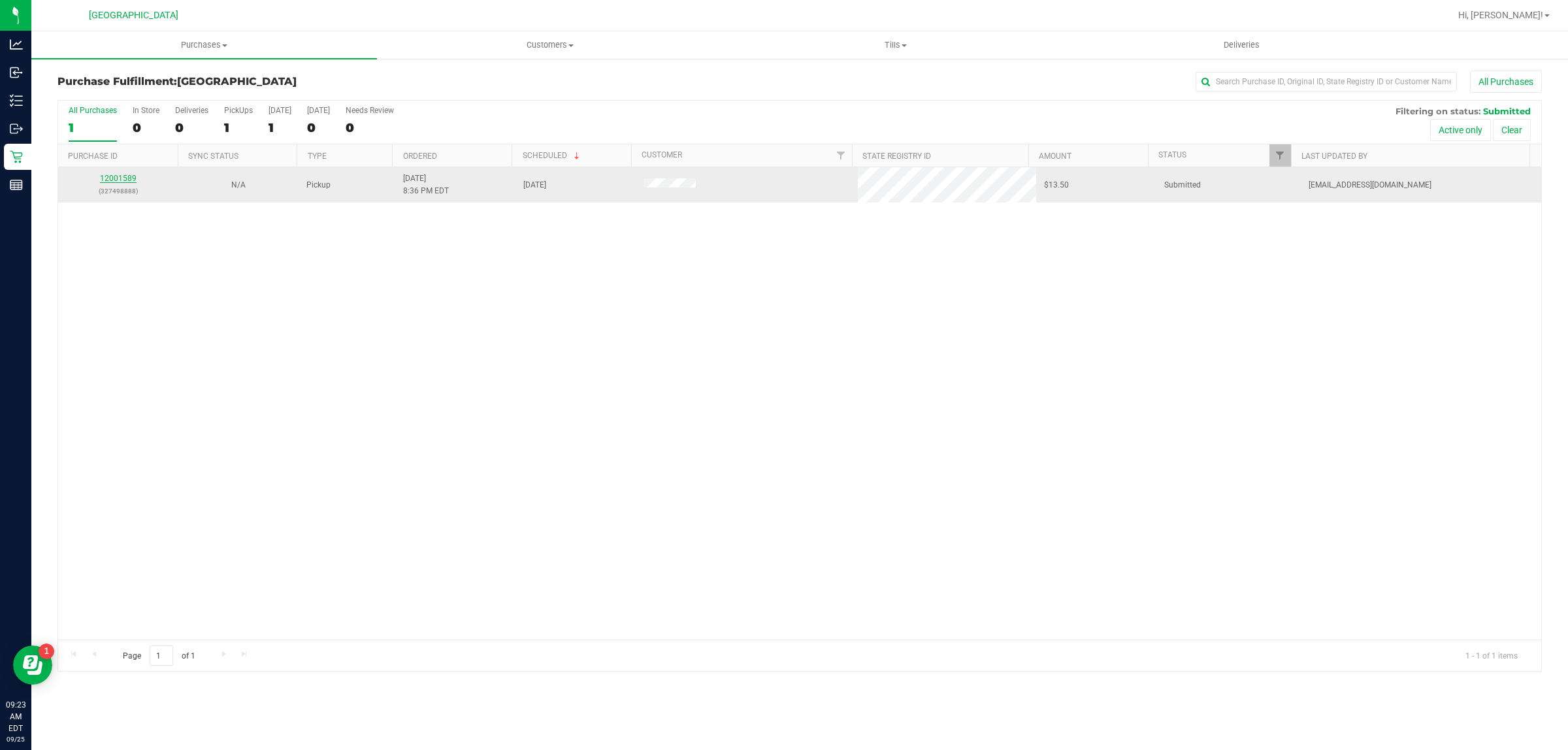
click at [125, 181] on link "12001589" at bounding box center [118, 178] width 37 height 9
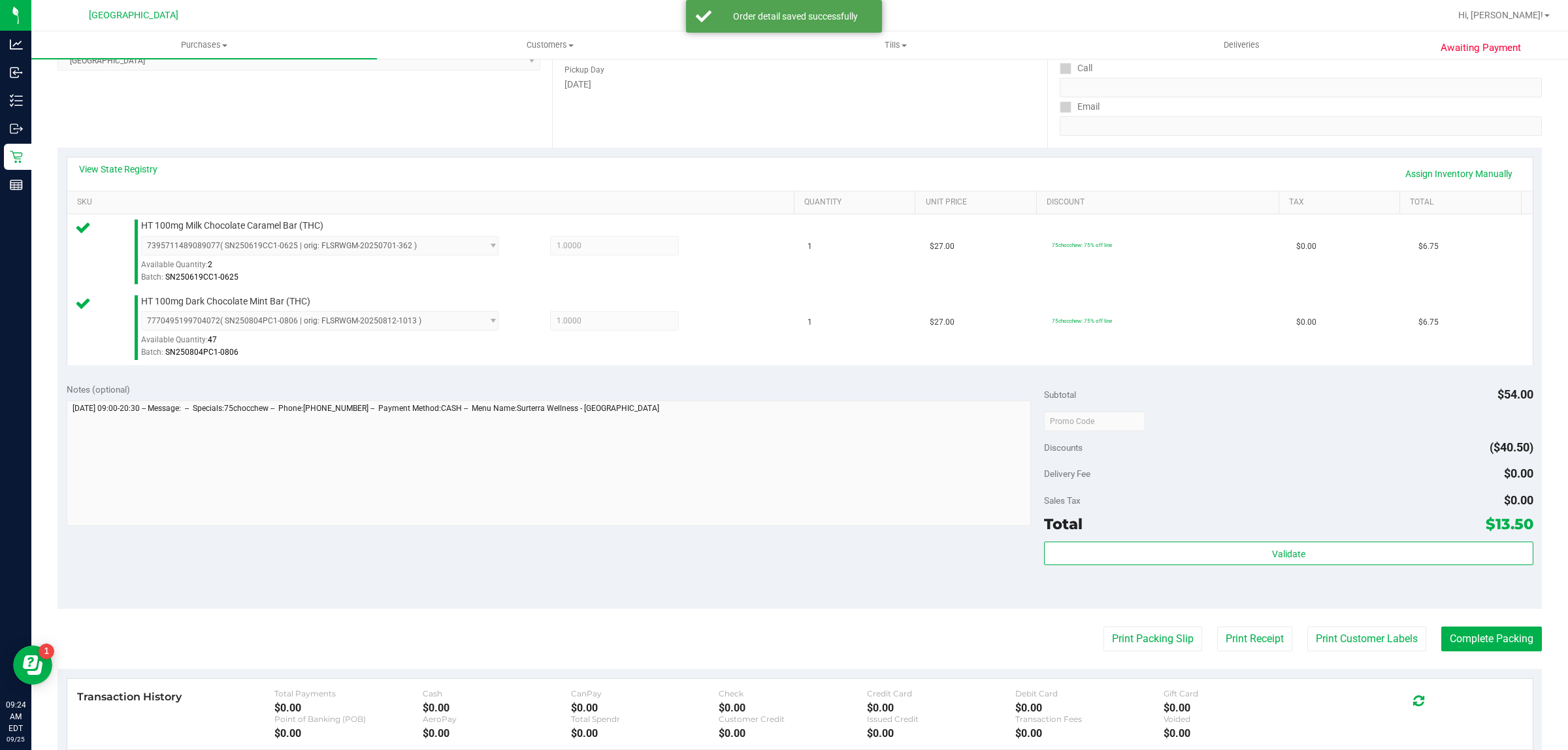
scroll to position [245, 0]
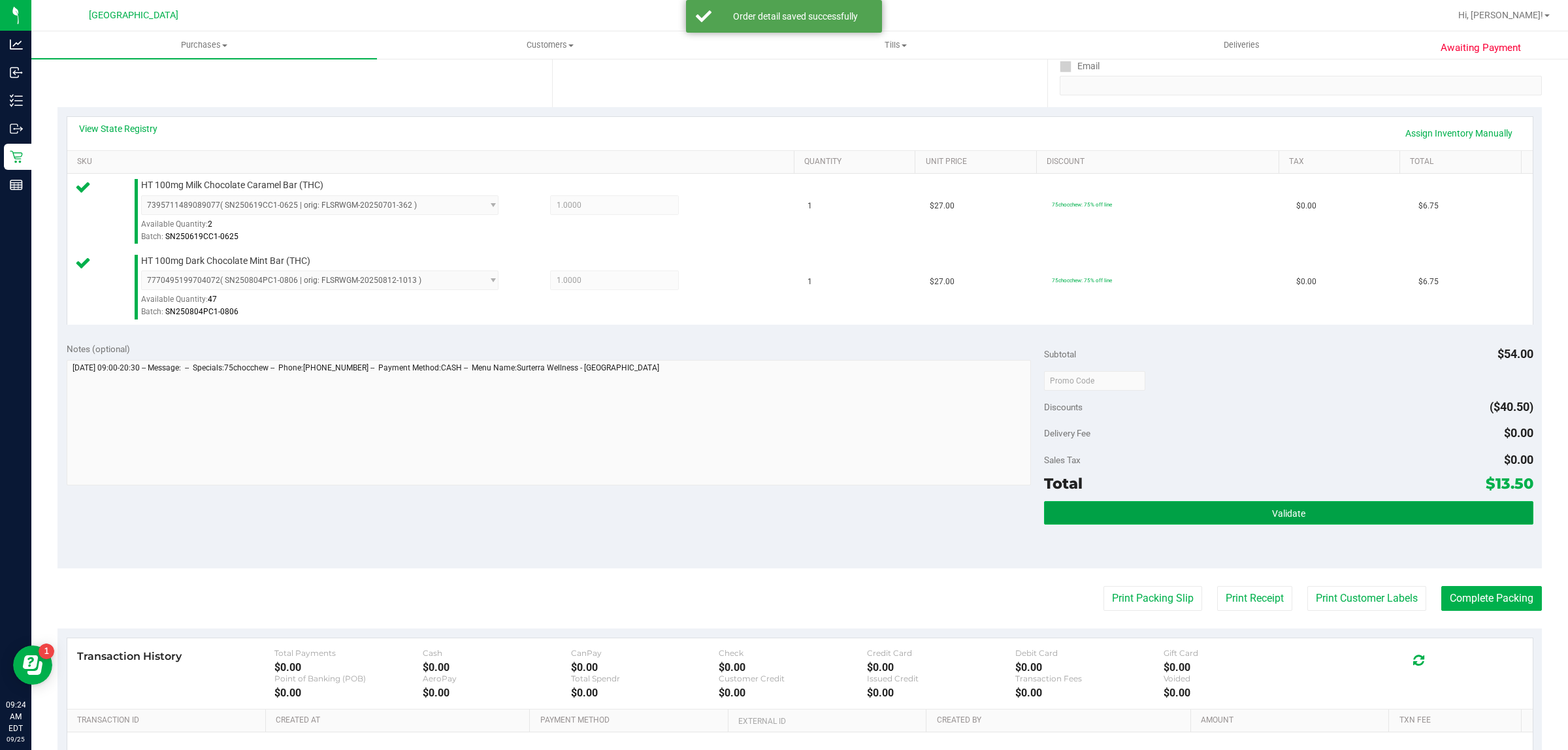
click at [1203, 521] on button "Validate" at bounding box center [1288, 512] width 489 height 24
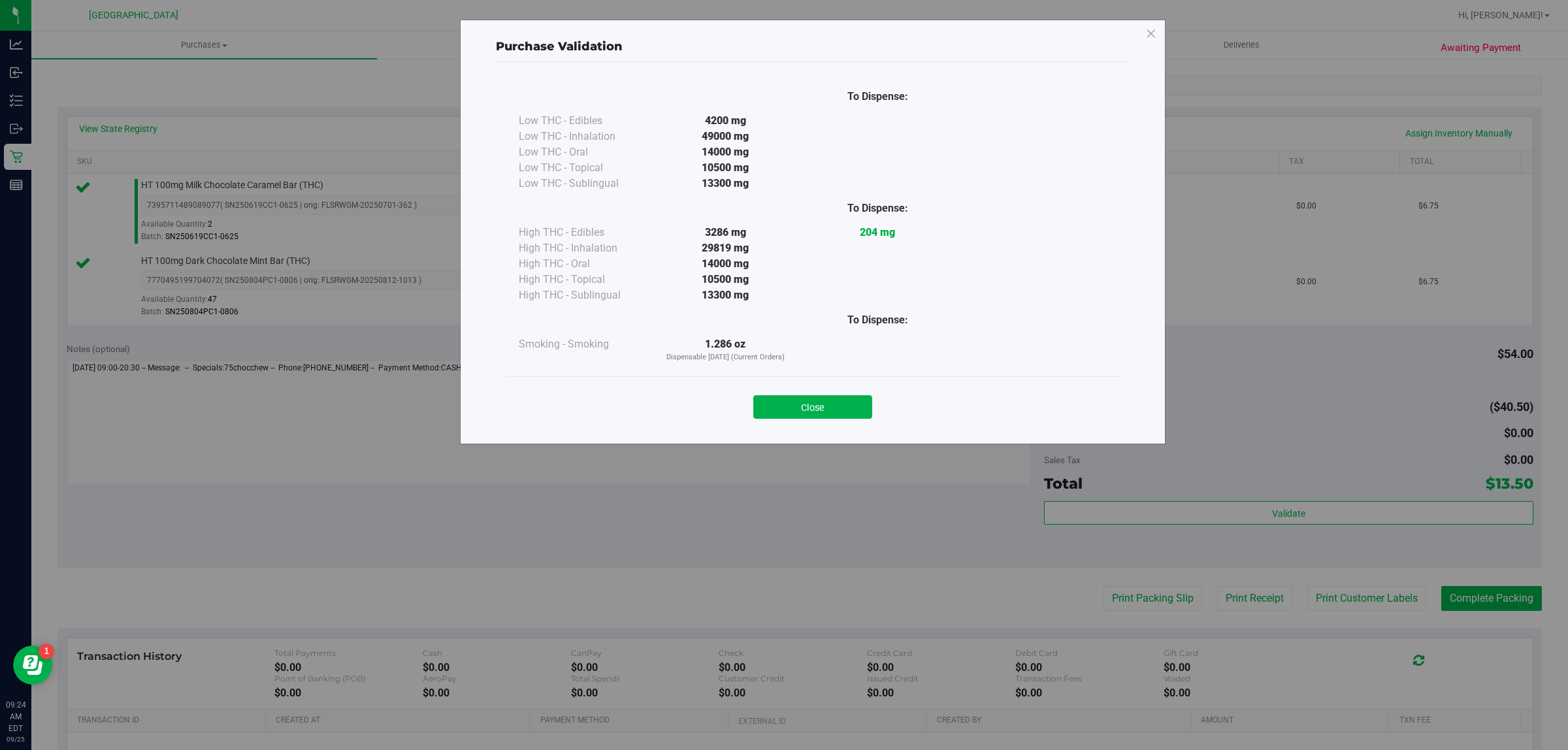
click at [864, 389] on div "Close" at bounding box center [812, 403] width 594 height 33
click at [850, 396] on button "Close" at bounding box center [813, 407] width 119 height 24
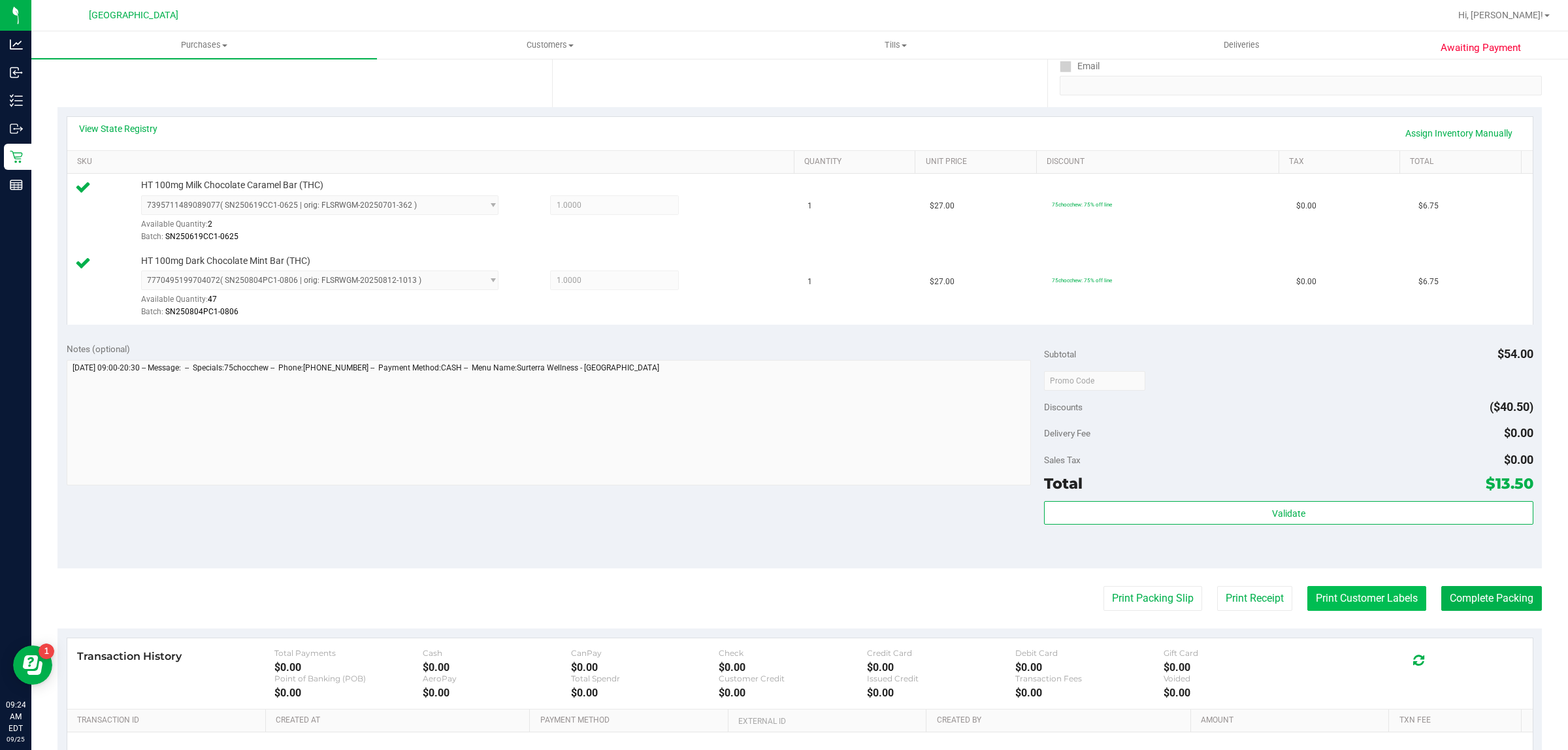
click at [1338, 588] on button "Print Customer Labels" at bounding box center [1367, 598] width 119 height 25
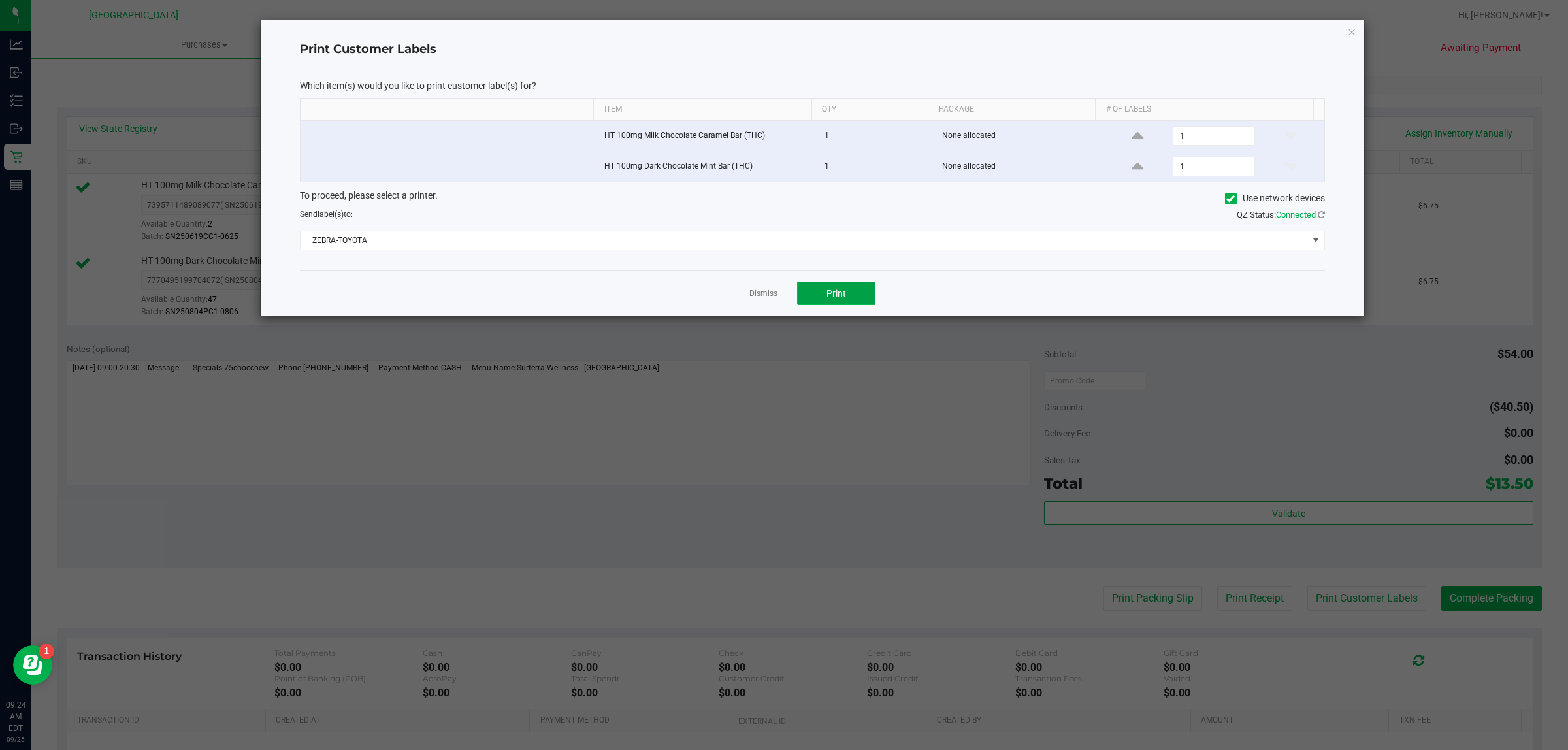
click at [864, 299] on button "Print" at bounding box center [836, 293] width 78 height 24
click at [763, 296] on link "Dismiss" at bounding box center [764, 293] width 28 height 11
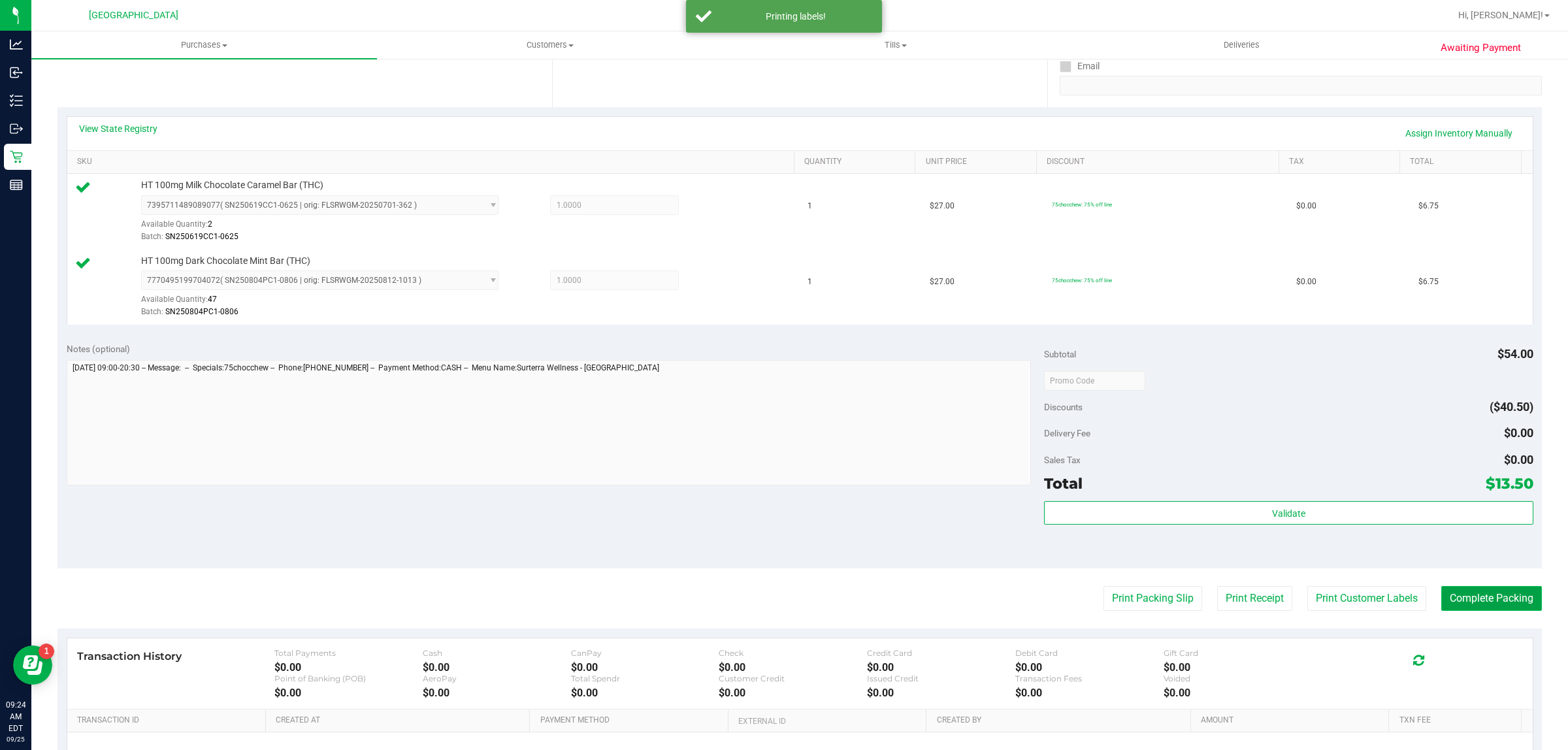
click at [1498, 595] on button "Complete Packing" at bounding box center [1492, 598] width 101 height 25
